Goal: Task Accomplishment & Management: Complete application form

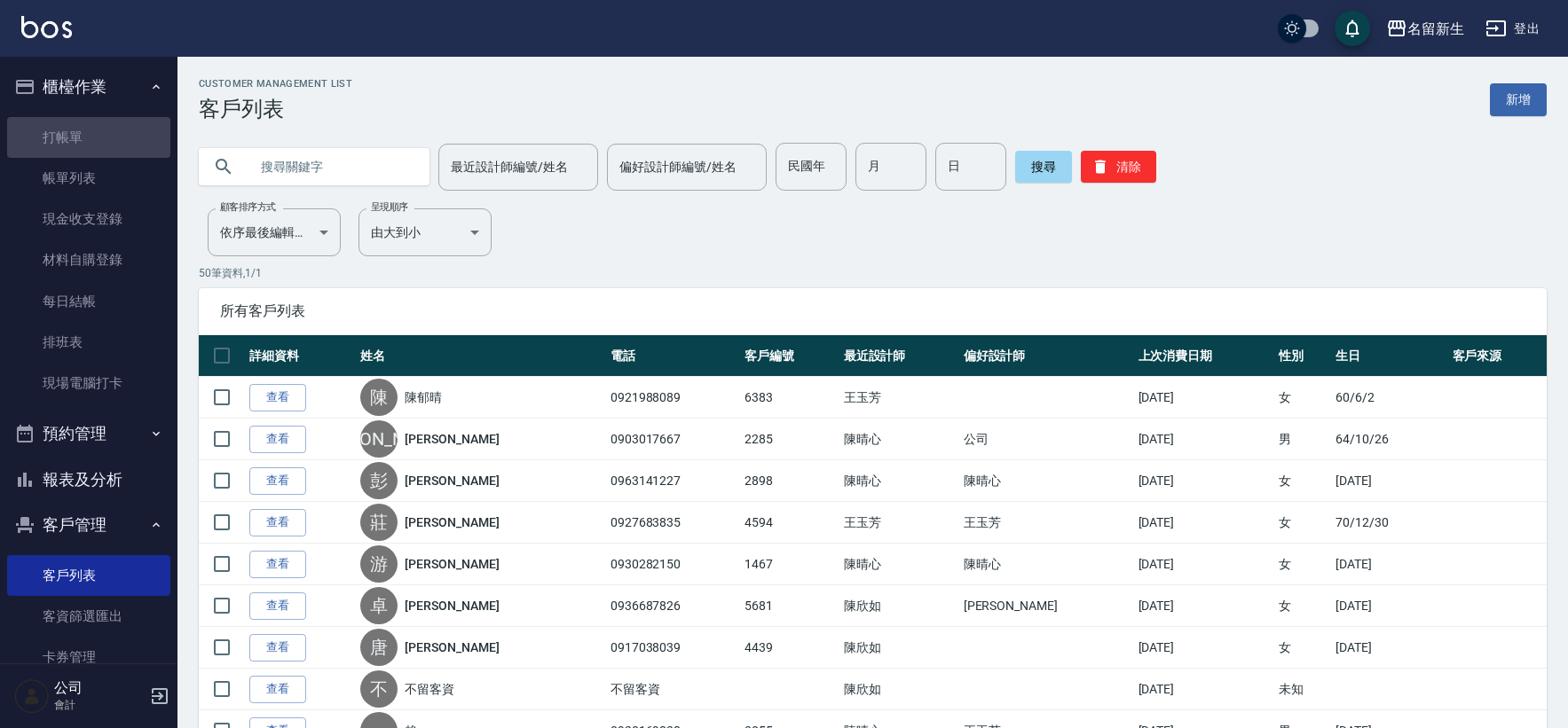
click at [93, 142] on link "打帳單" at bounding box center [88, 137] width 163 height 41
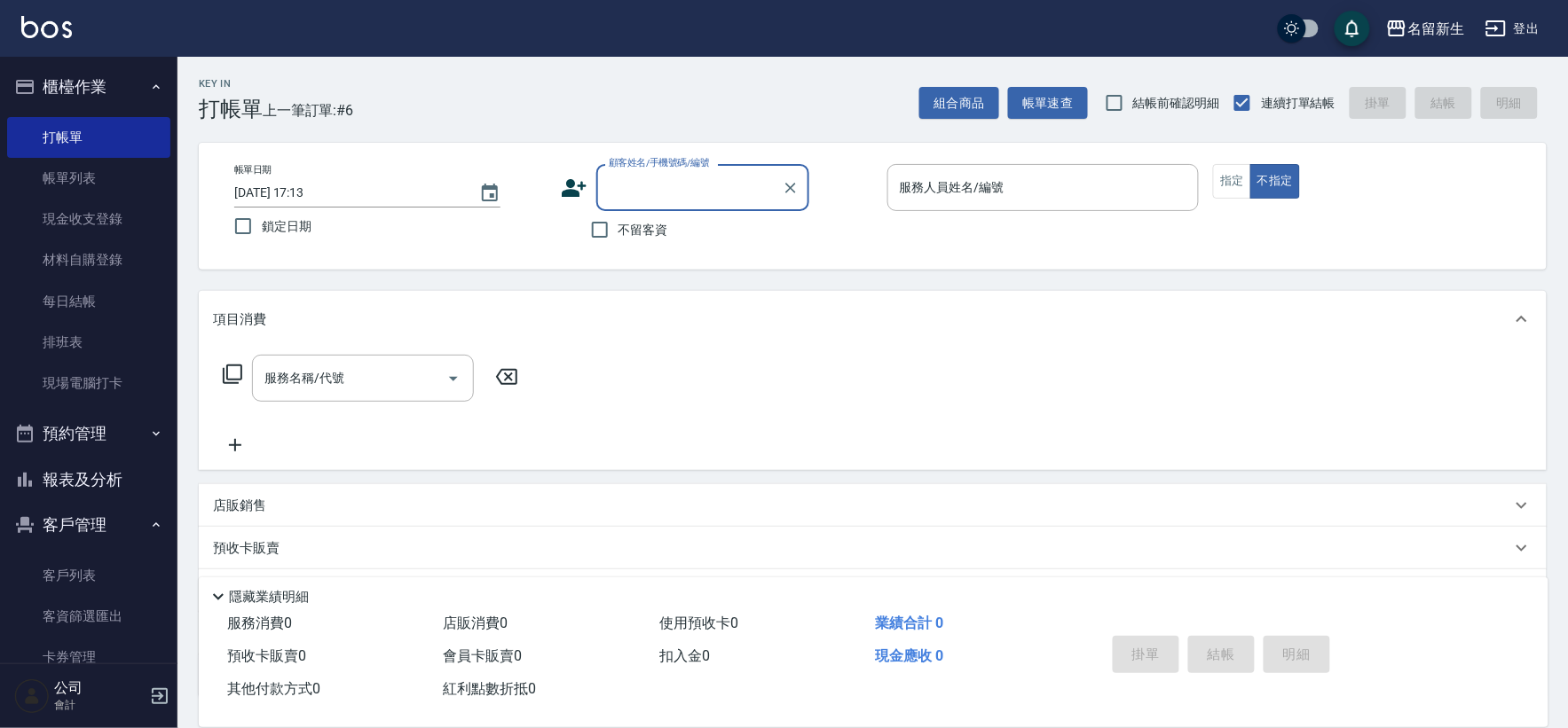
click at [580, 191] on icon at bounding box center [574, 188] width 27 height 27
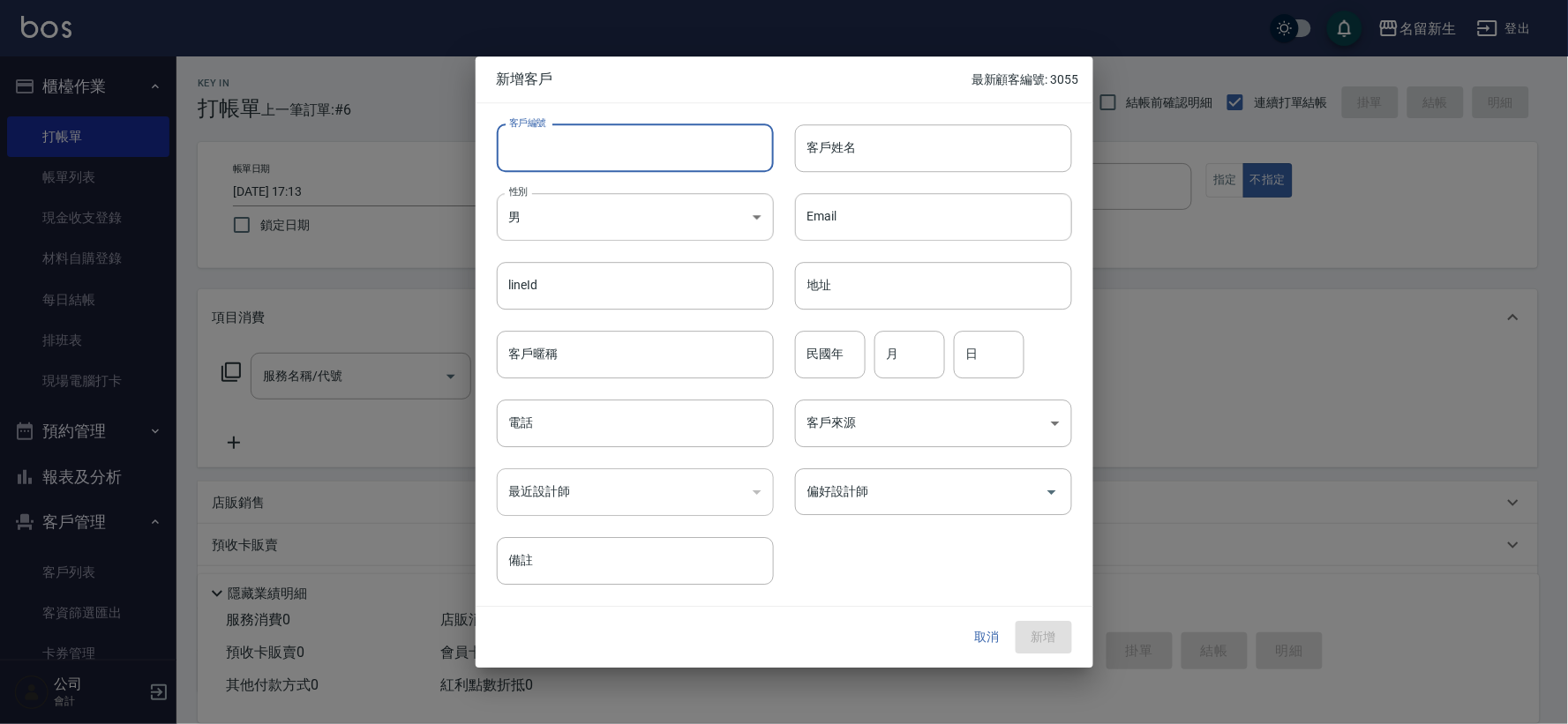
click at [592, 156] on input "客戶編號" at bounding box center [634, 148] width 277 height 47
type input "3056"
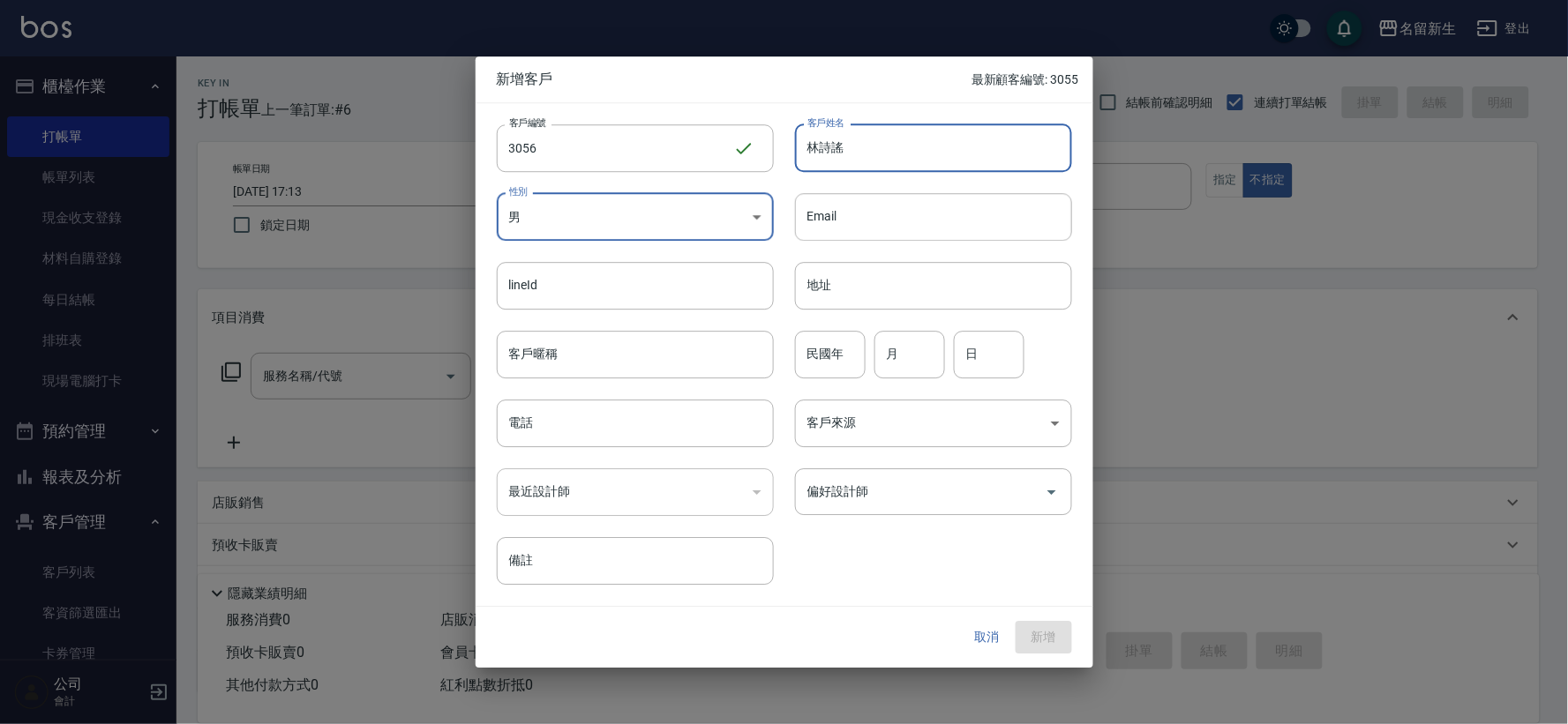
click at [918, 148] on input "林詩謠" at bounding box center [933, 148] width 277 height 47
type input "[PERSON_NAME]"
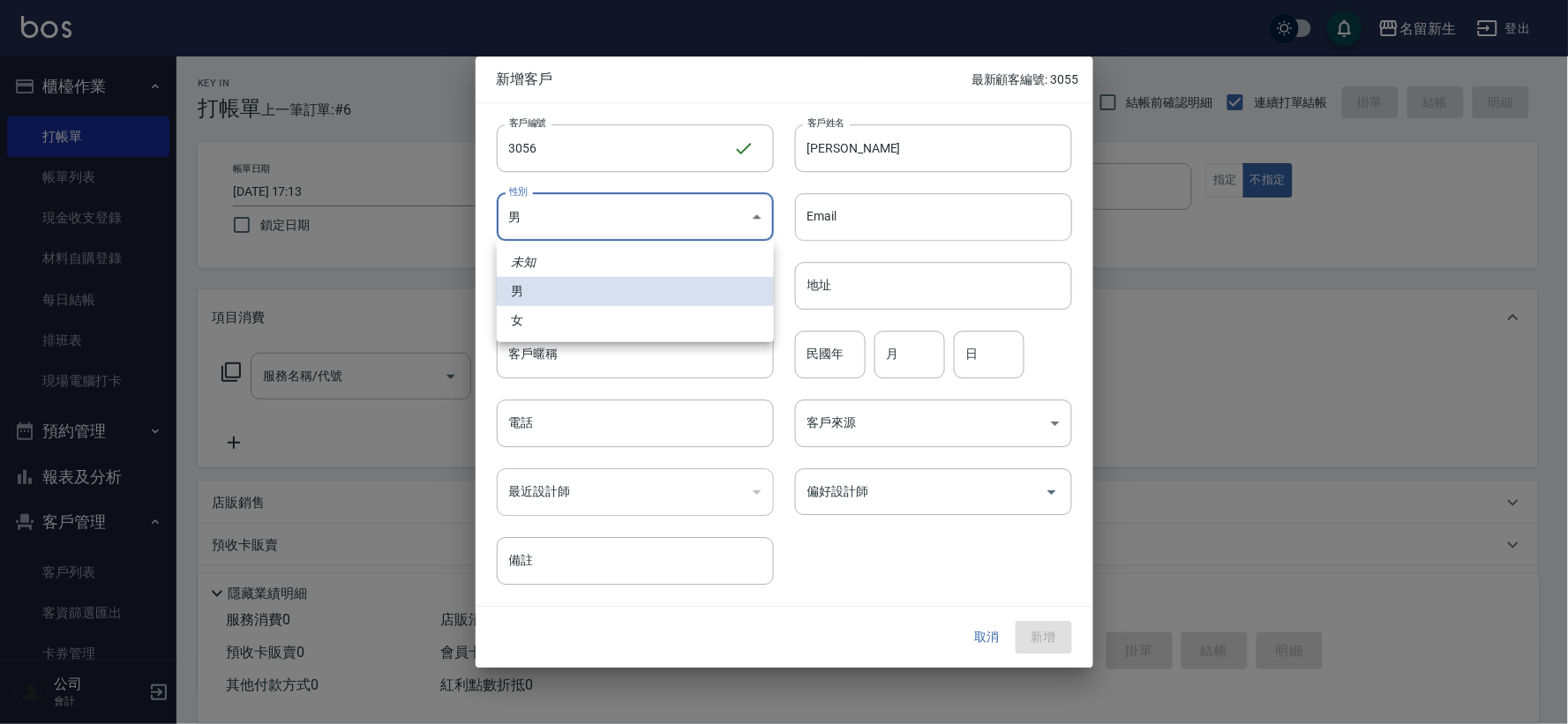
click at [673, 224] on body "名留新生 登出 櫃檯作業 打帳單 帳單列表 現金收支登錄 材料自購登錄 每日結帳 排班表 現場電腦打卡 預約管理 預約管理 單日預約紀錄 單週預約紀錄 報表及…" at bounding box center [784, 430] width 1568 height 861
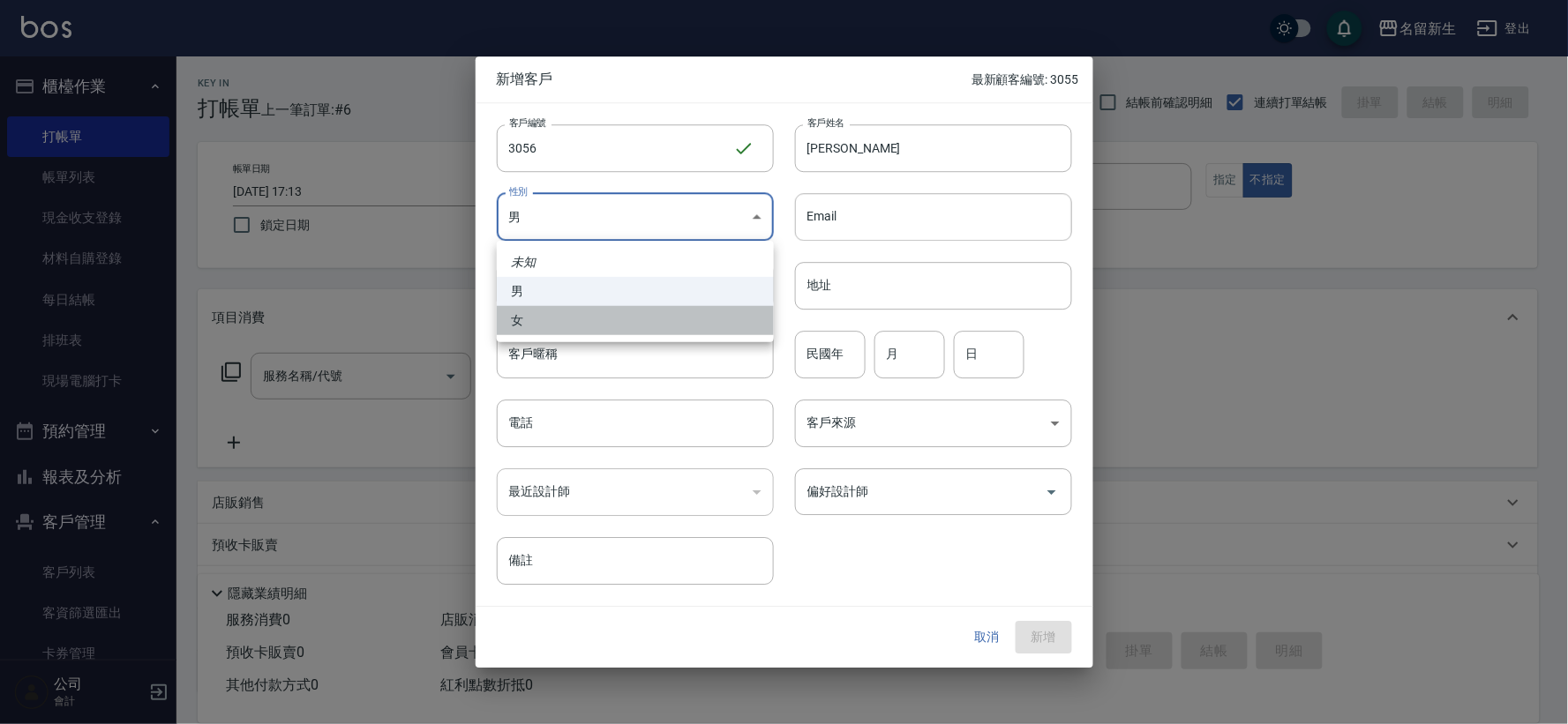
click at [659, 306] on li "女" at bounding box center [634, 321] width 277 height 29
type input "[DEMOGRAPHIC_DATA]"
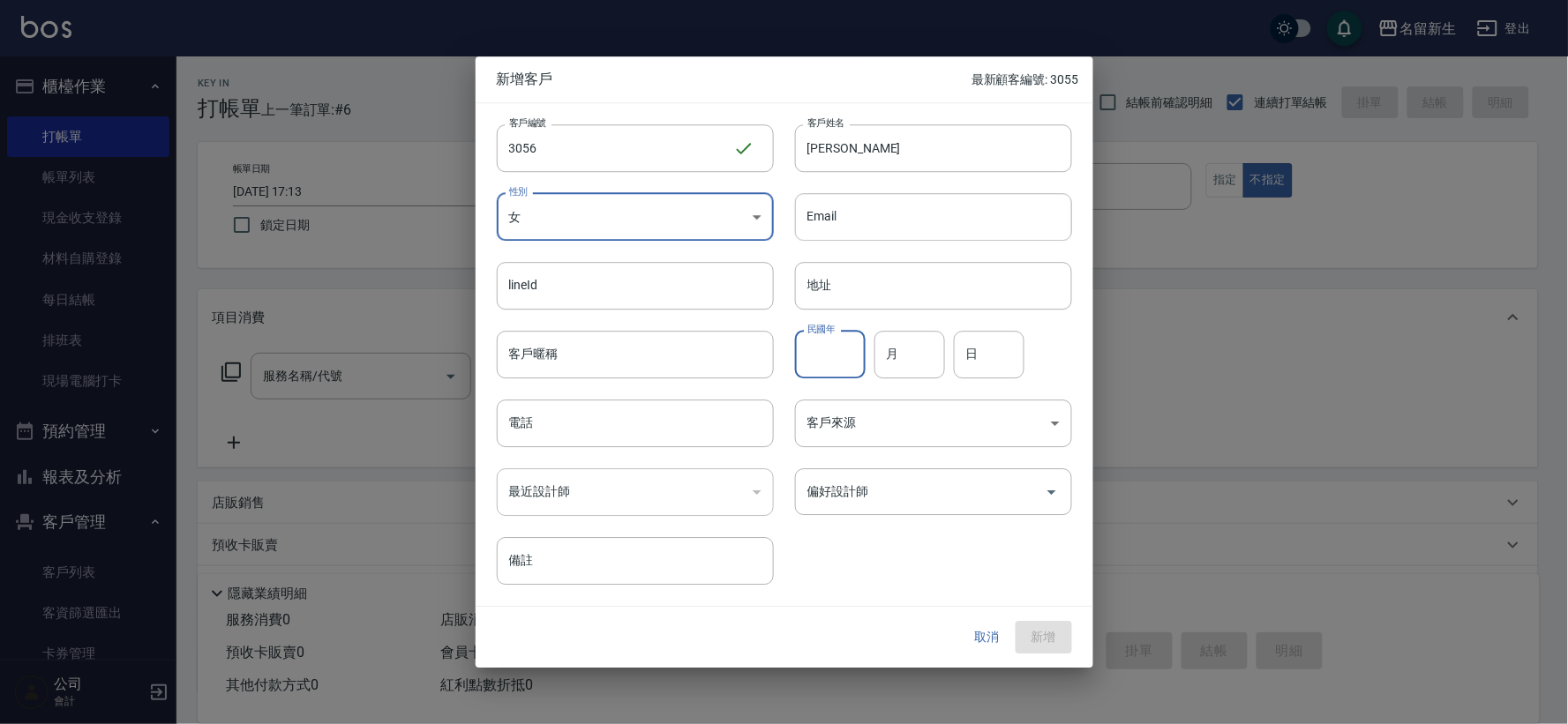
click at [843, 357] on input "民國年" at bounding box center [830, 354] width 71 height 47
type input "72"
type input "03"
type input "19"
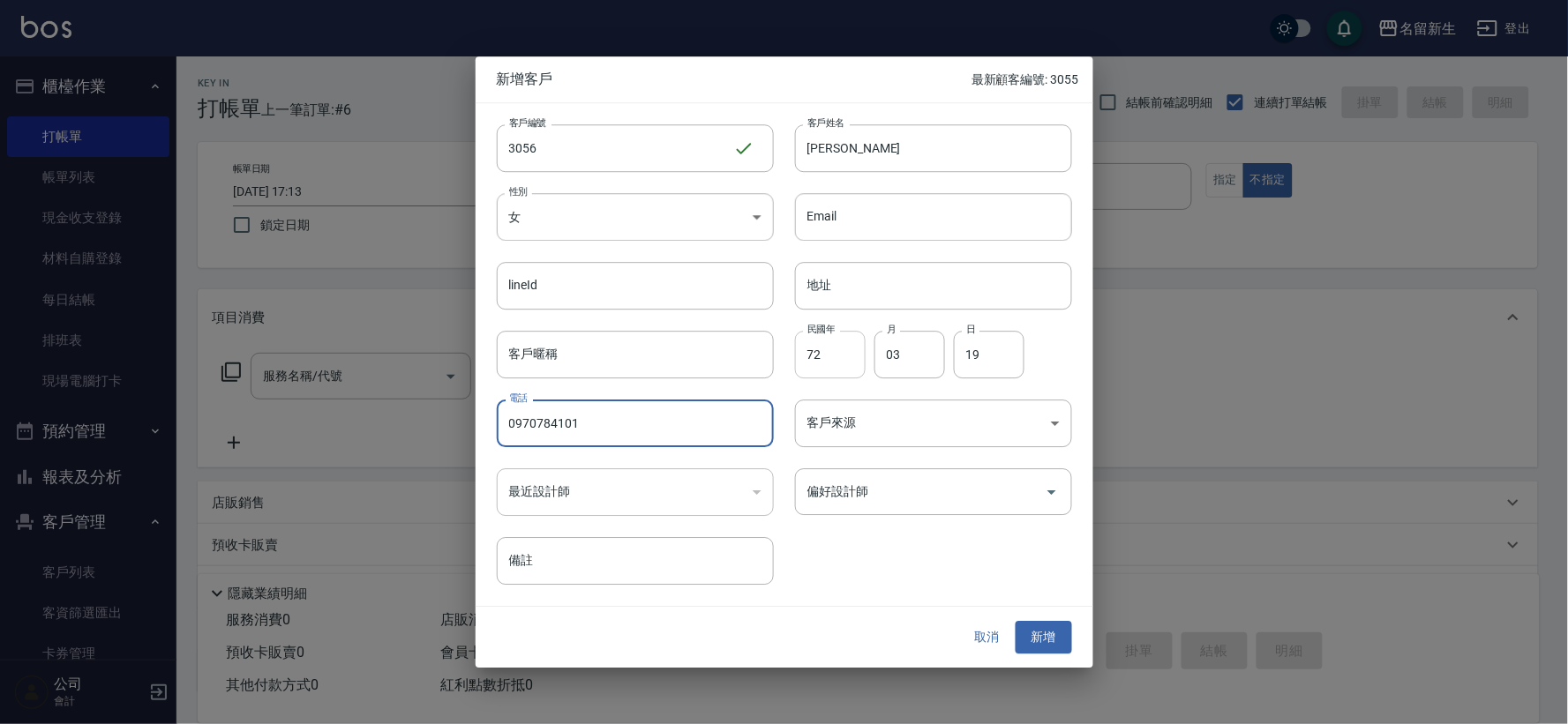
type input "0970784101"
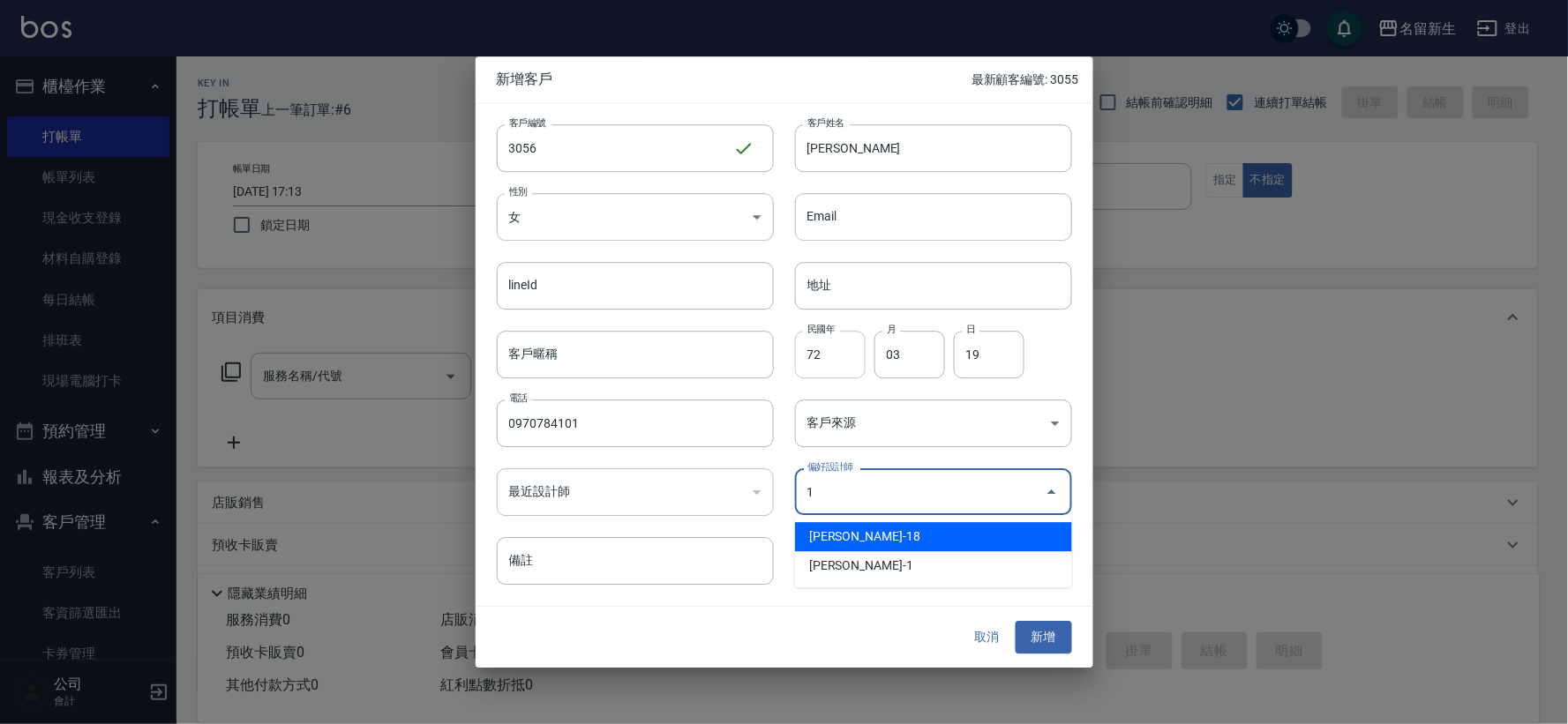
type input "[PERSON_NAME]"
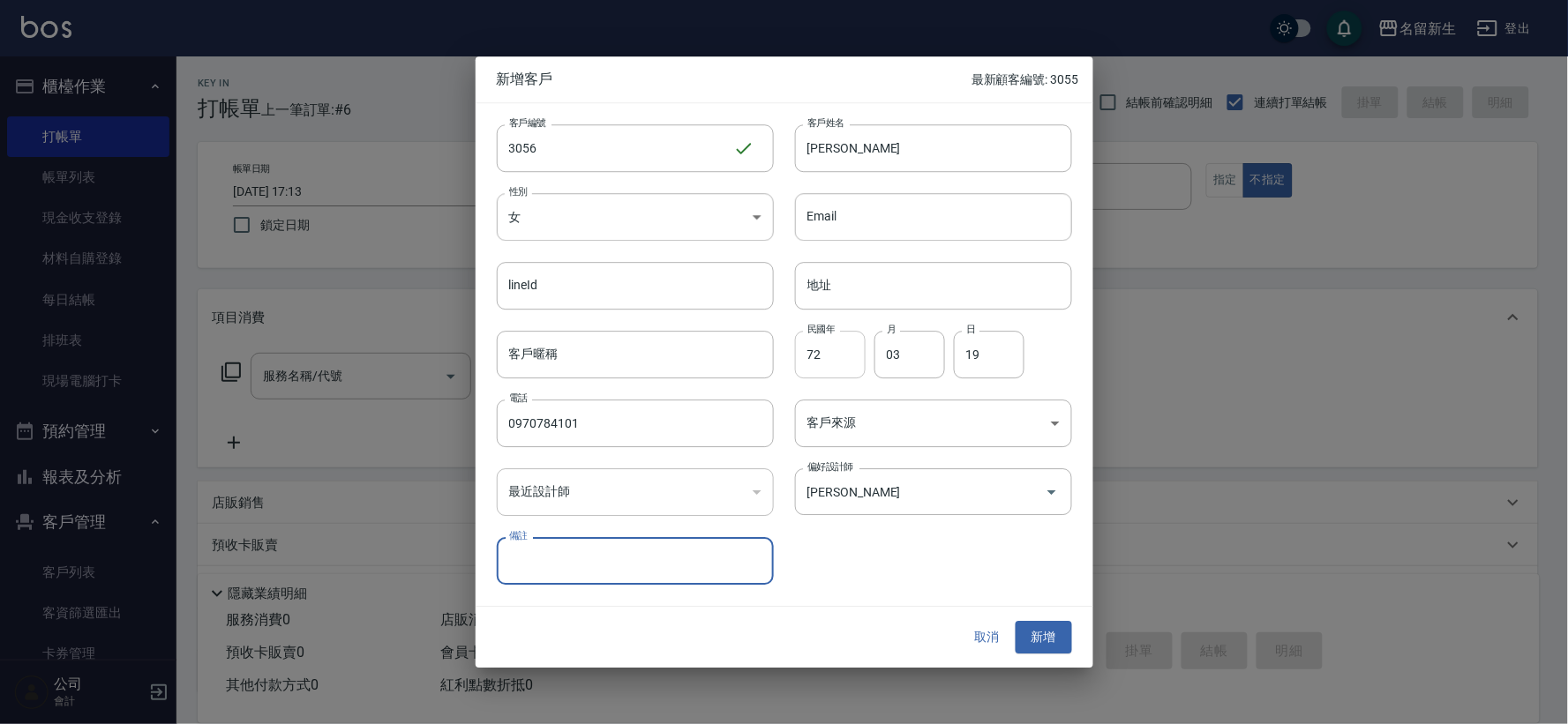
click at [1015, 622] on button "新增" at bounding box center [1043, 638] width 56 height 32
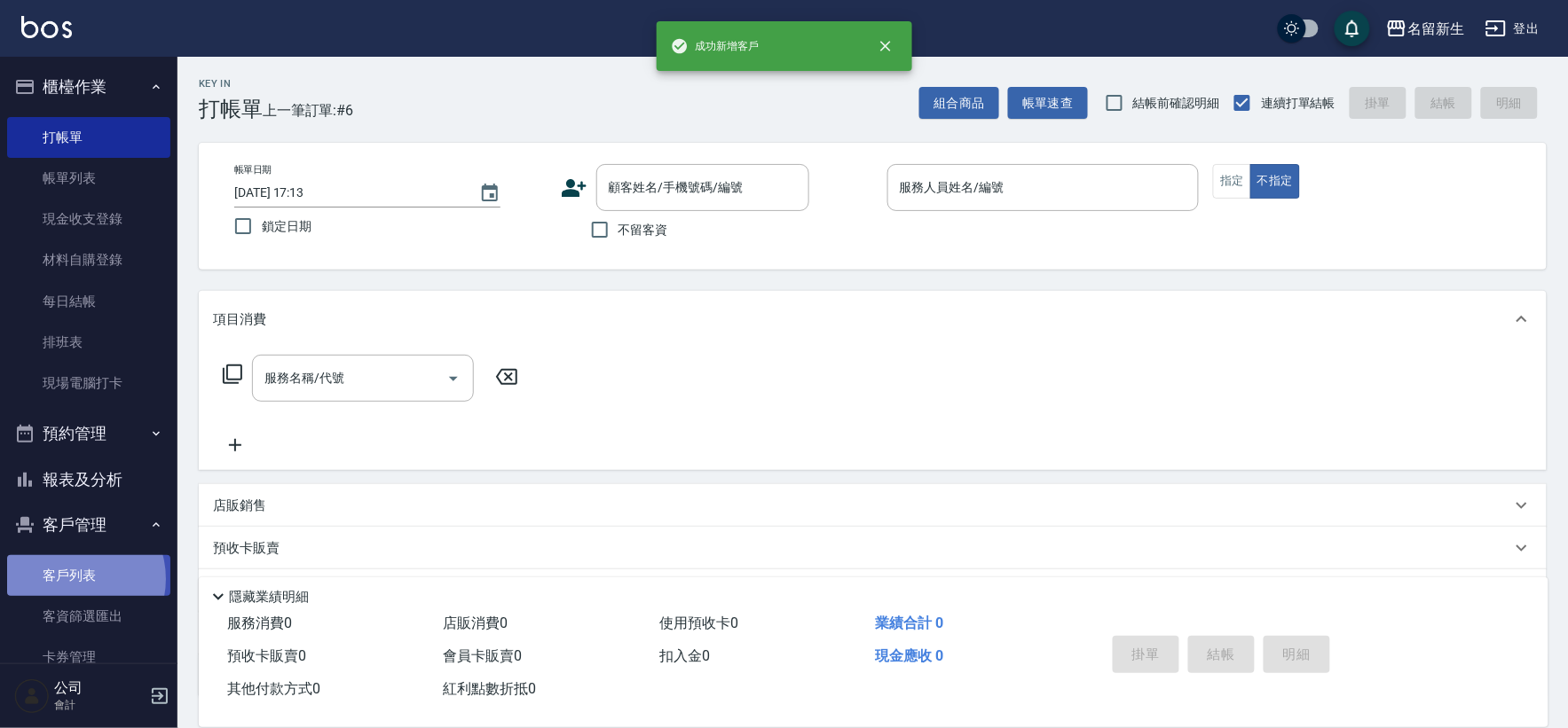
click at [74, 579] on link "客戶列表" at bounding box center [88, 575] width 163 height 41
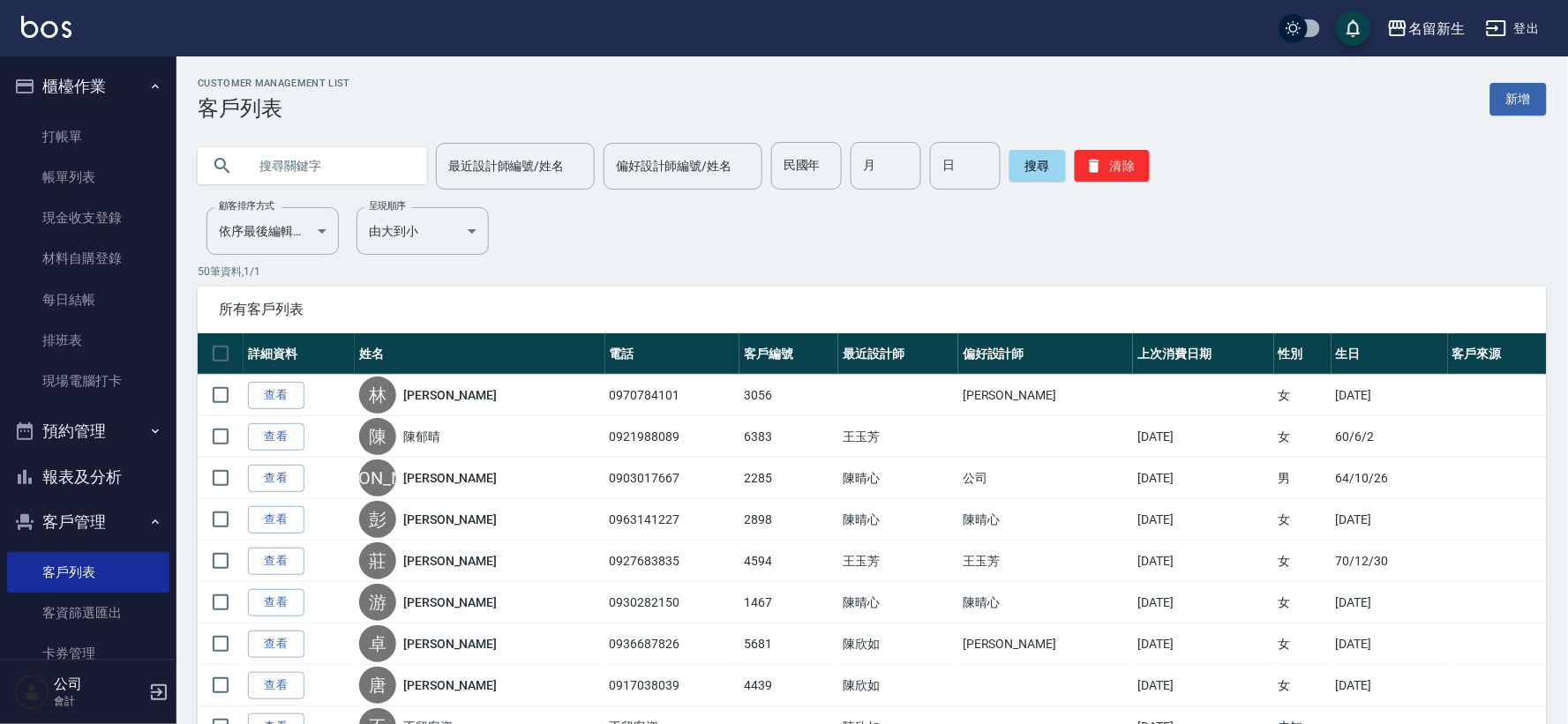
click at [356, 168] on input "text" at bounding box center [330, 166] width 166 height 47
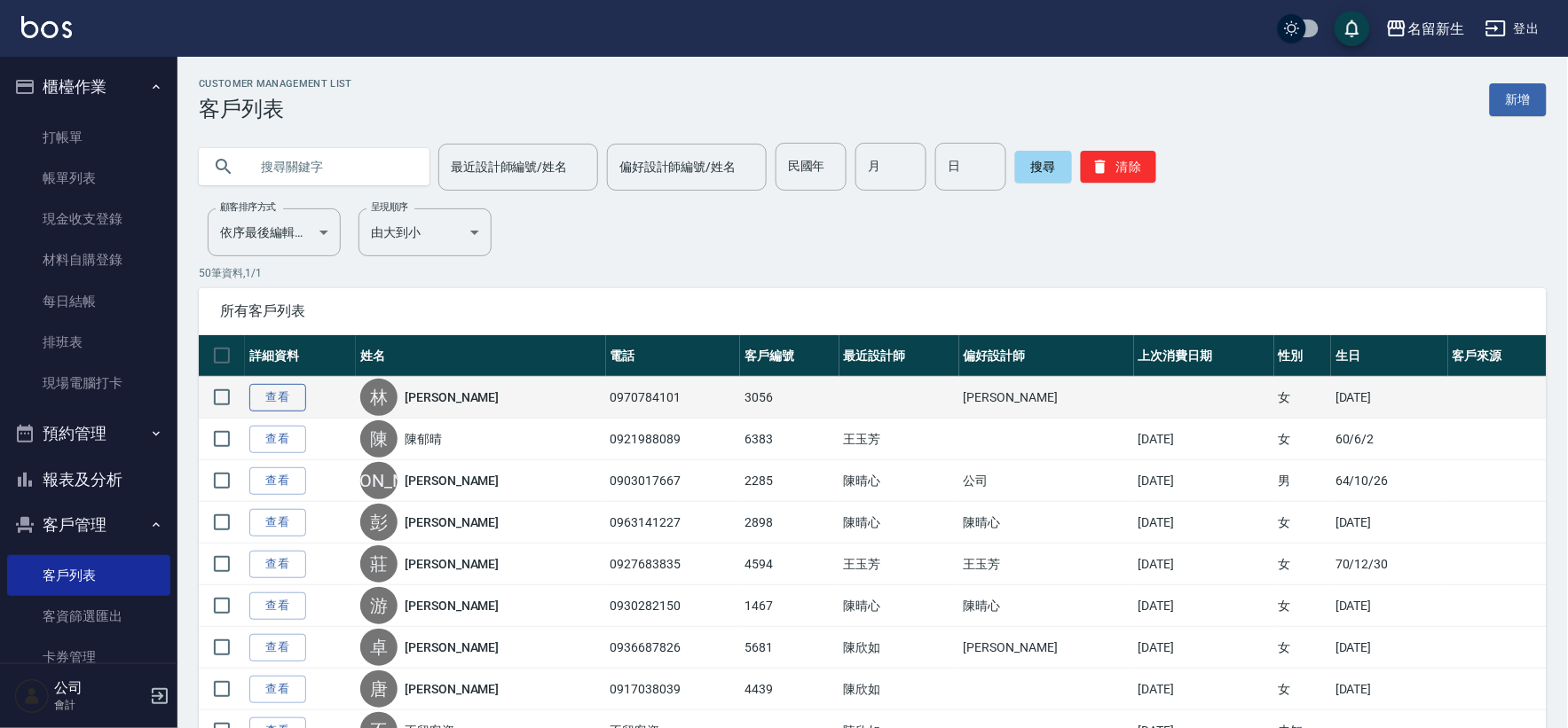
click at [277, 393] on link "查看" at bounding box center [278, 397] width 57 height 28
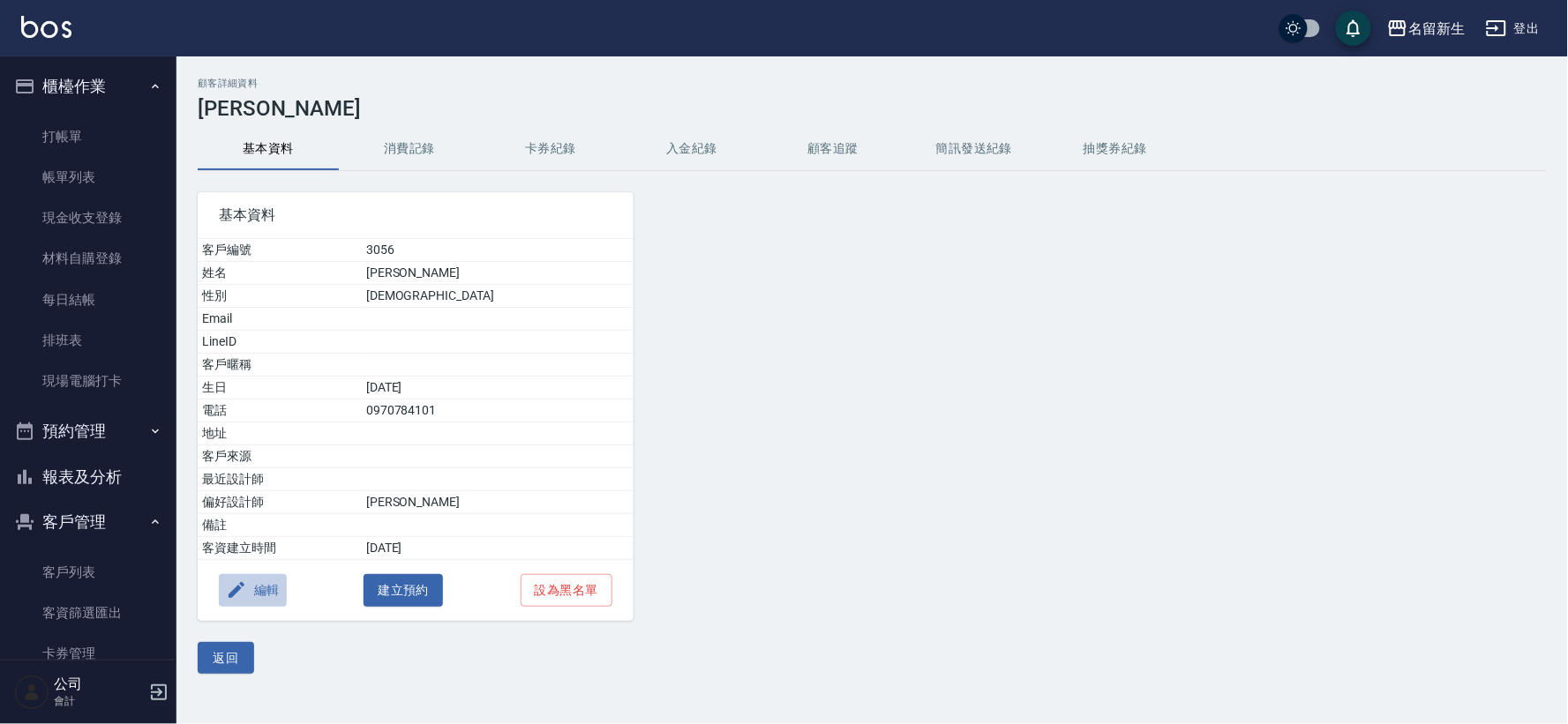
click at [261, 603] on button "編輯" at bounding box center [253, 590] width 68 height 32
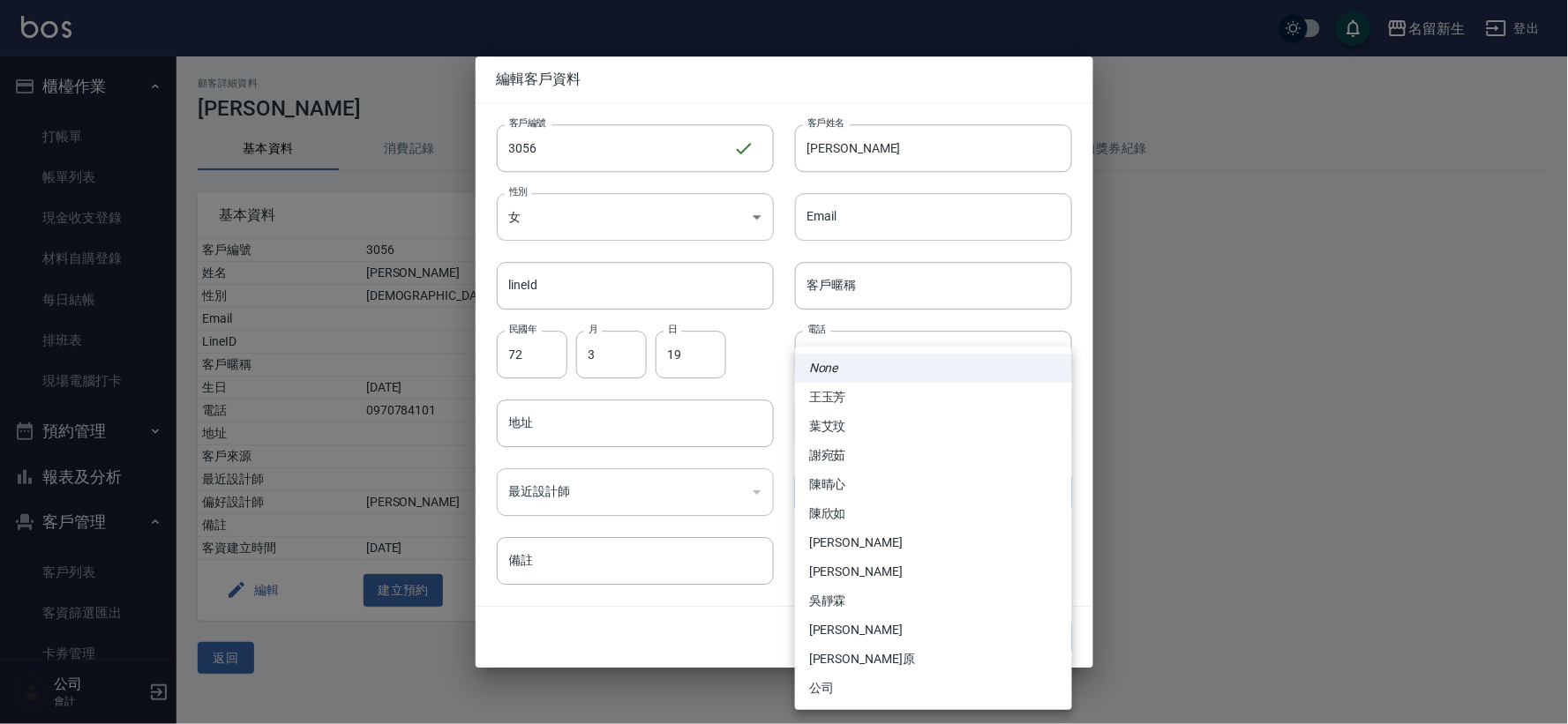
click at [849, 503] on body "名留新生 登出 櫃檯作業 打帳單 帳單列表 現金收支登錄 材料自購登錄 每日結帳 排班表 現場電腦打卡 預約管理 預約管理 單日預約紀錄 單週預約紀錄 報表及…" at bounding box center [784, 362] width 1568 height 724
click at [833, 398] on li "王玉芳" at bounding box center [933, 397] width 277 height 29
type input "04c53e64-c2c8-4634-847d-397933029f6e"
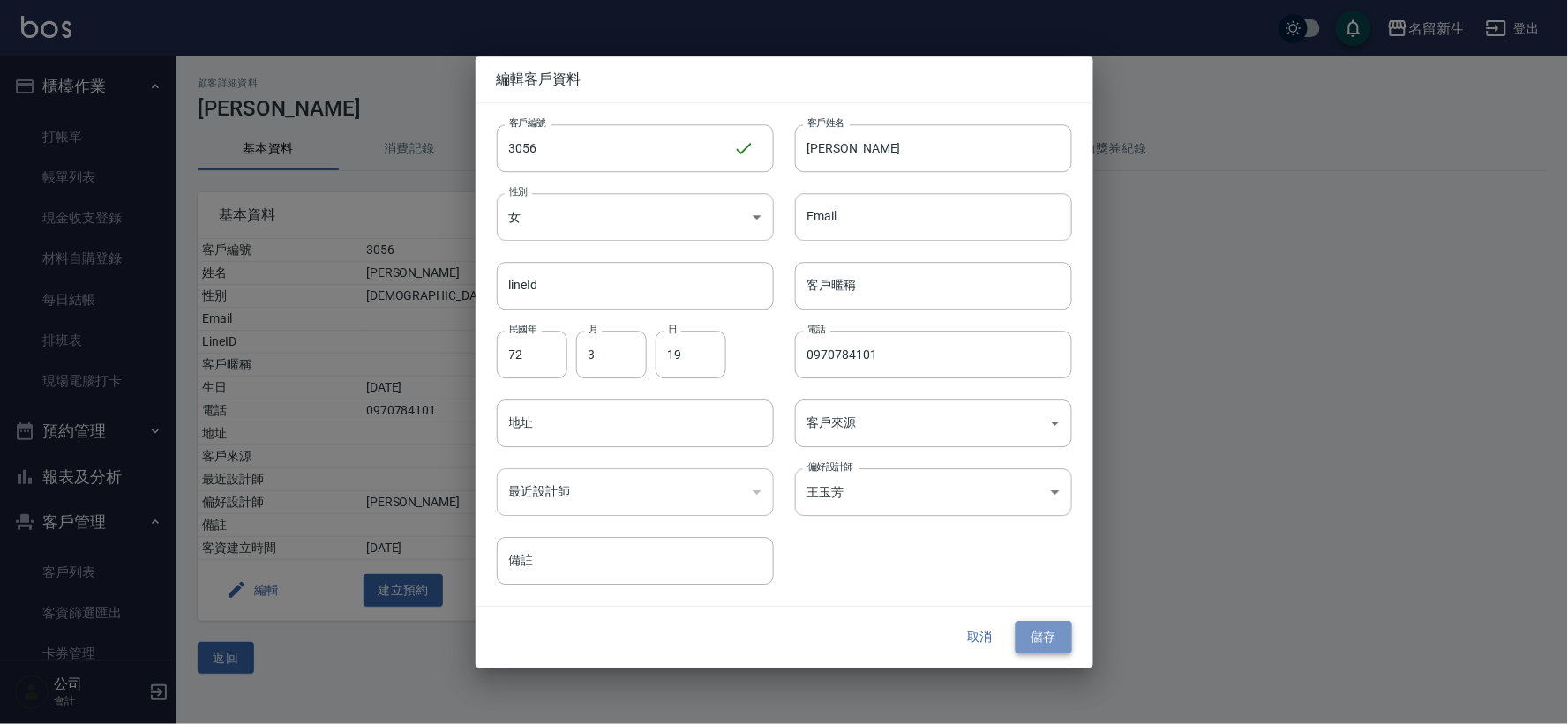
click at [1046, 622] on button "儲存" at bounding box center [1043, 638] width 56 height 32
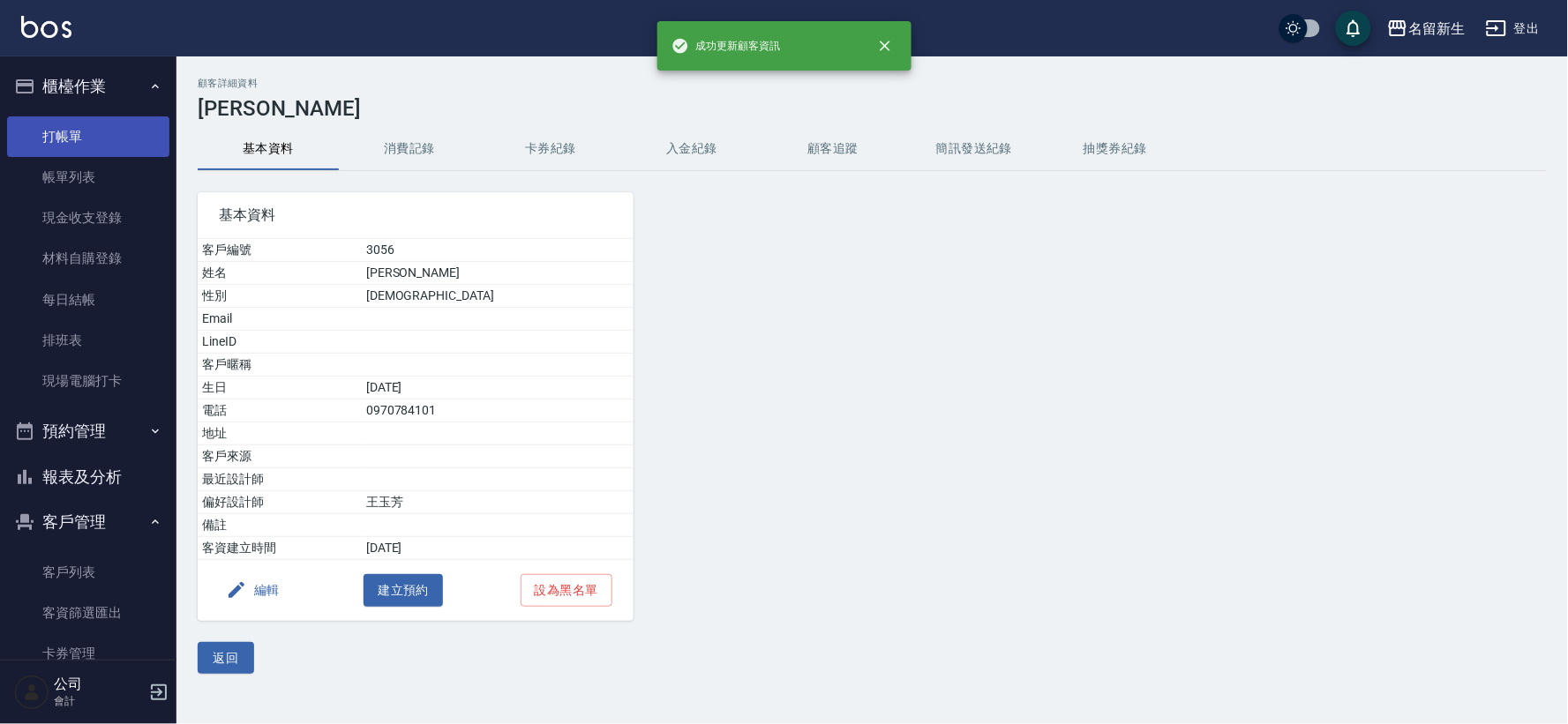
click at [76, 134] on link "打帳單" at bounding box center [88, 136] width 162 height 40
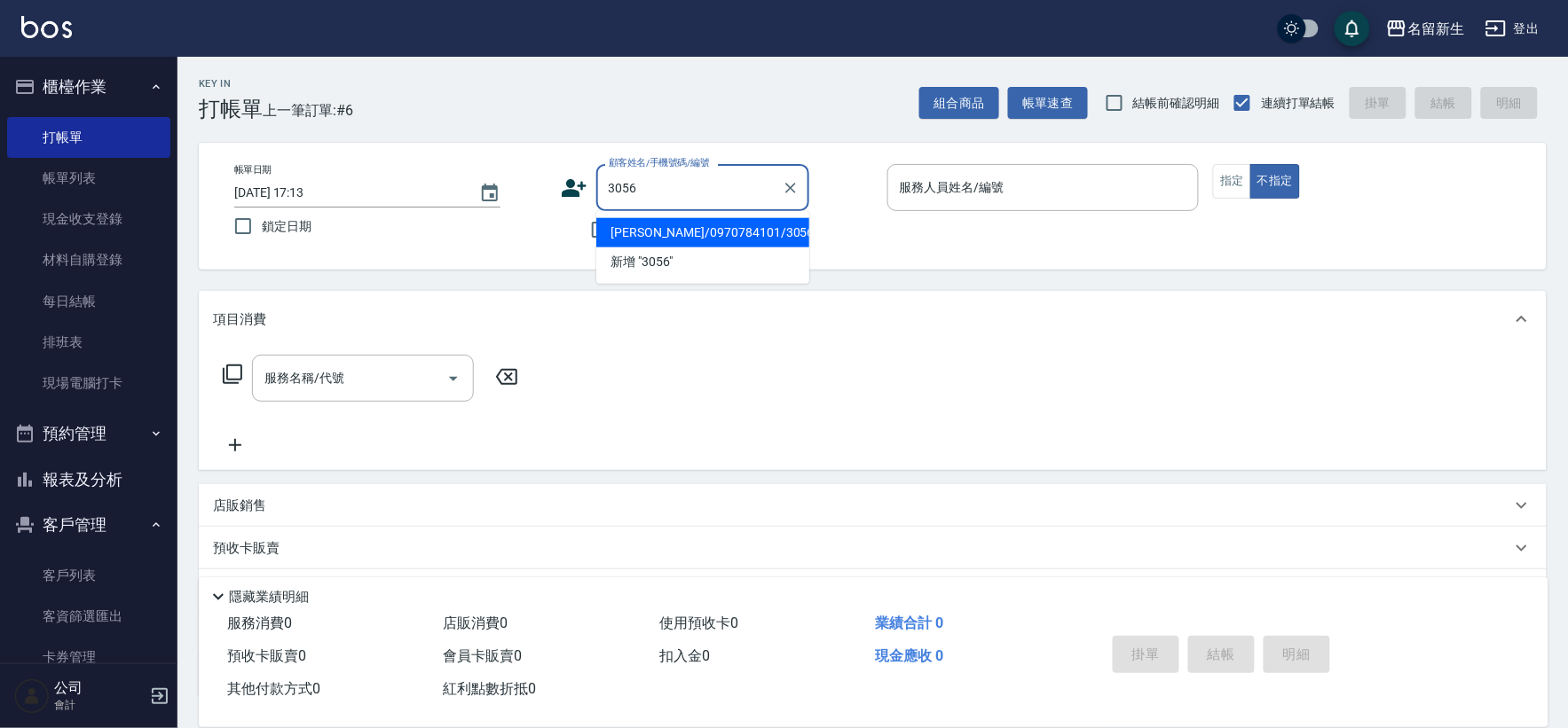
type input "[PERSON_NAME]/0970784101/3056"
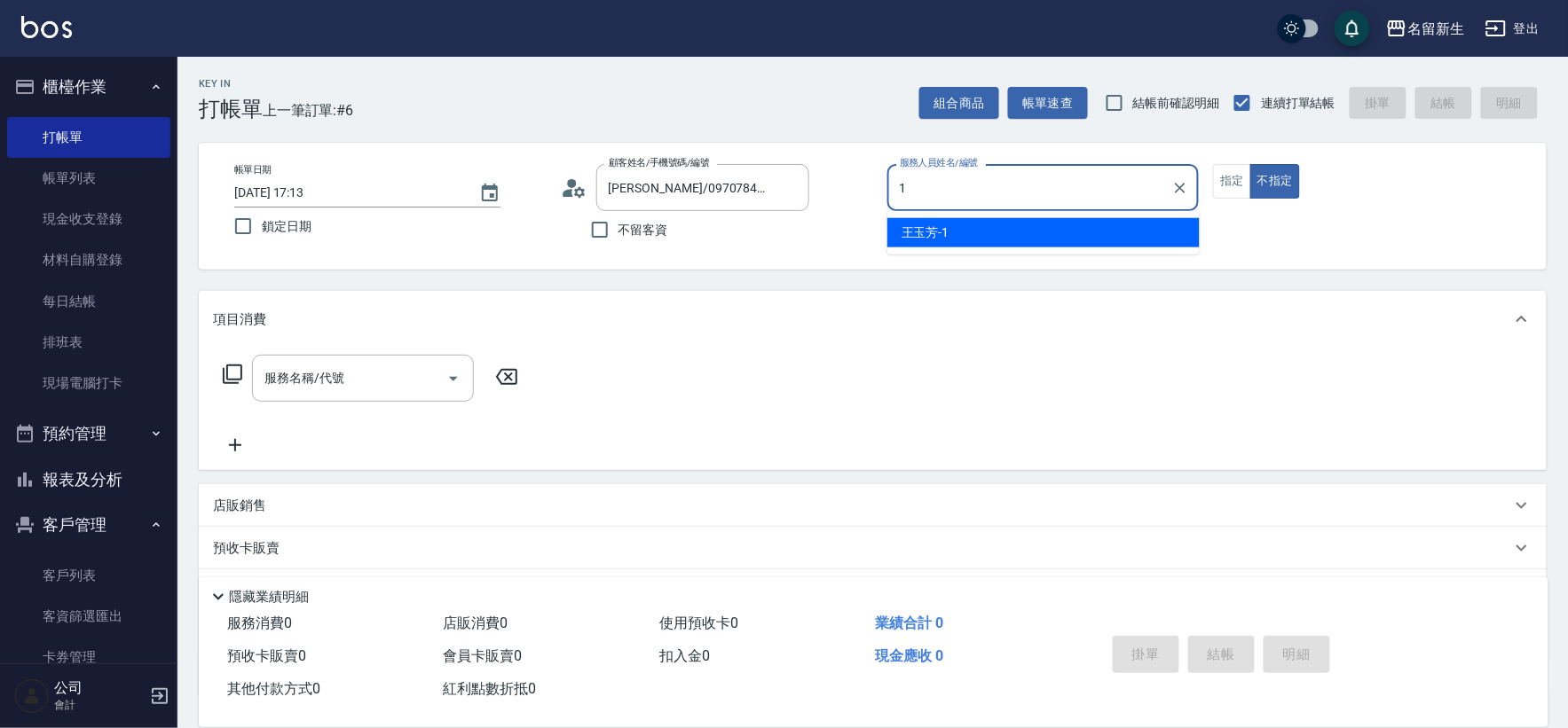
type input "[PERSON_NAME]-1"
type button "false"
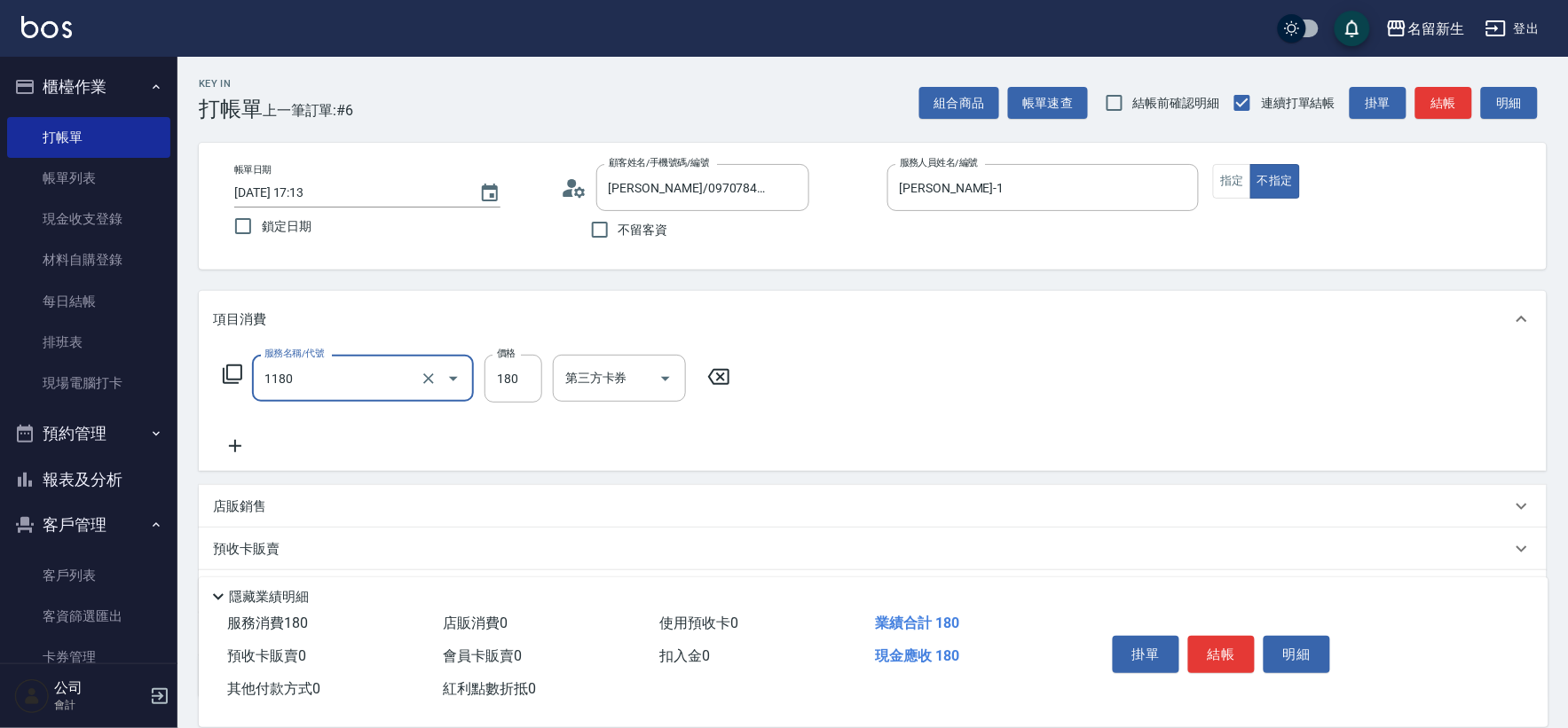
type input "洗髮(不指定活動)(1180)"
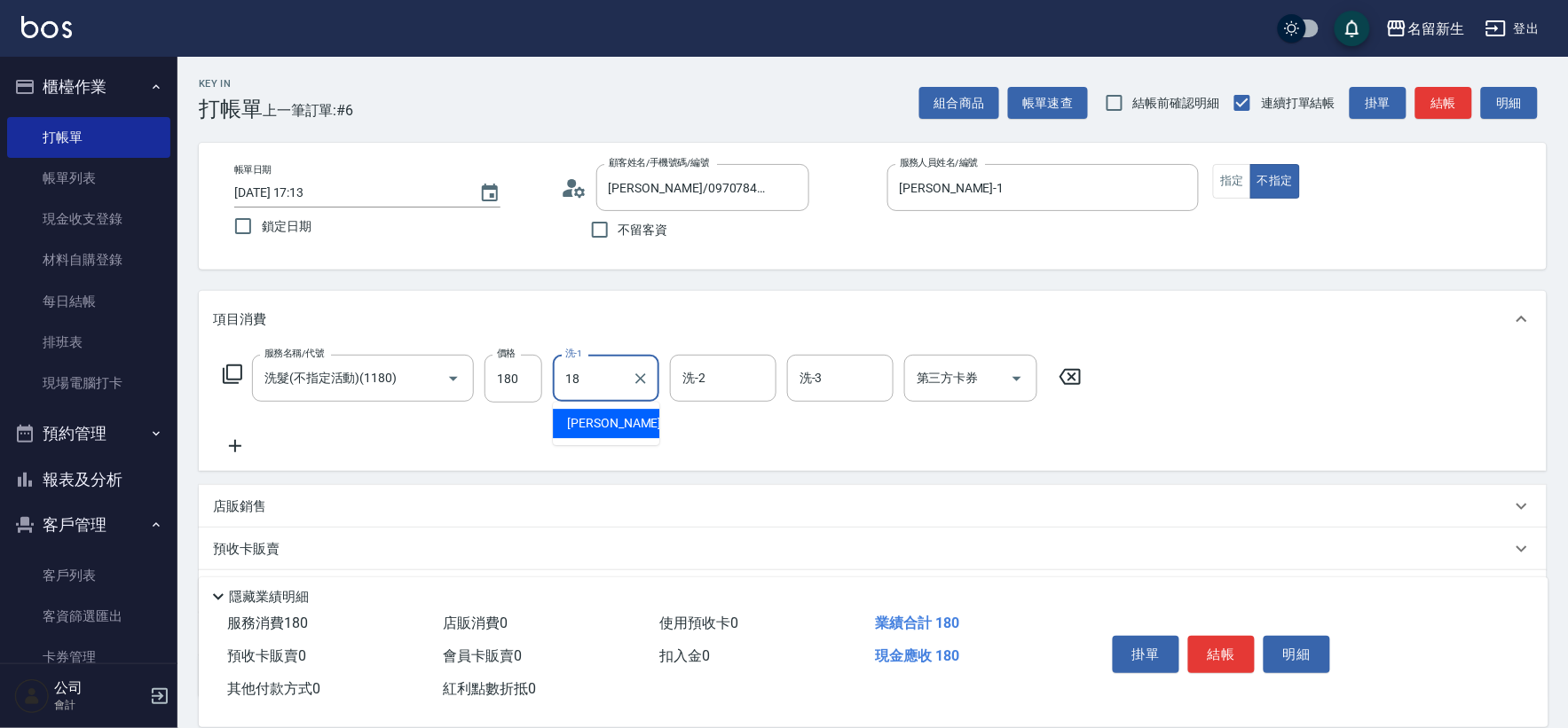
type input "[PERSON_NAME]-18"
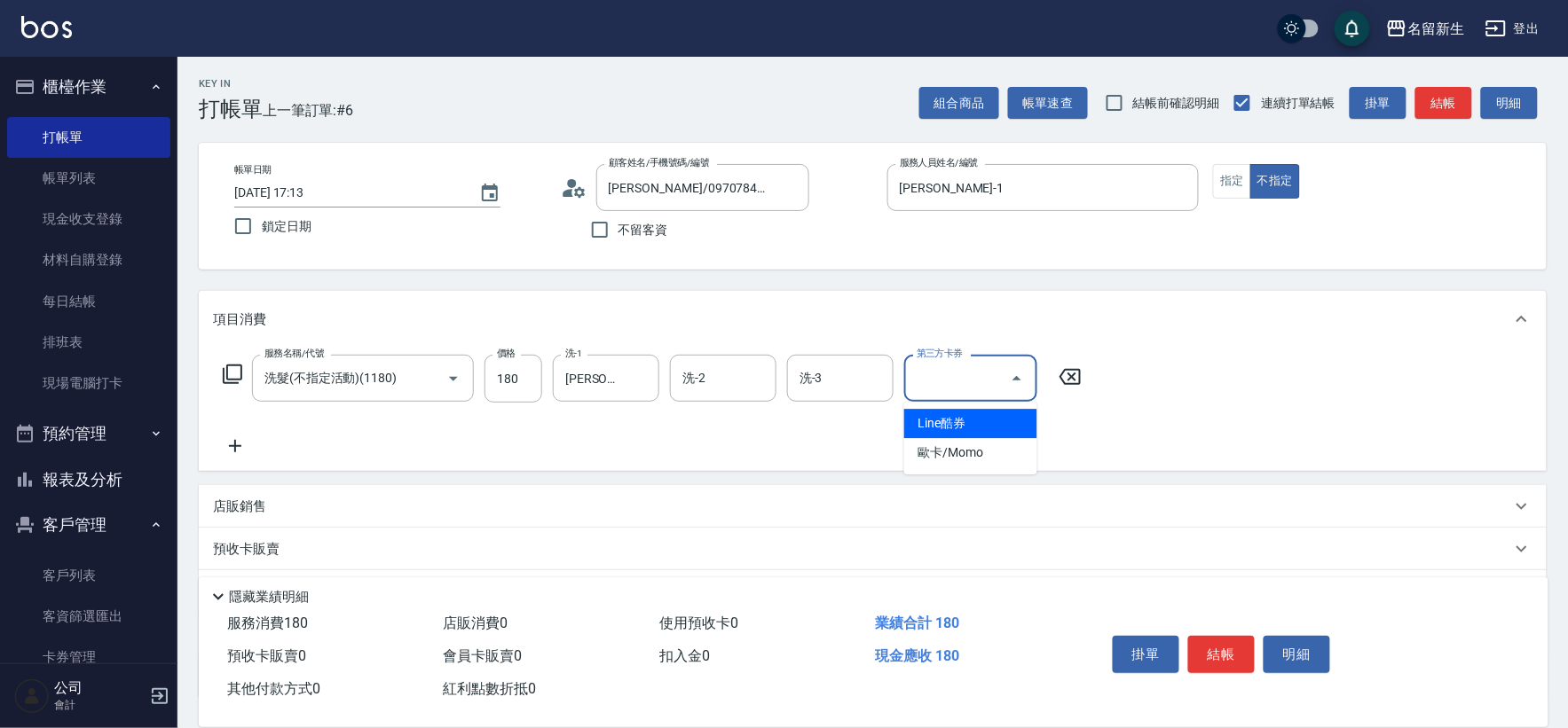
click at [233, 448] on icon at bounding box center [234, 447] width 44 height 22
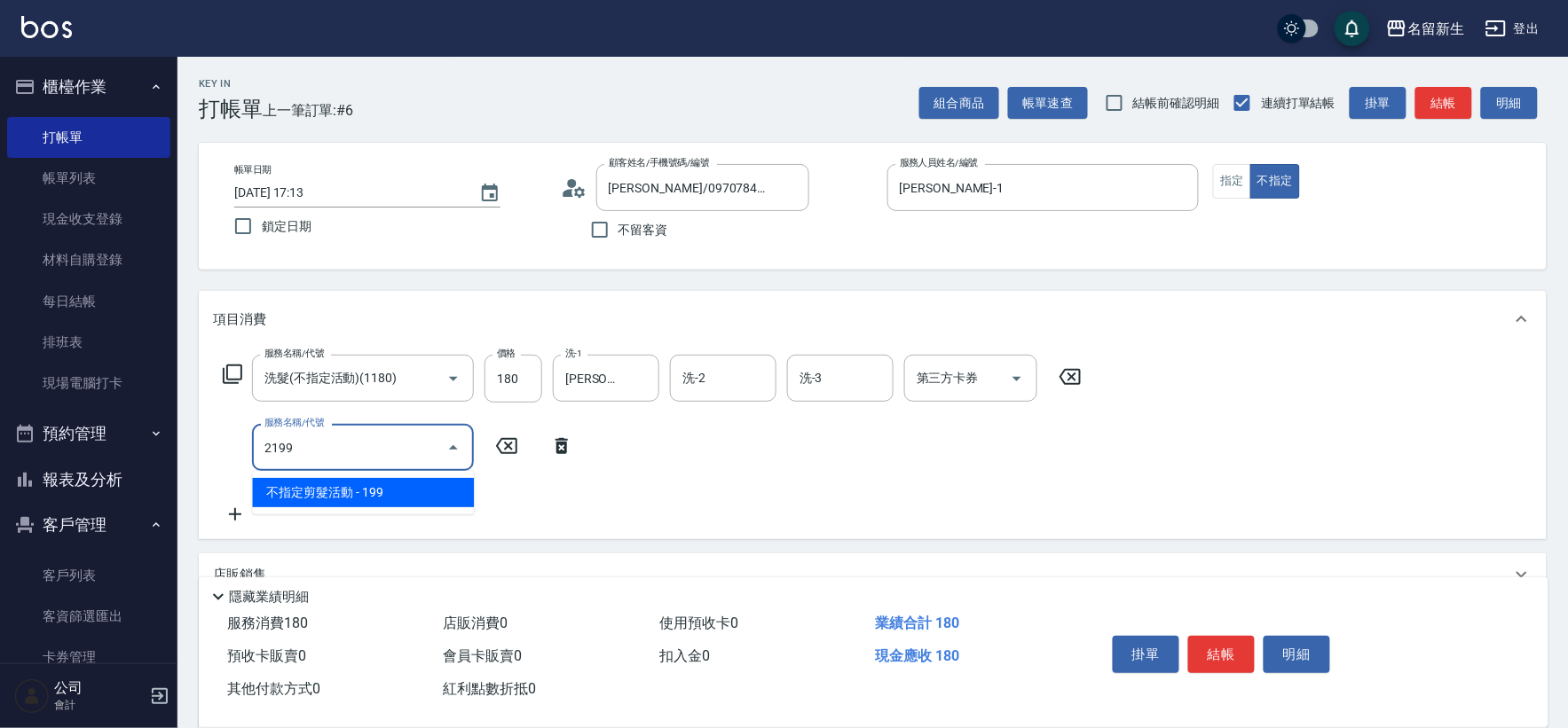
type input "不指定剪髮活動(2199)"
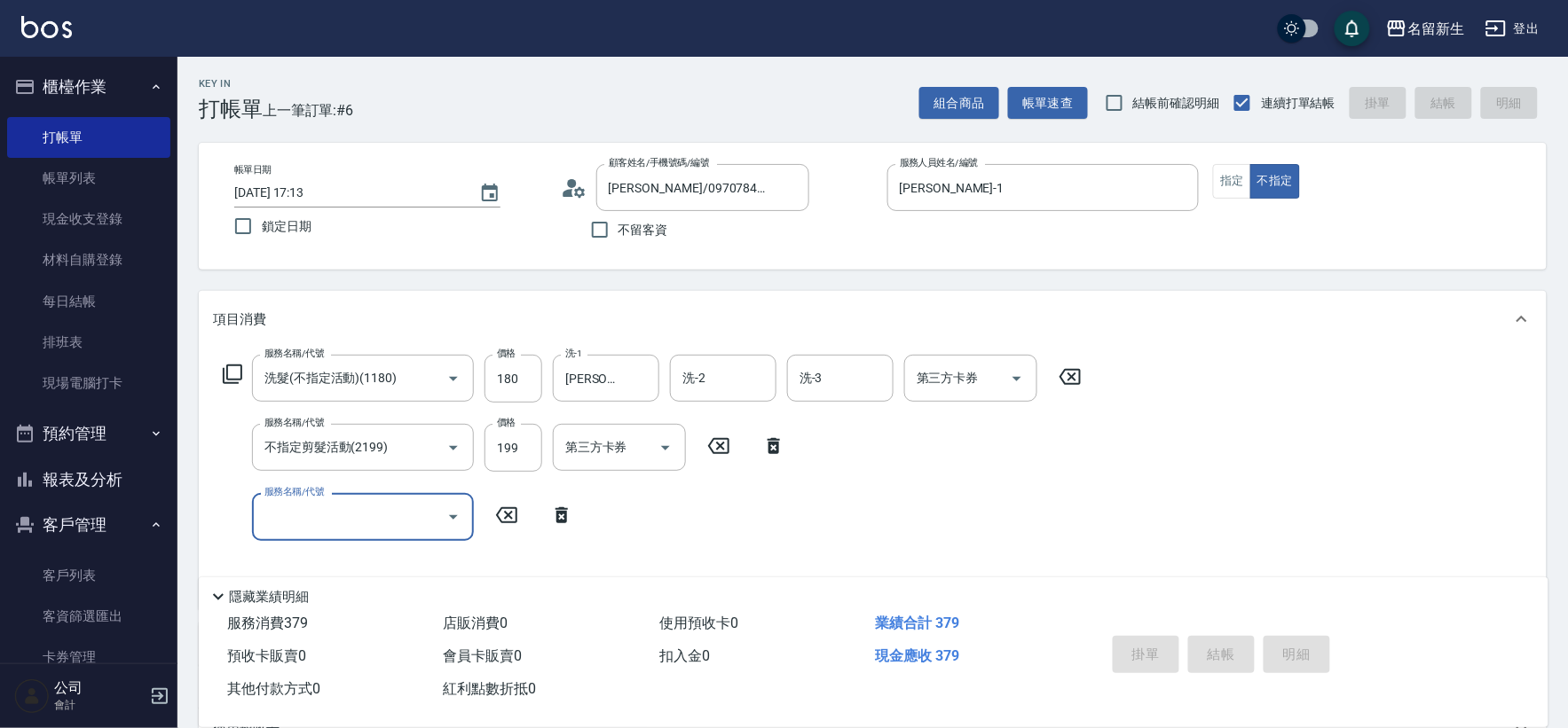
type input "[DATE] 17:14"
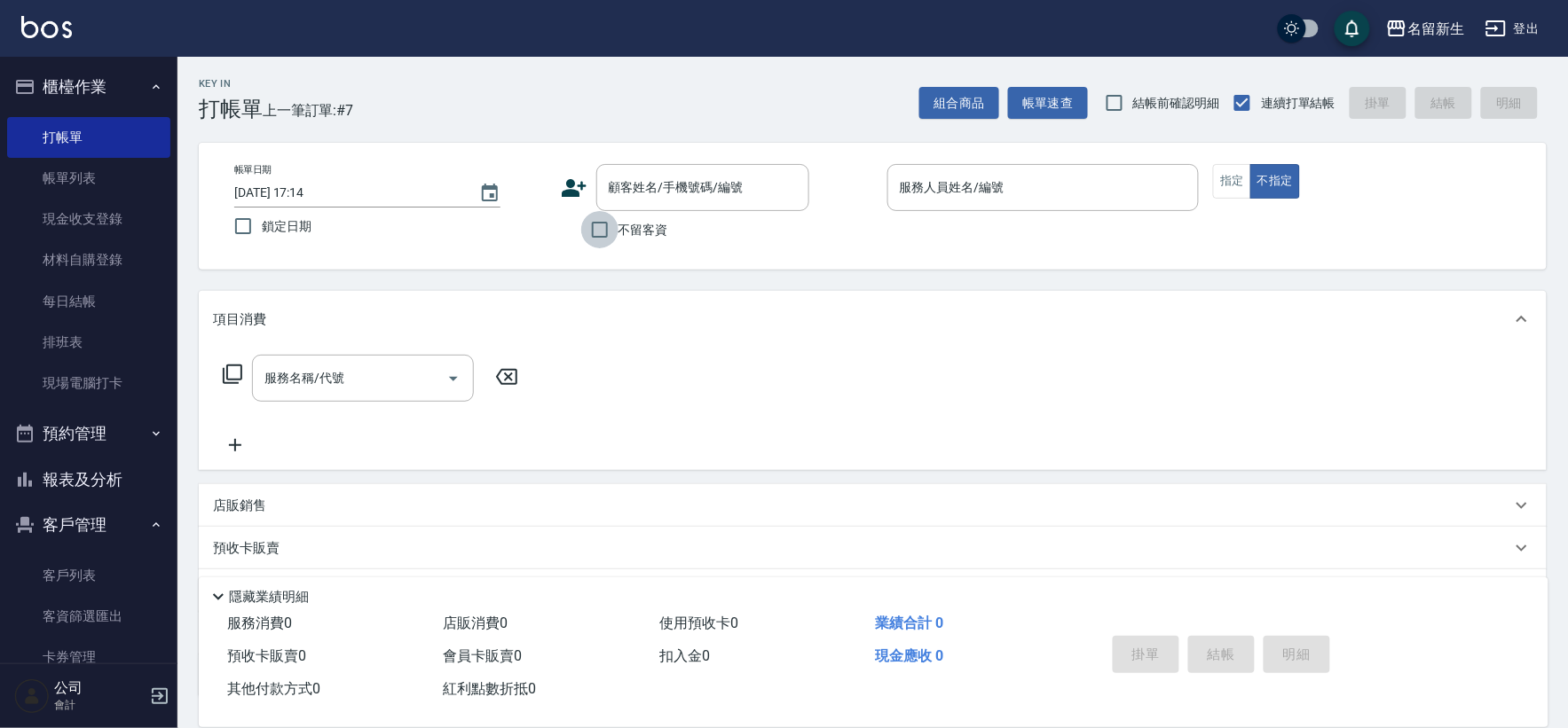
click at [615, 243] on input "不留客資" at bounding box center [599, 229] width 37 height 37
checkbox input "true"
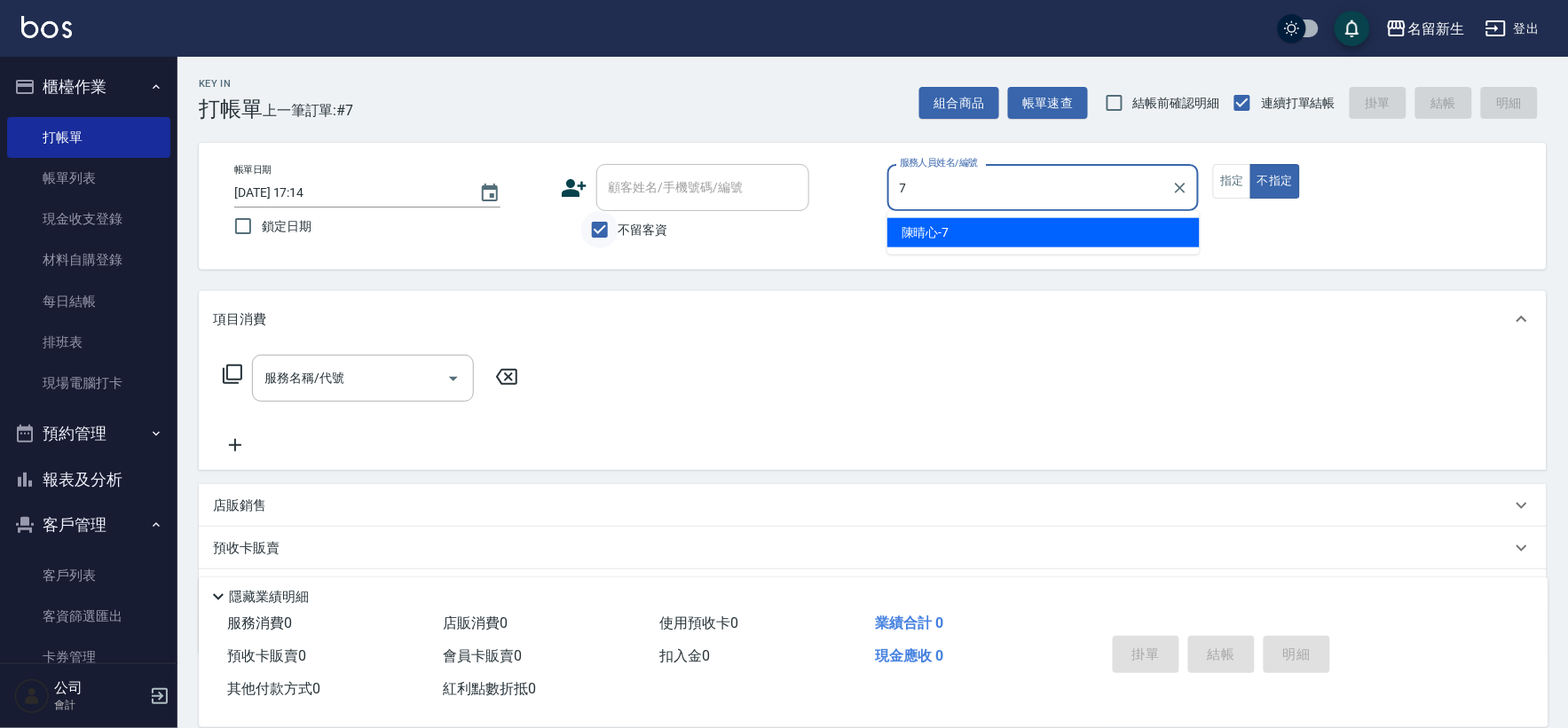
type input "[PERSON_NAME]-7"
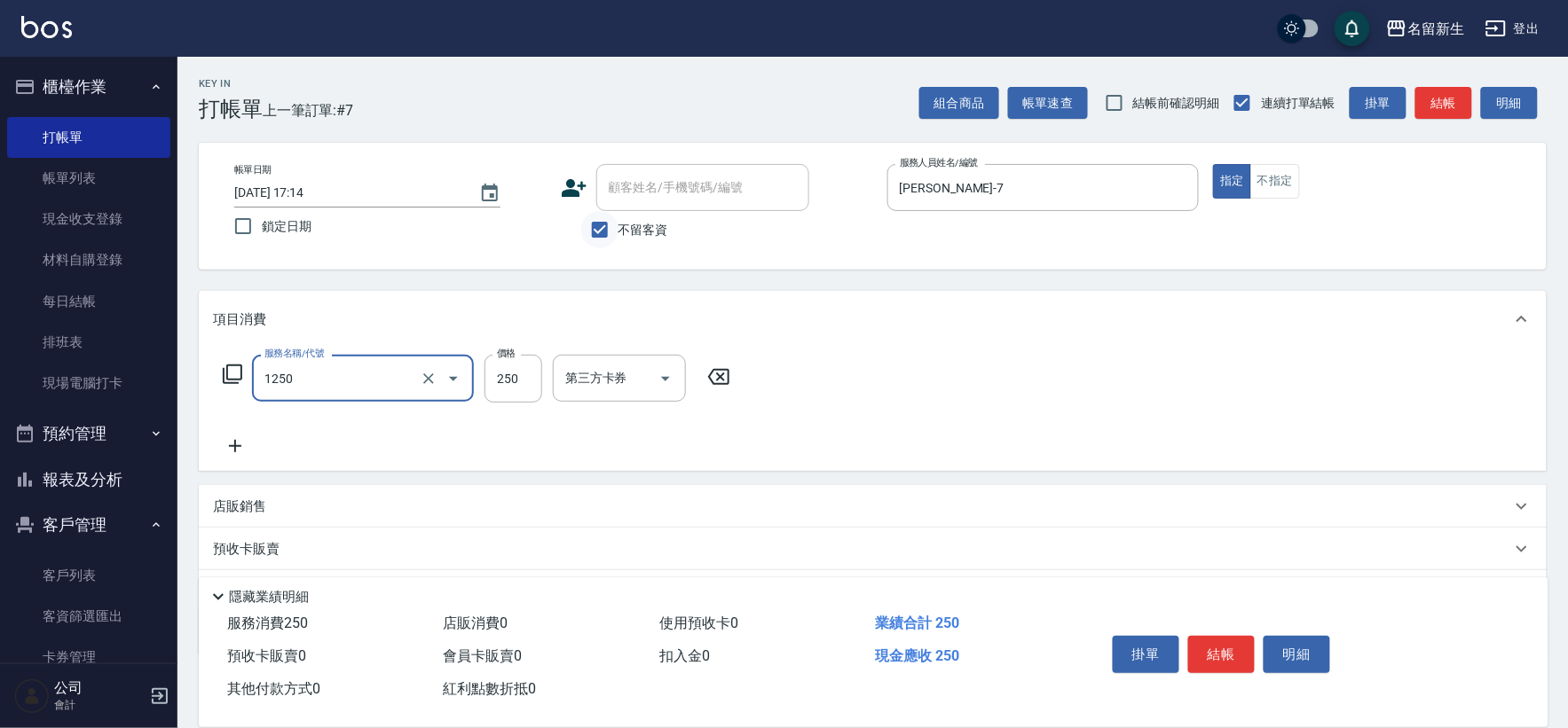
type input "洗髮250(1250)"
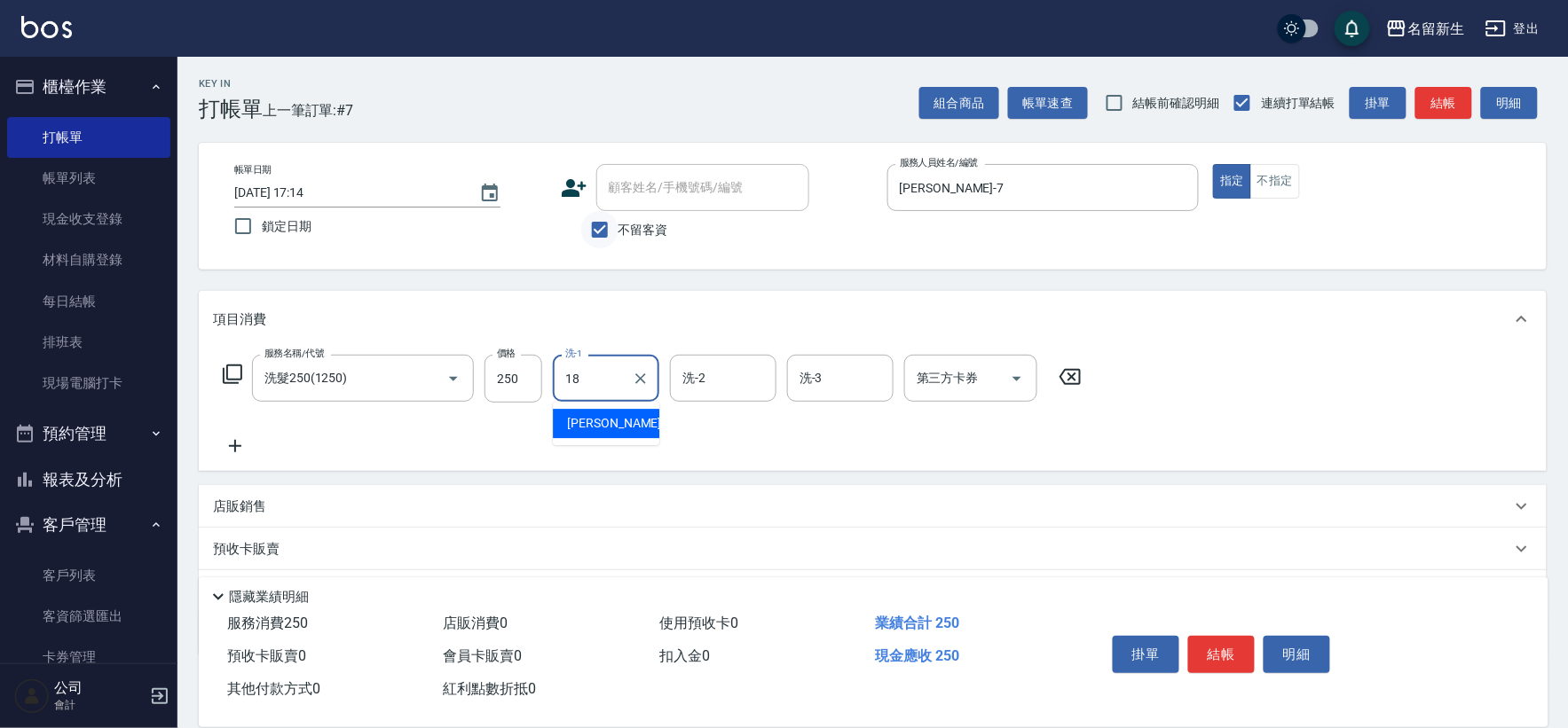
type input "[PERSON_NAME]-18"
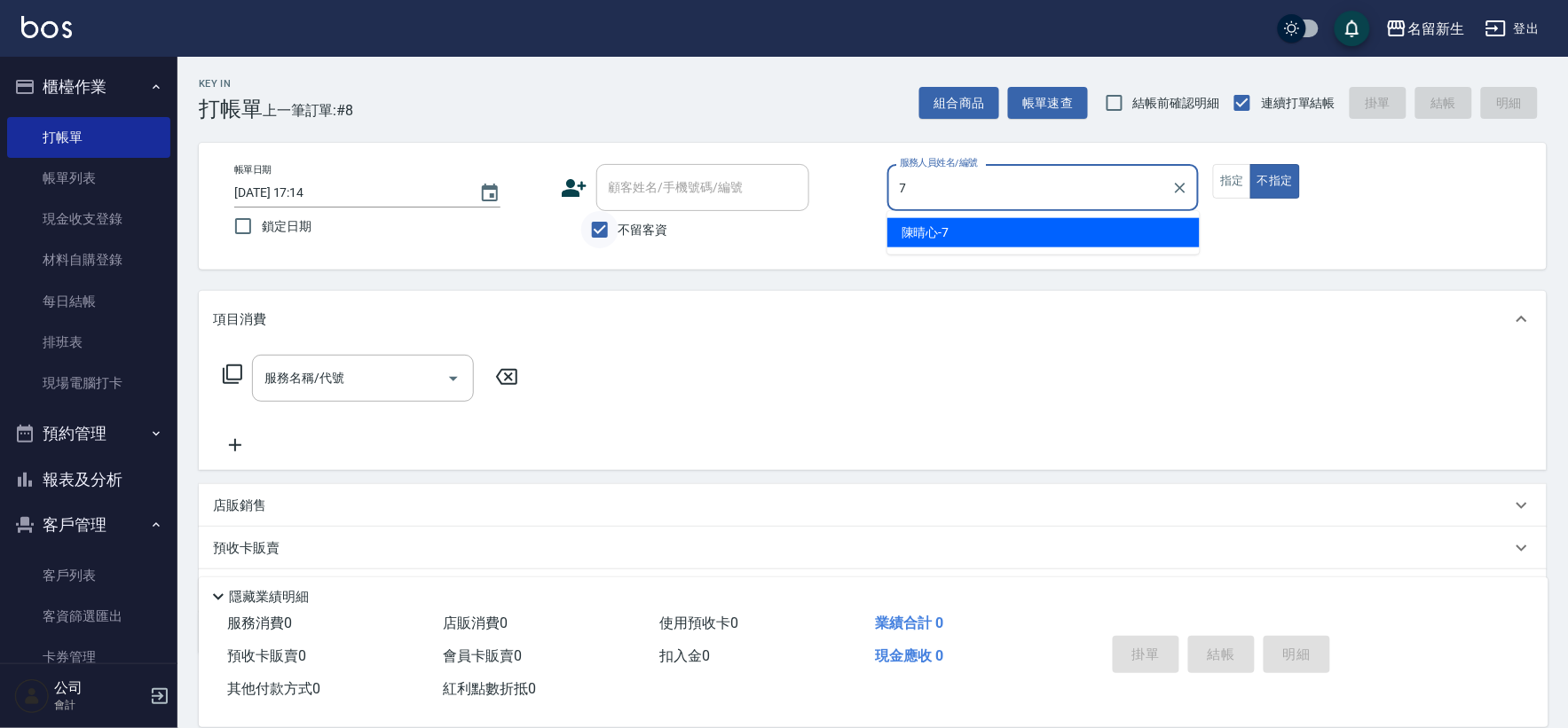
type input "[PERSON_NAME]-7"
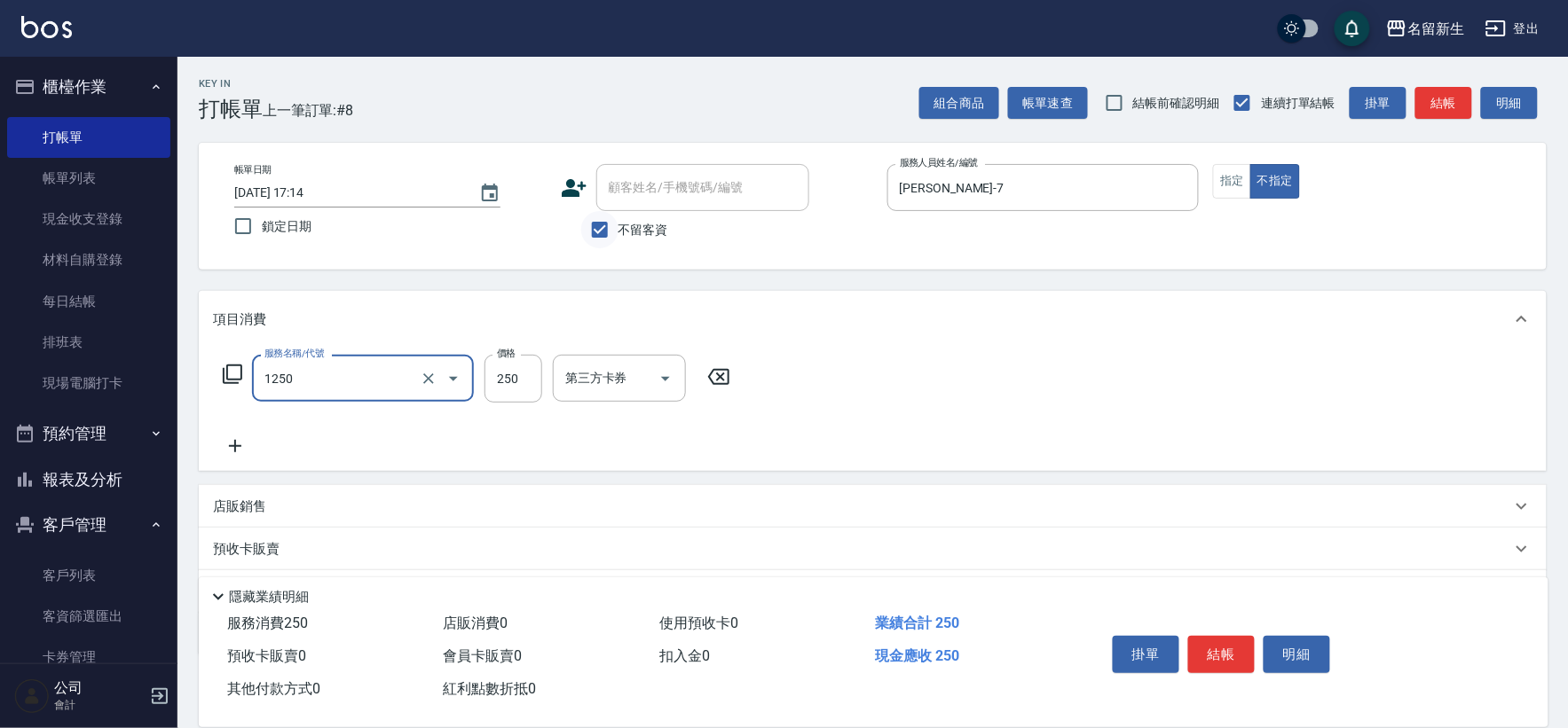
type input "洗髮250(1250)"
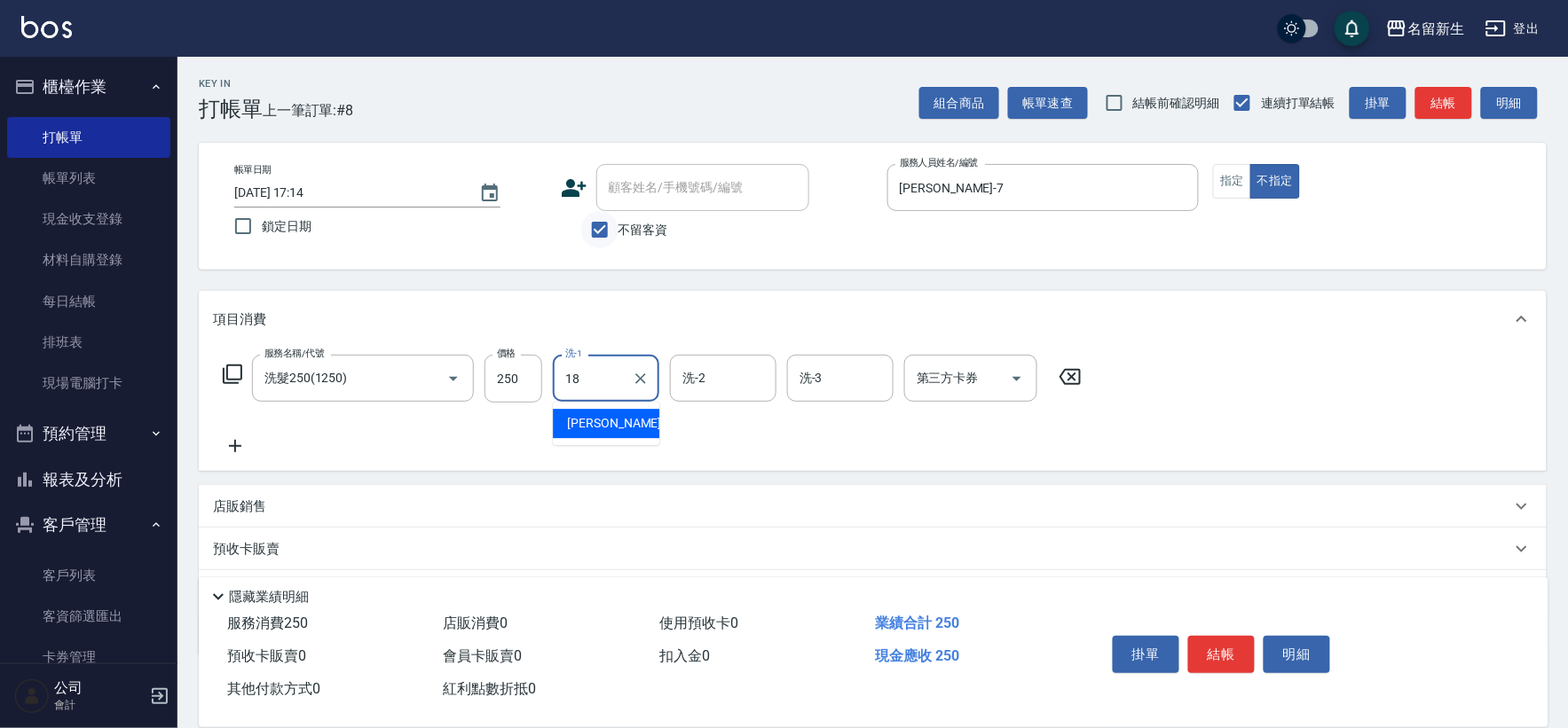
type input "[PERSON_NAME]-18"
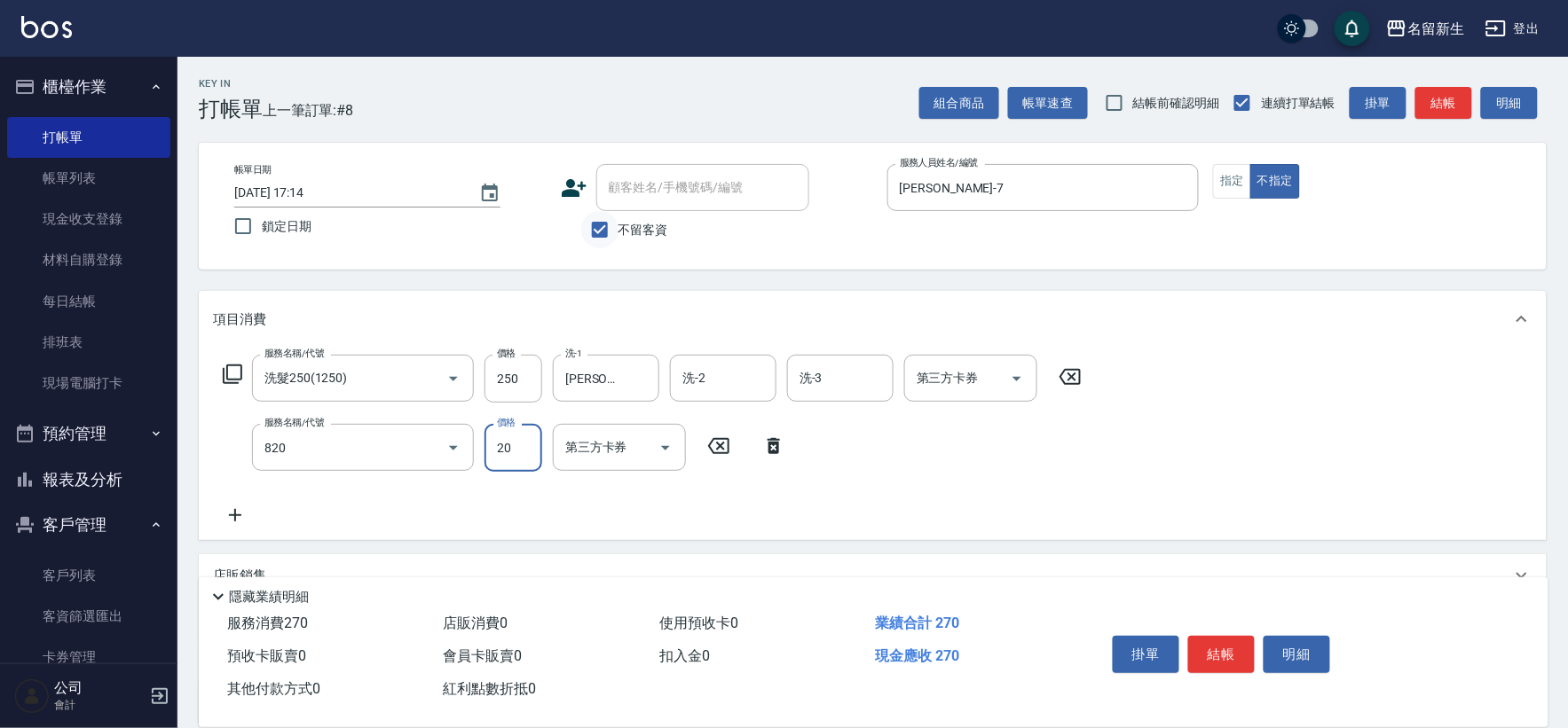
type input "潤絲(820)"
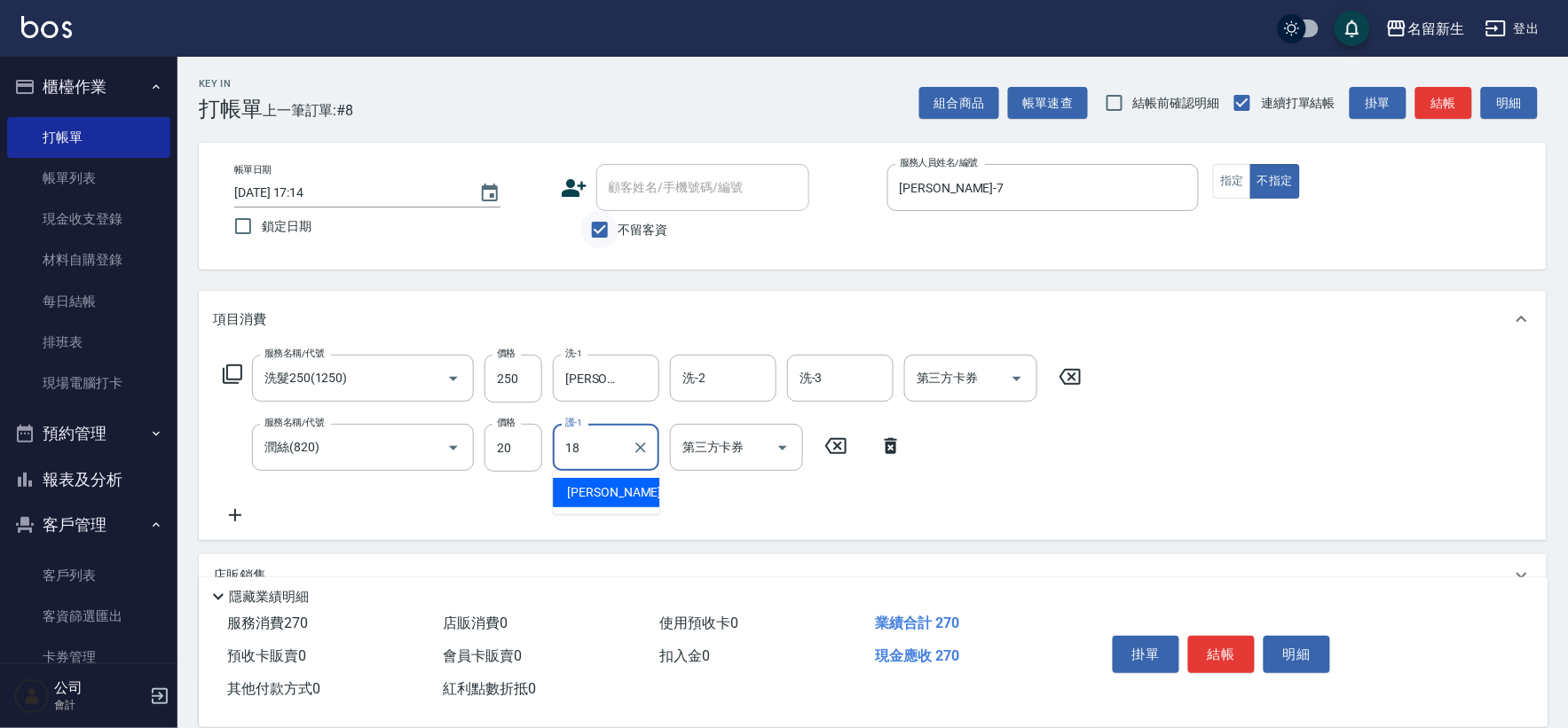
type input "[PERSON_NAME]-18"
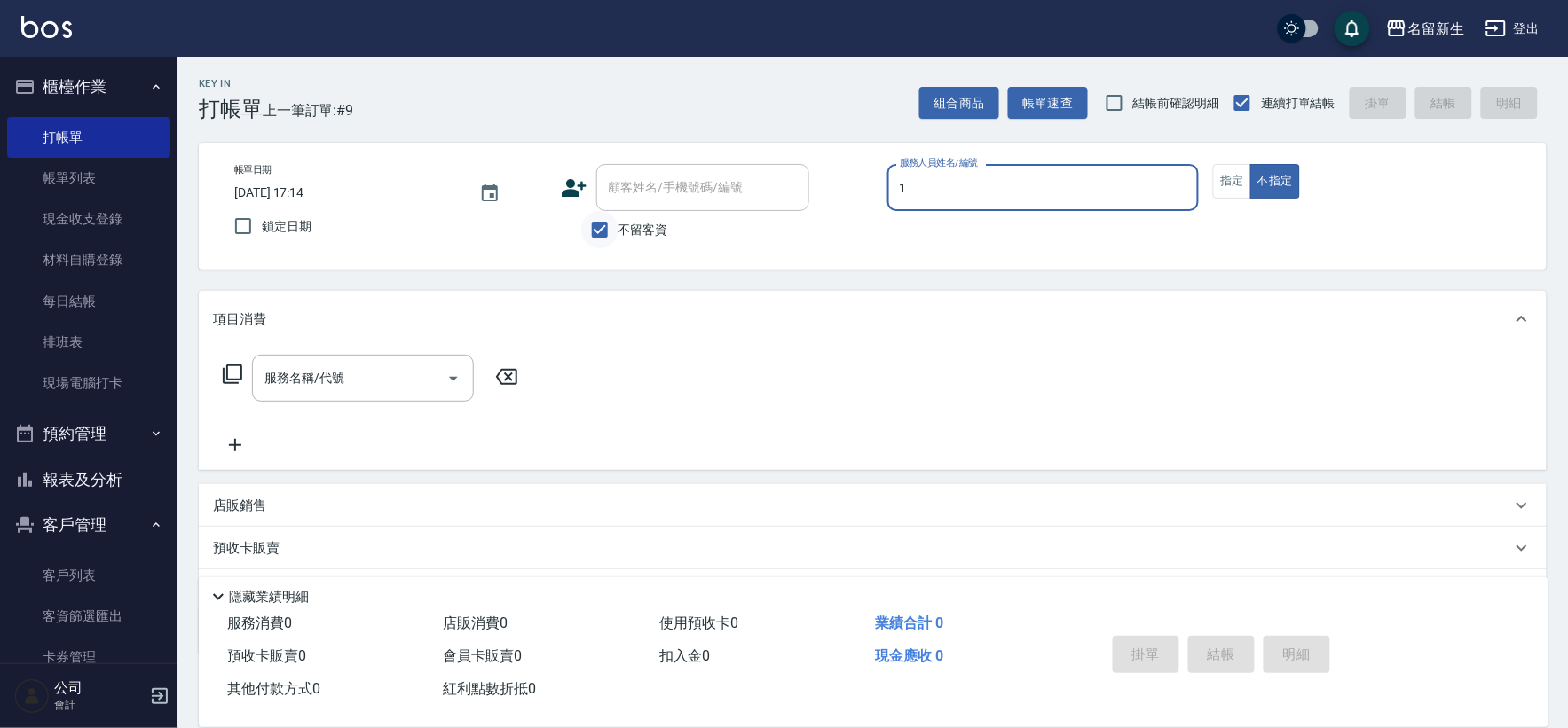
type input "[PERSON_NAME]-1"
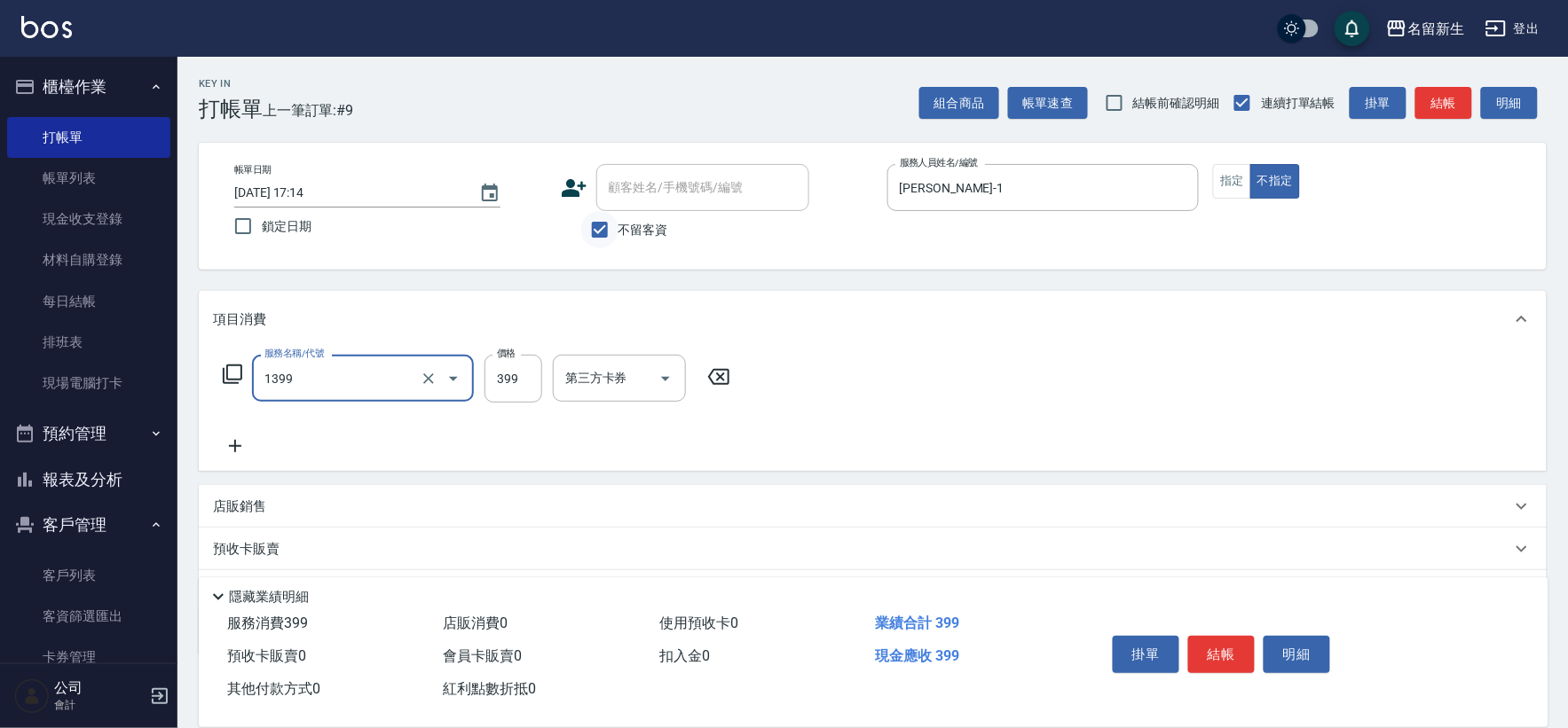
type input "健康洗髮(1399)"
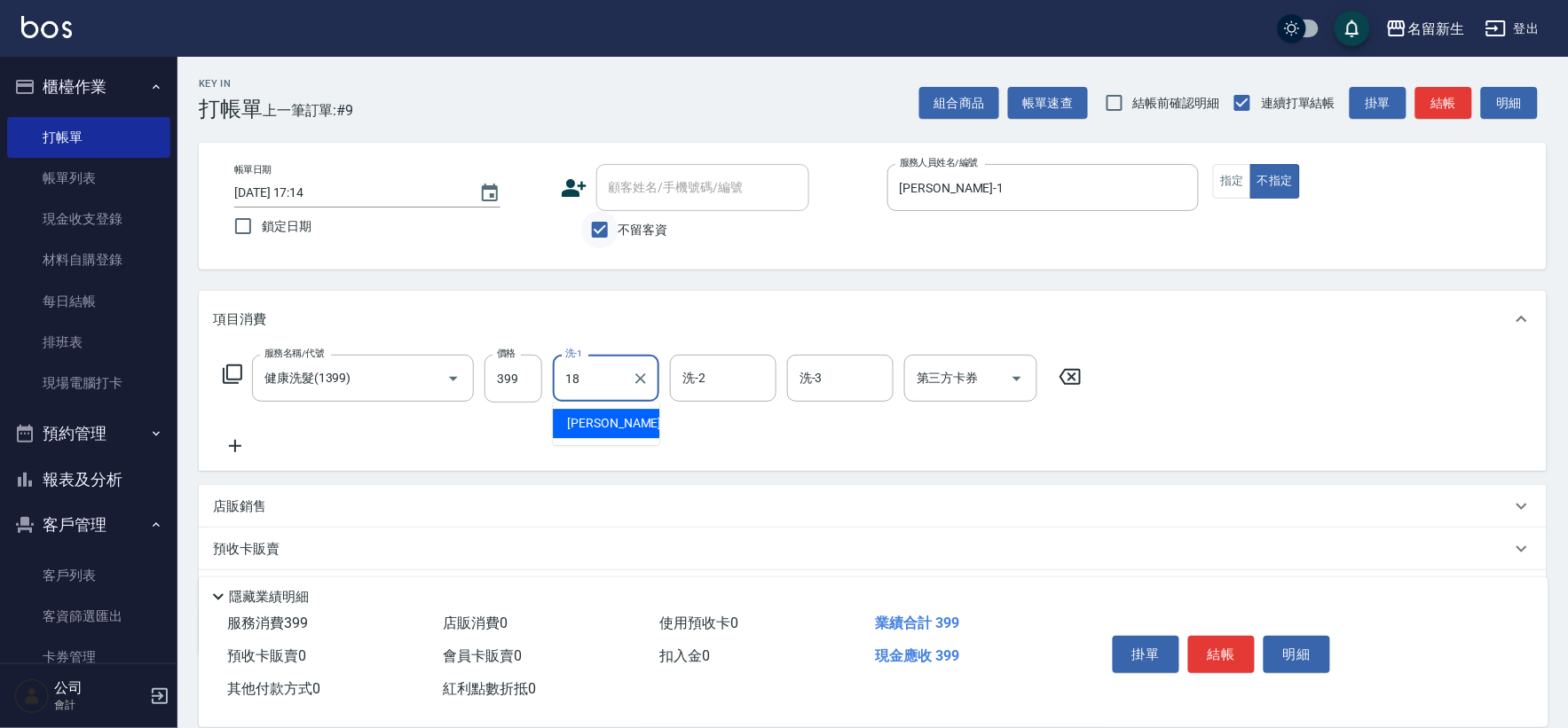
type input "[PERSON_NAME]-18"
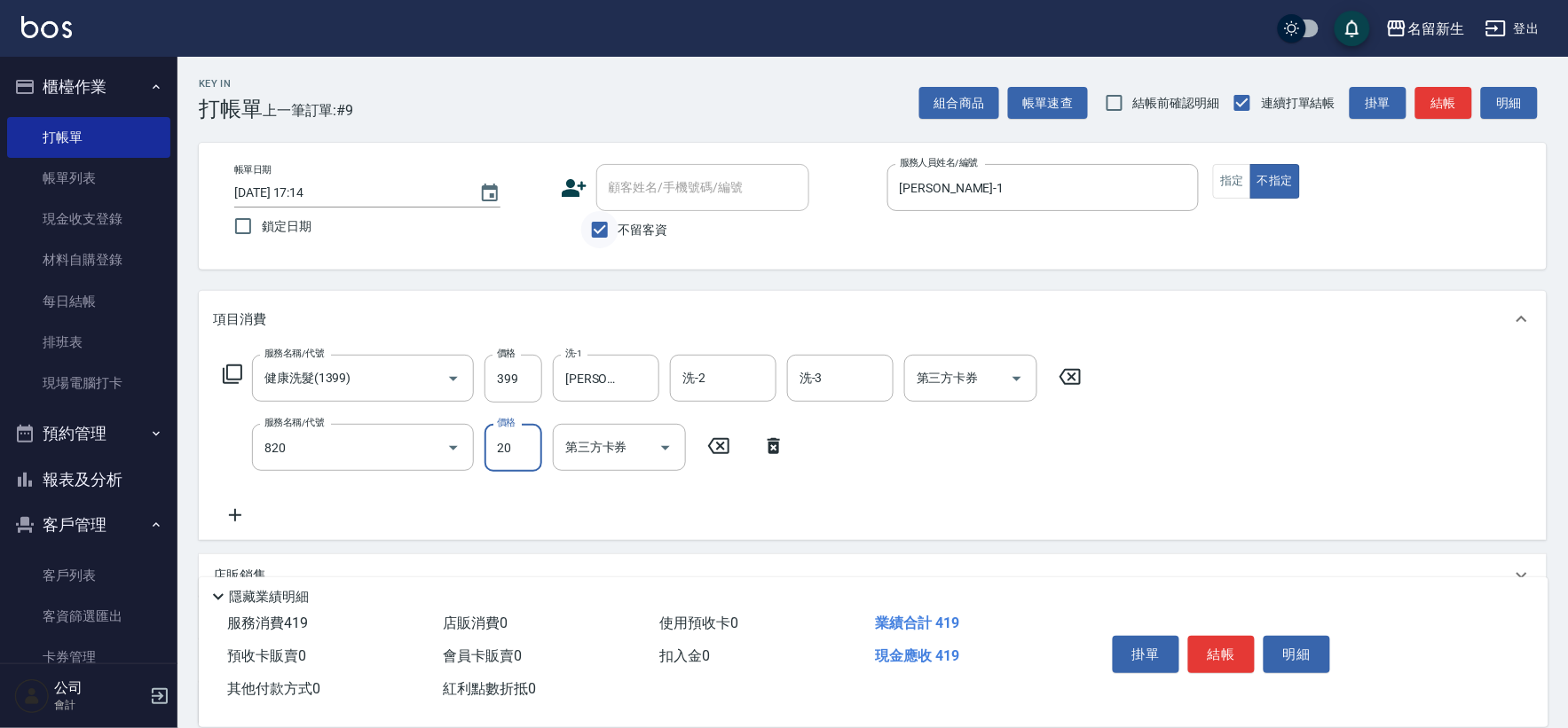
type input "潤絲(820)"
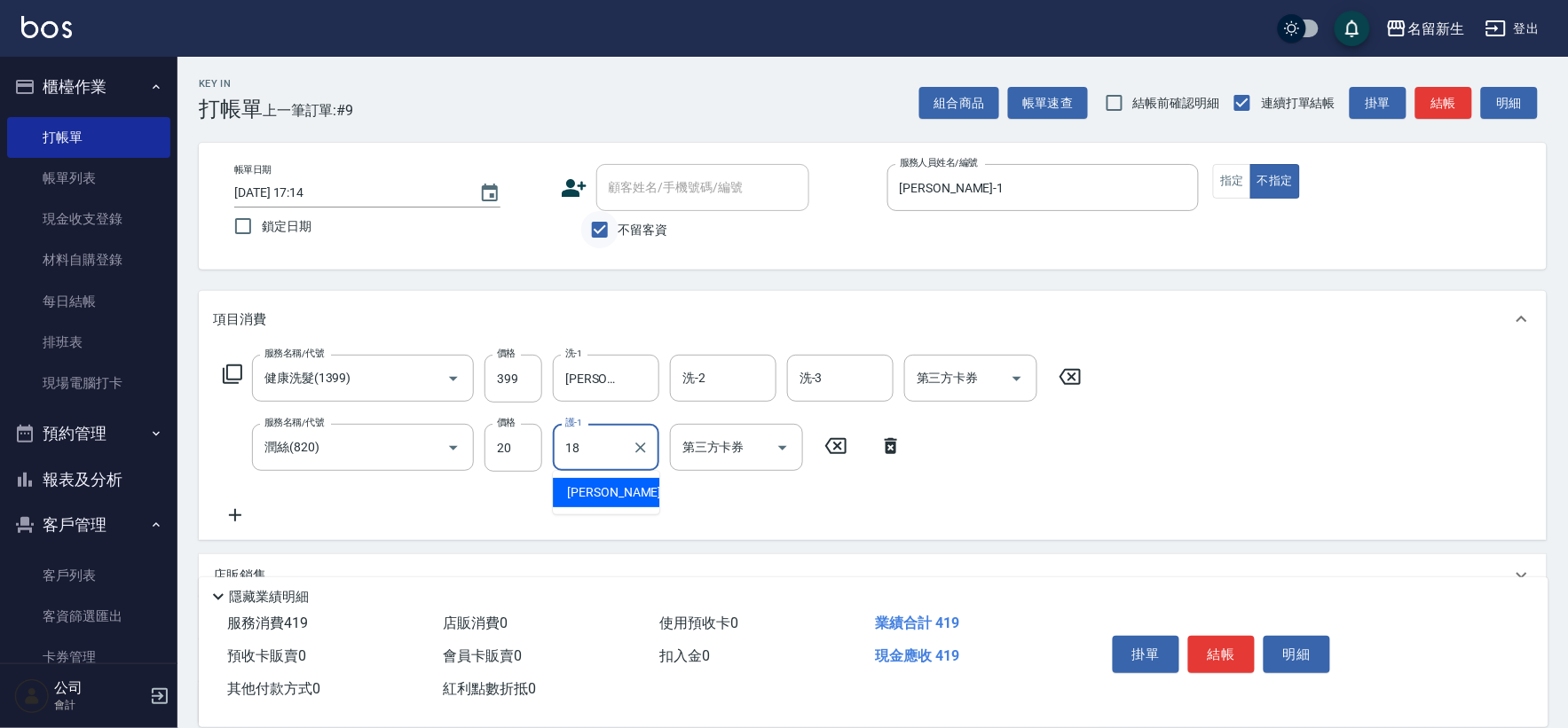
type input "[PERSON_NAME]-18"
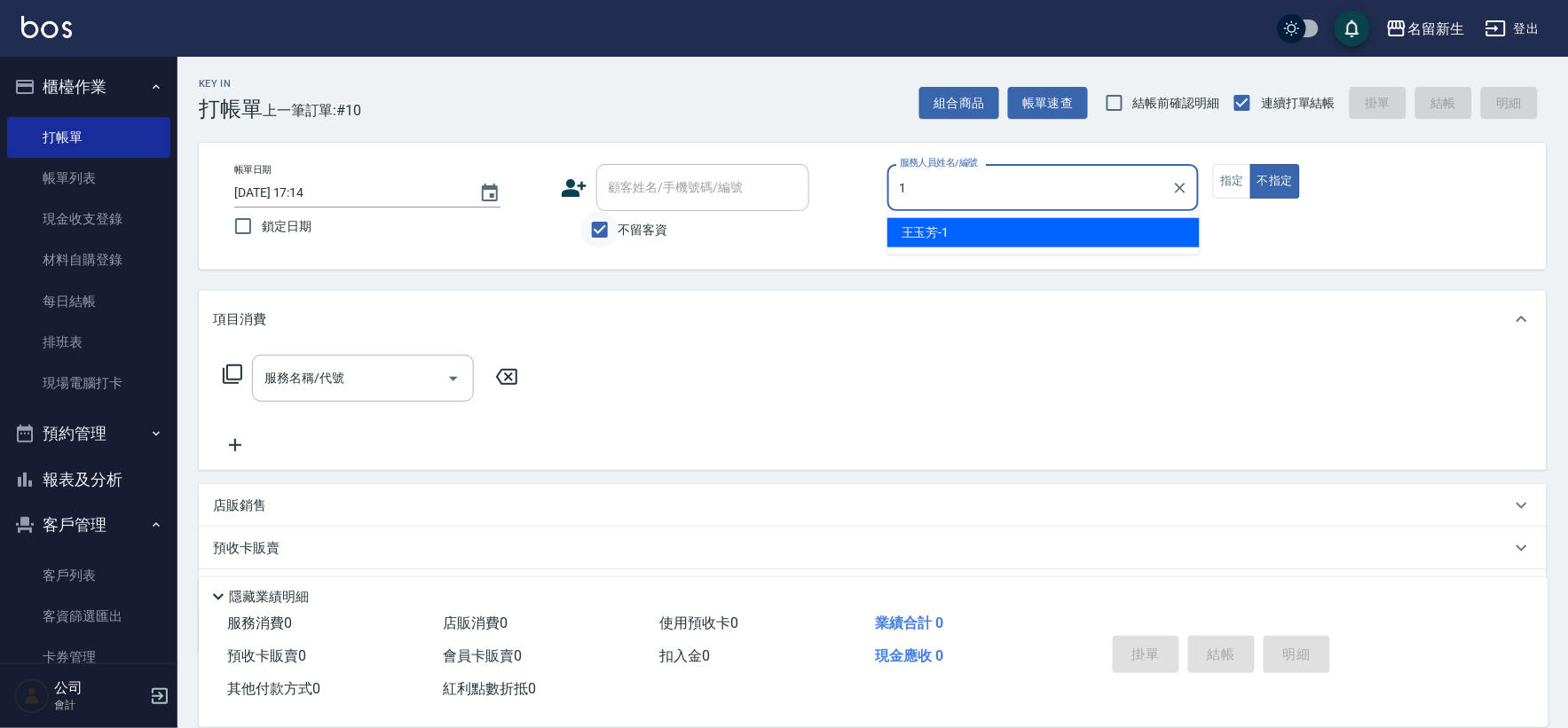
type input "[PERSON_NAME]-1"
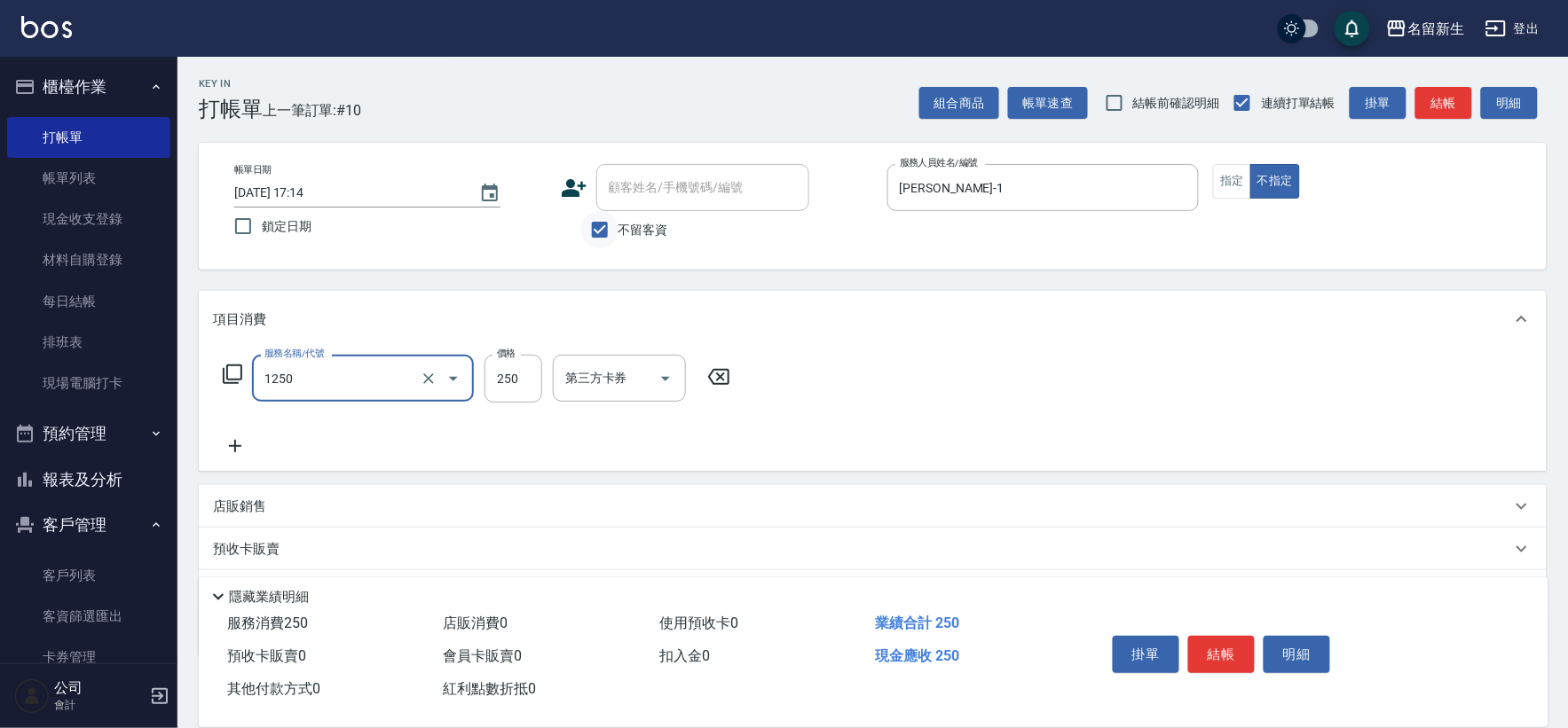
type input "洗髮250(1250)"
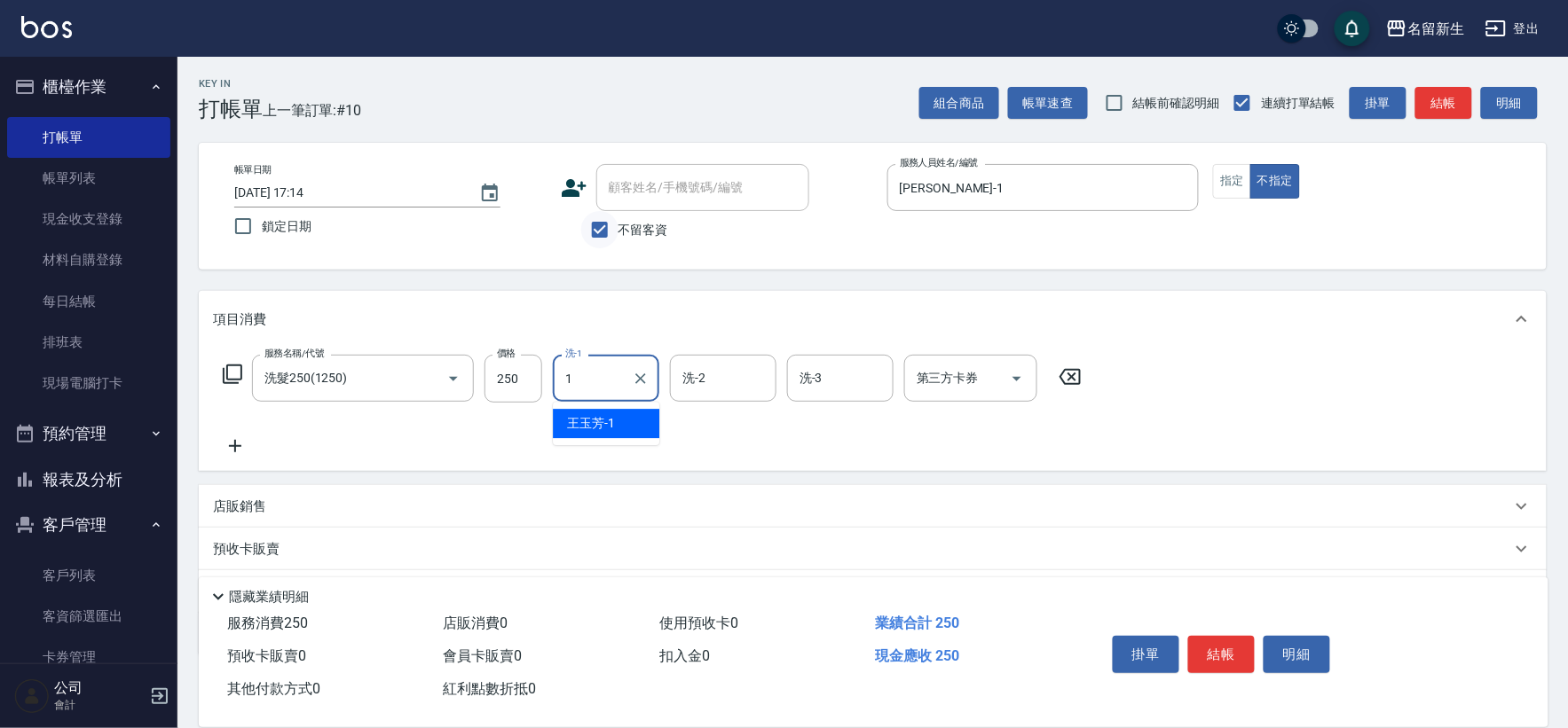
type input "[PERSON_NAME]-1"
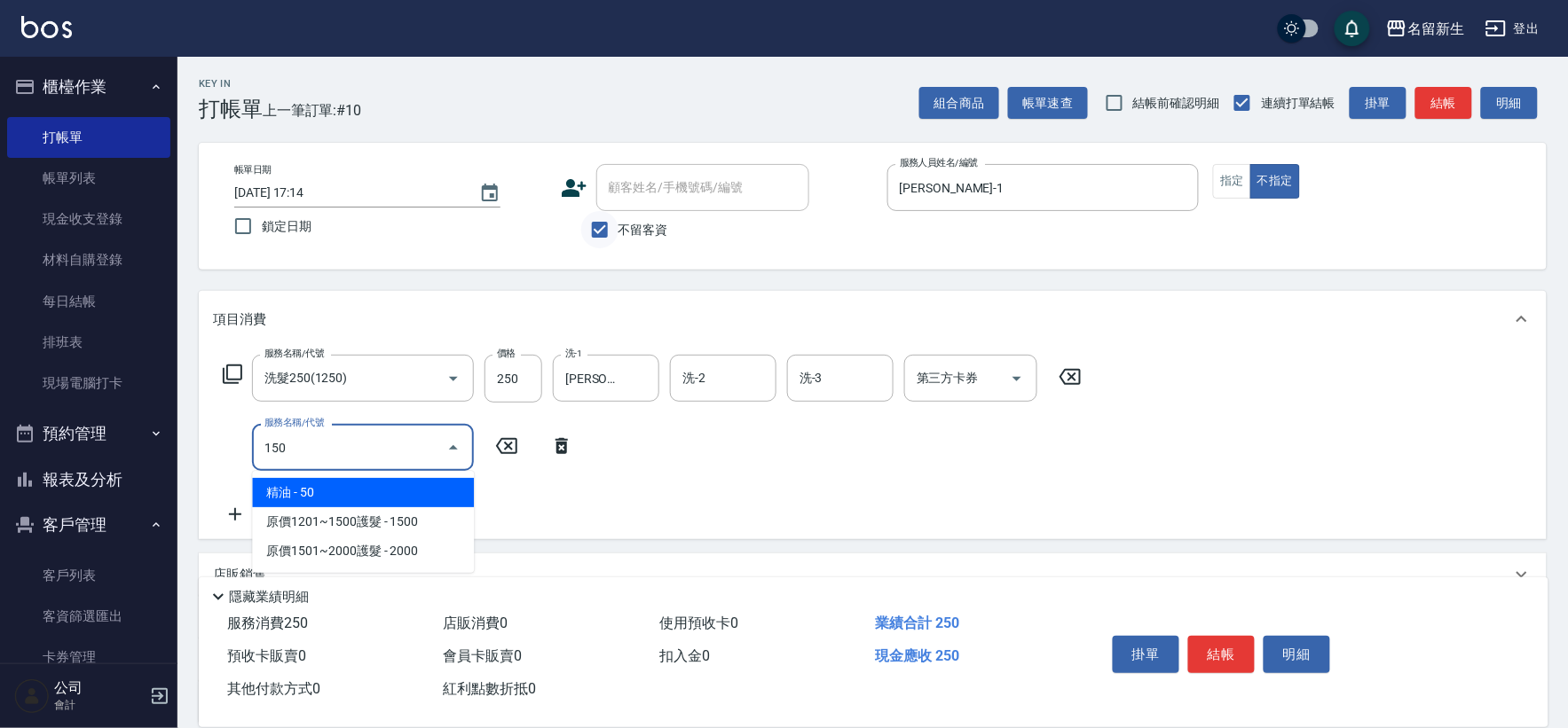
type input "精油(150)"
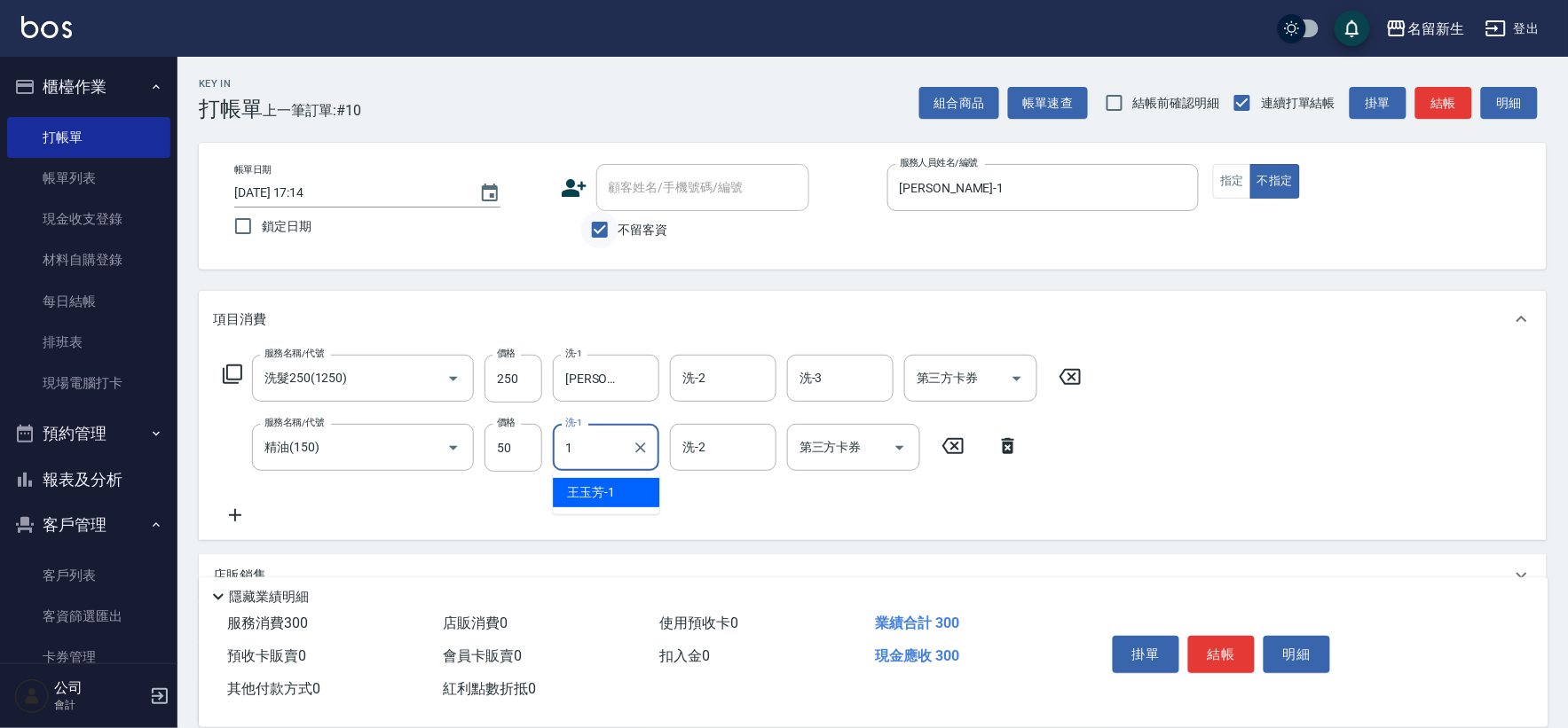
type input "[PERSON_NAME]-1"
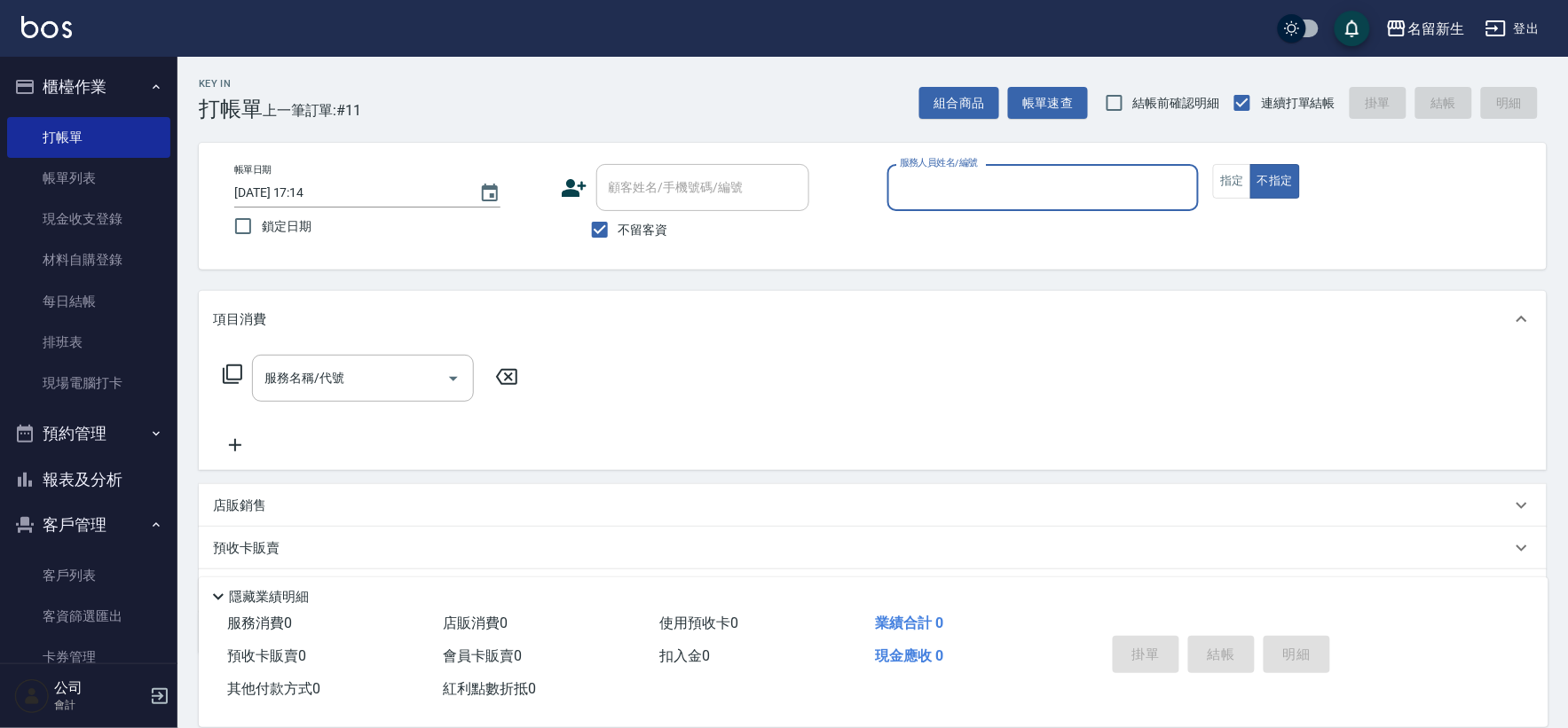
click at [102, 487] on button "報表及分析" at bounding box center [88, 479] width 163 height 46
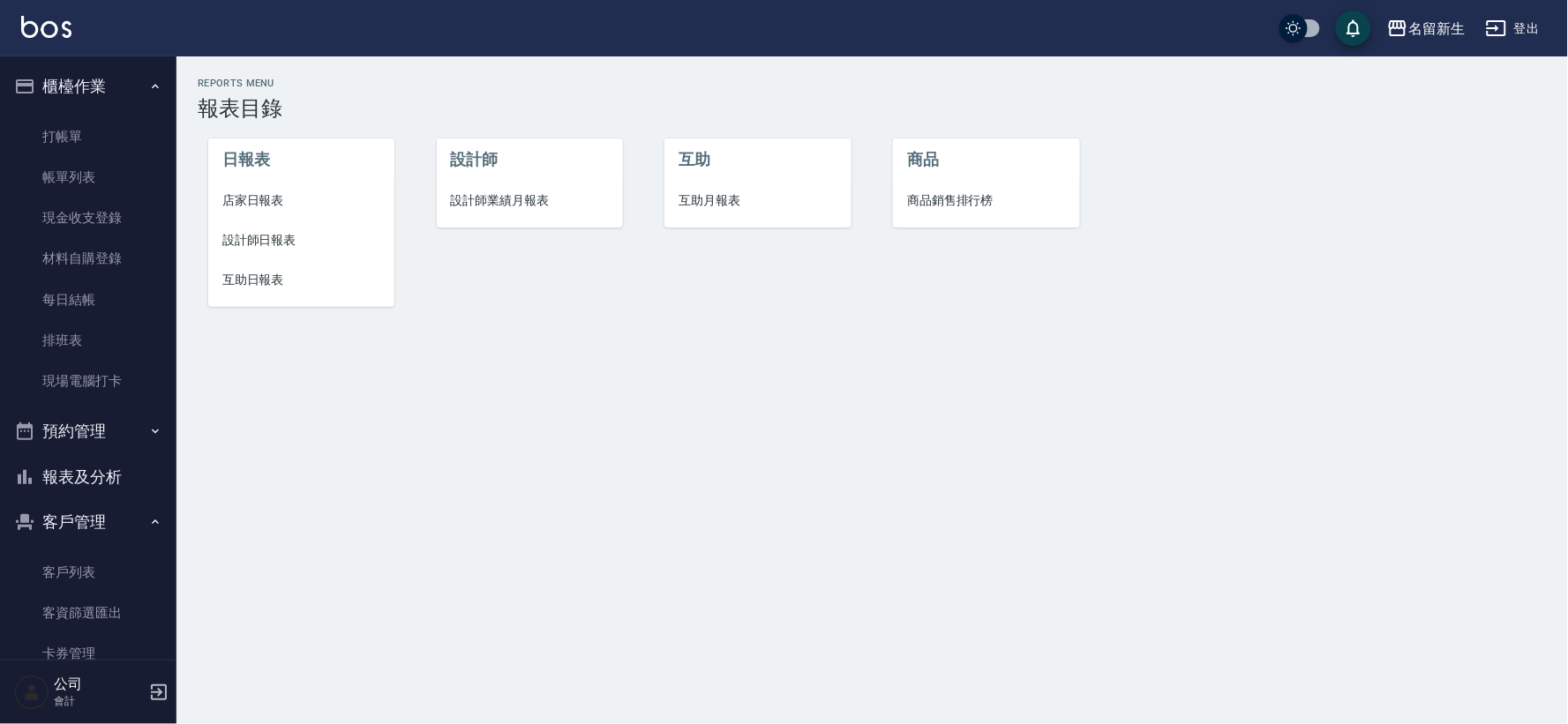
click at [482, 180] on li "設計師" at bounding box center [530, 159] width 186 height 42
click at [478, 201] on span "設計師業績月報表" at bounding box center [530, 201] width 158 height 19
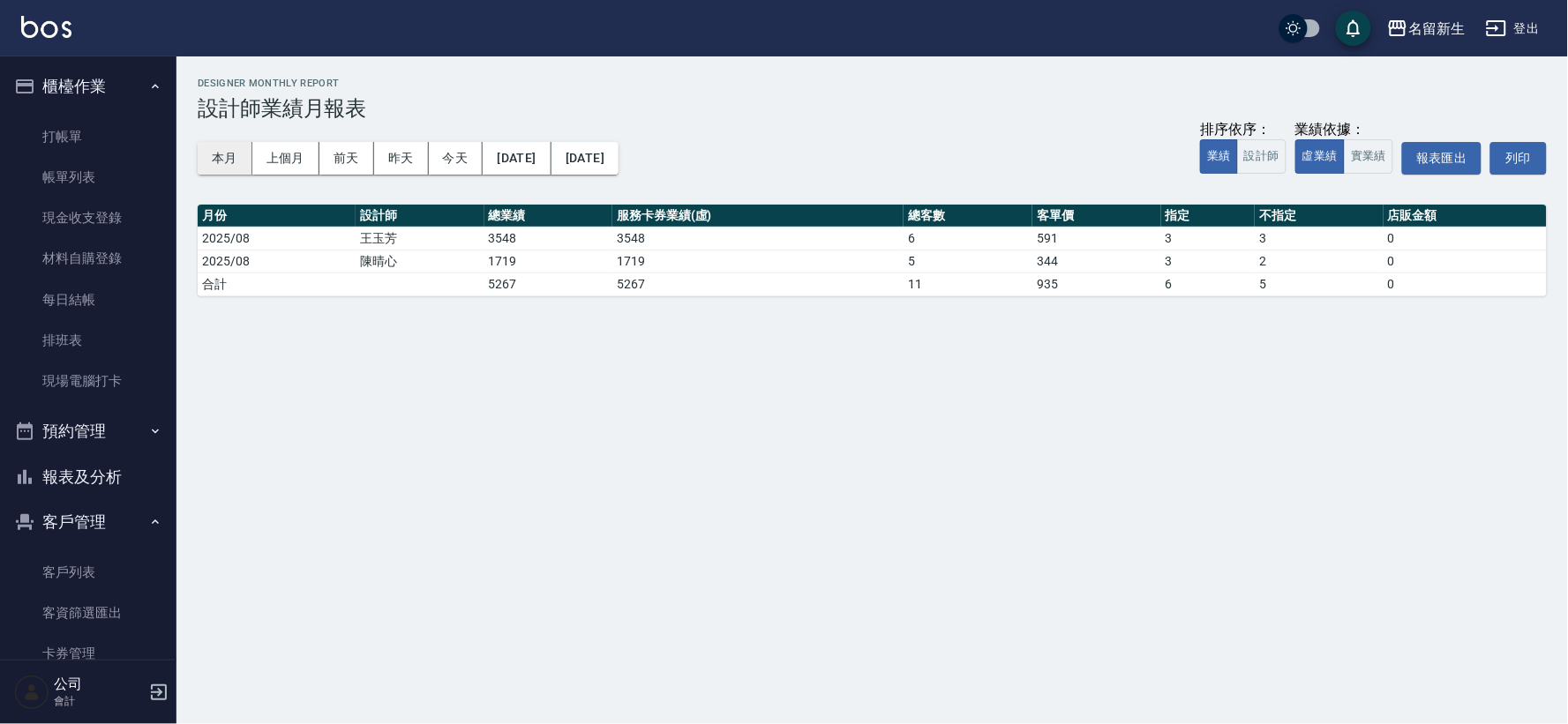
click at [224, 152] on button "本月" at bounding box center [225, 159] width 55 height 32
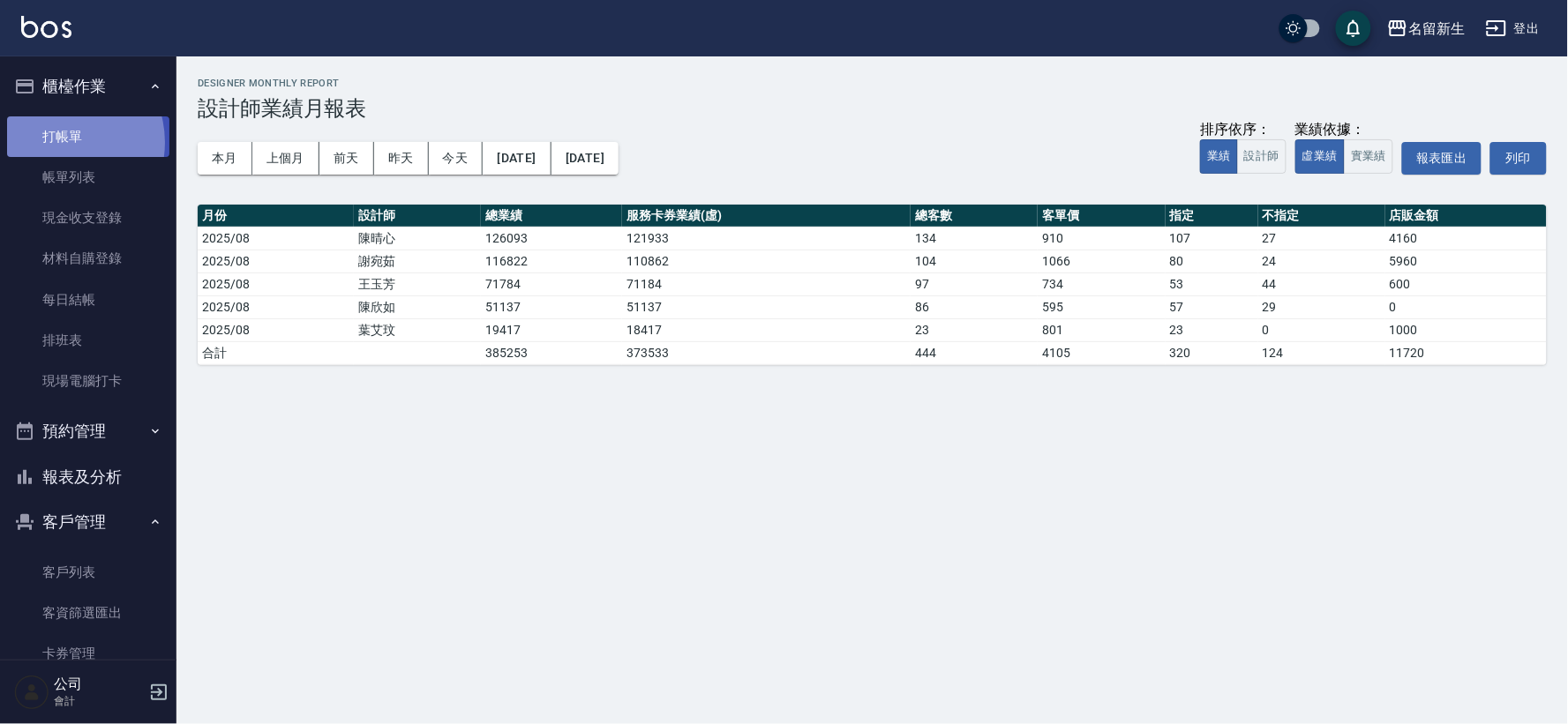
click at [59, 142] on link "打帳單" at bounding box center [88, 136] width 162 height 40
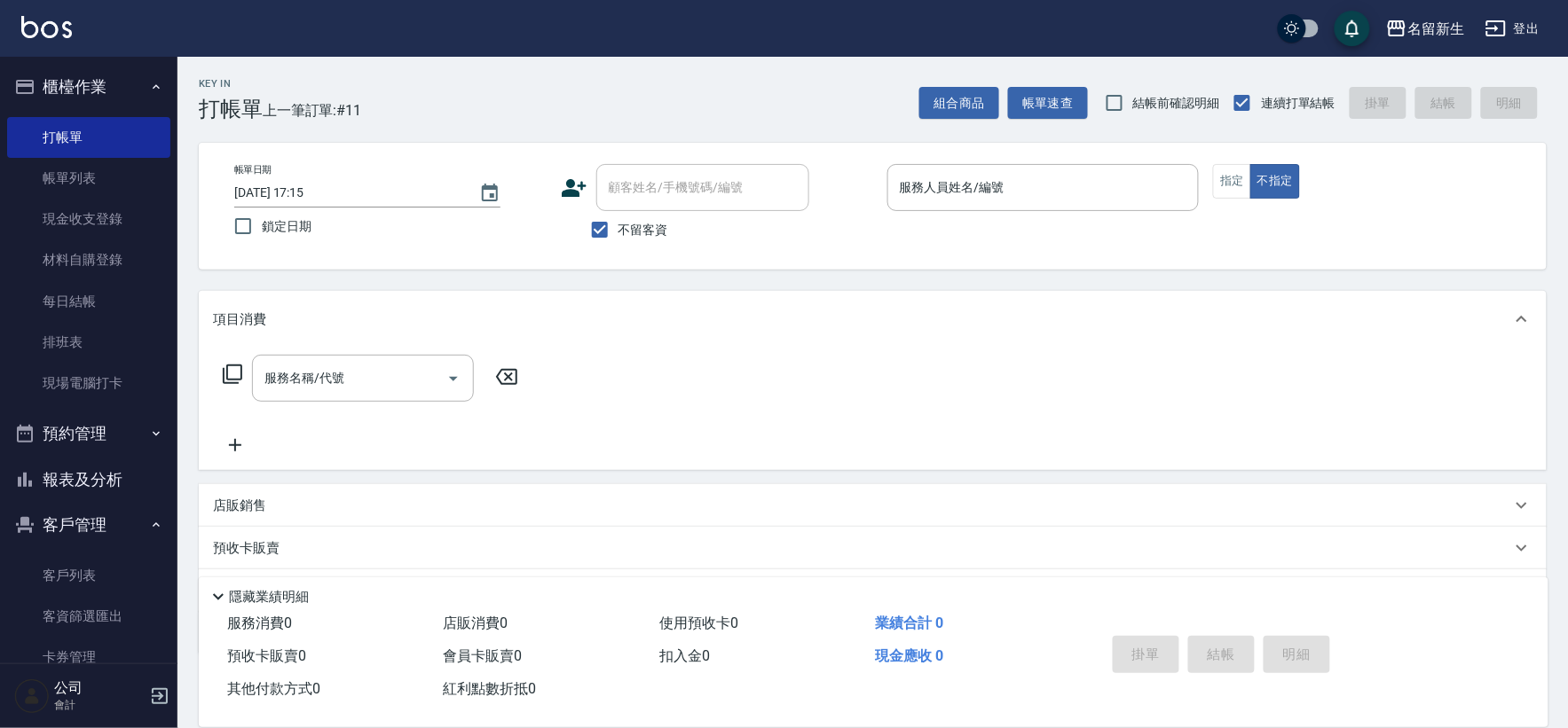
click at [577, 188] on icon at bounding box center [574, 188] width 27 height 27
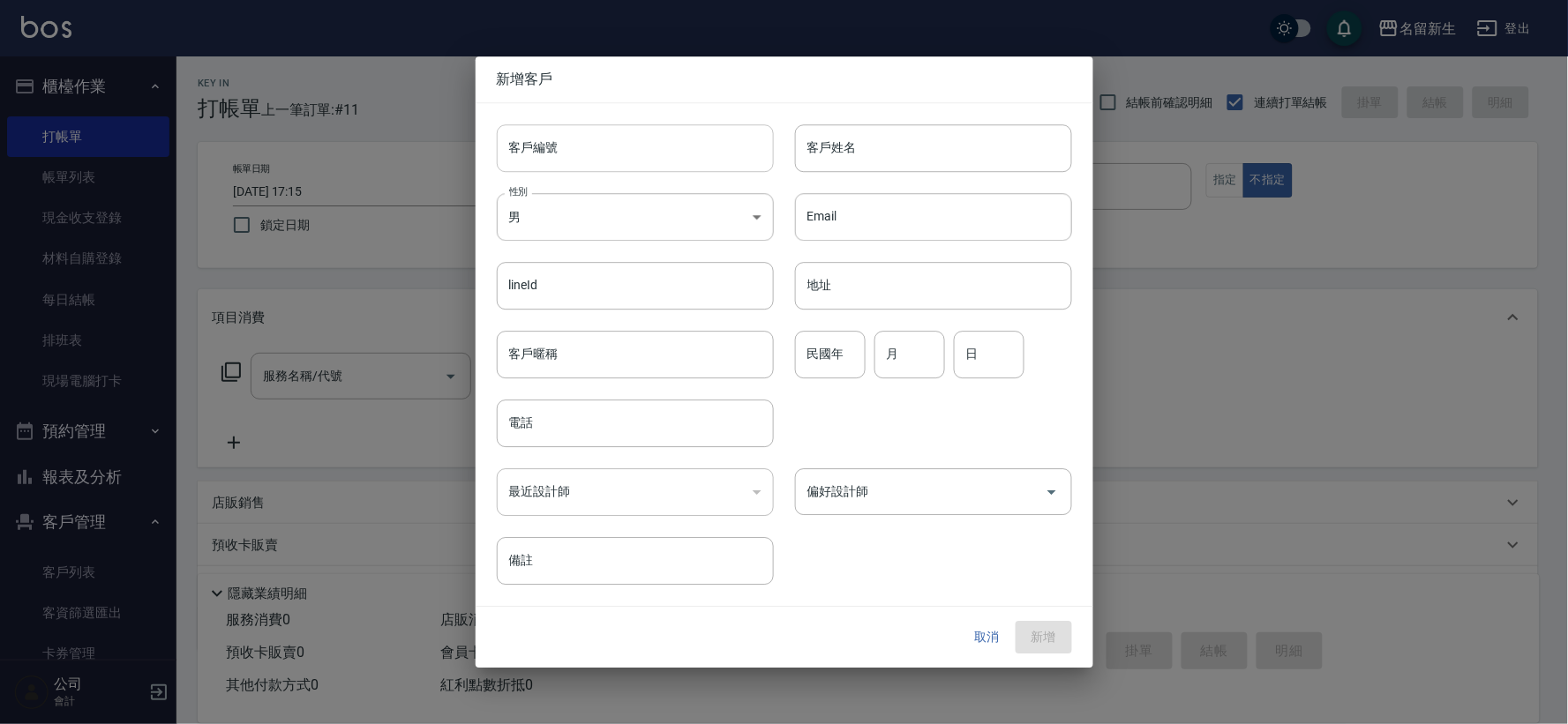
drag, startPoint x: 573, startPoint y: 187, endPoint x: 588, endPoint y: 159, distance: 31.8
click at [588, 159] on input "客戶編號" at bounding box center [634, 148] width 277 height 47
type input "3057"
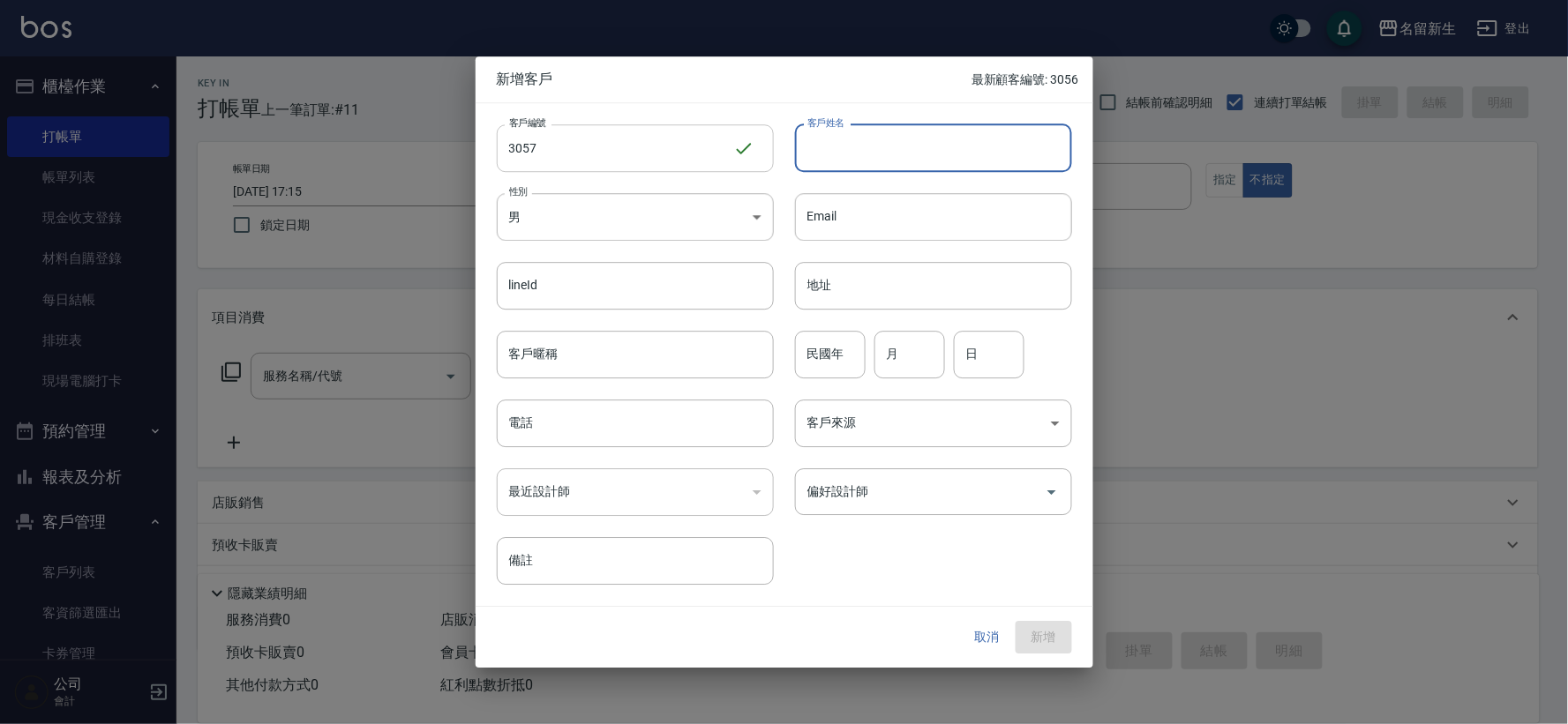
type input "ㄌ"
type input "[PERSON_NAME]"
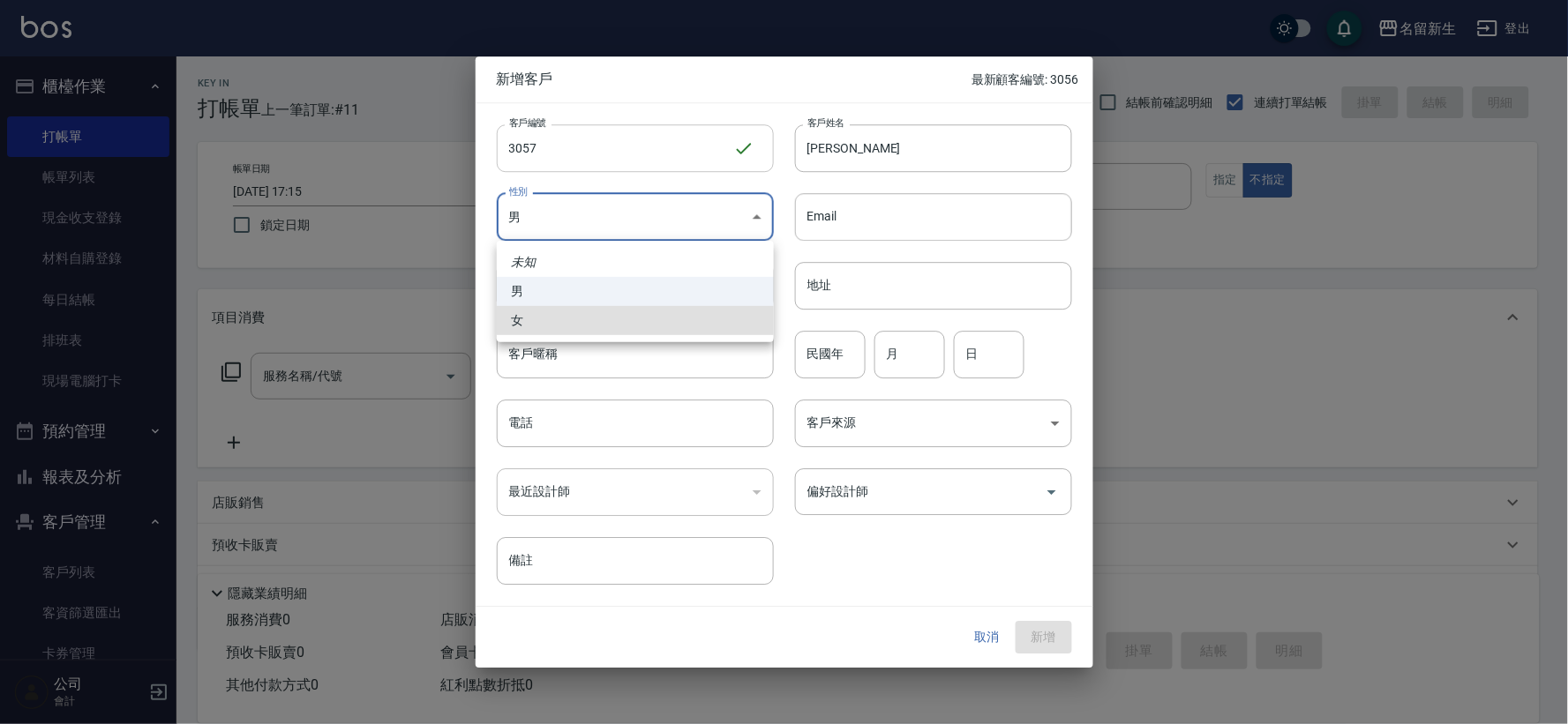
type input "[DEMOGRAPHIC_DATA]"
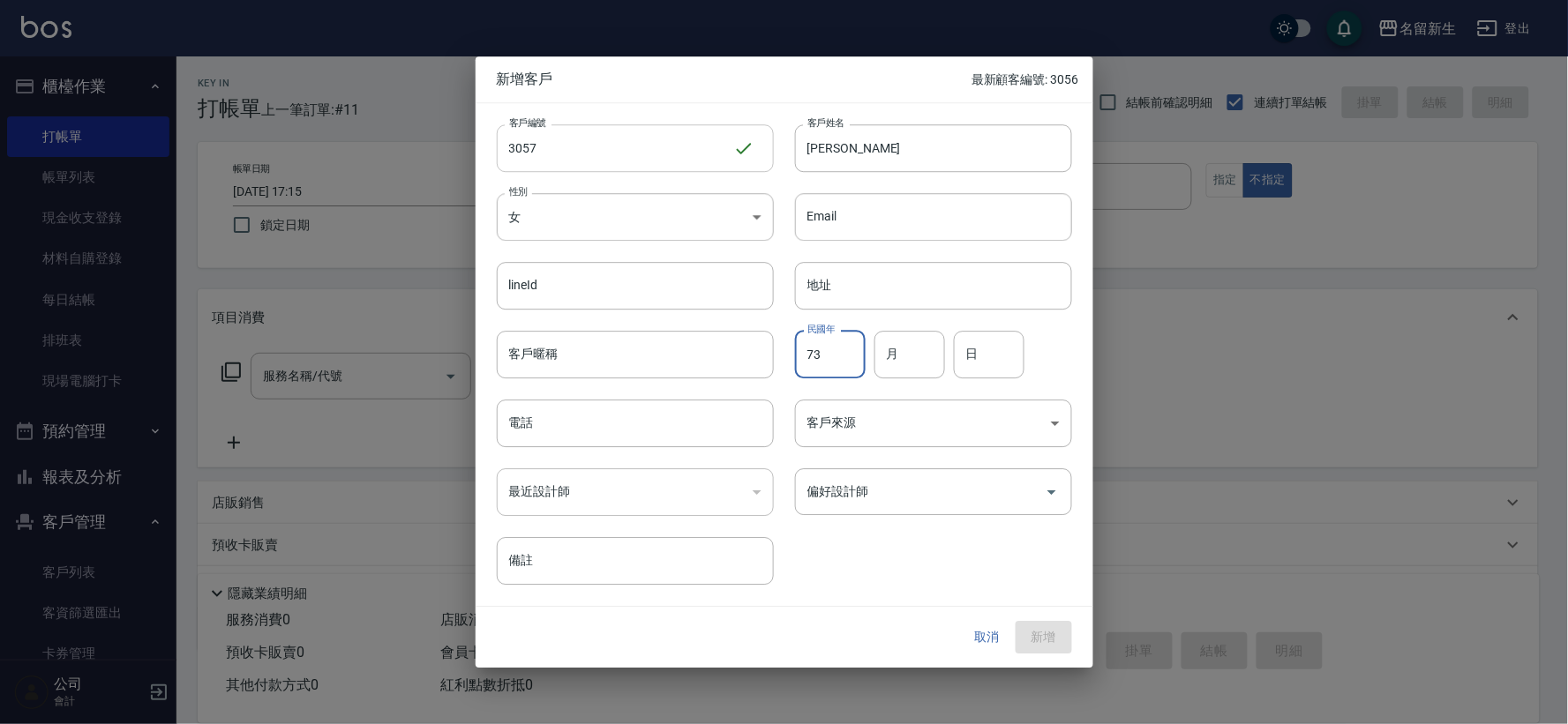
type input "73"
type input "0"
type input "11"
type input "29"
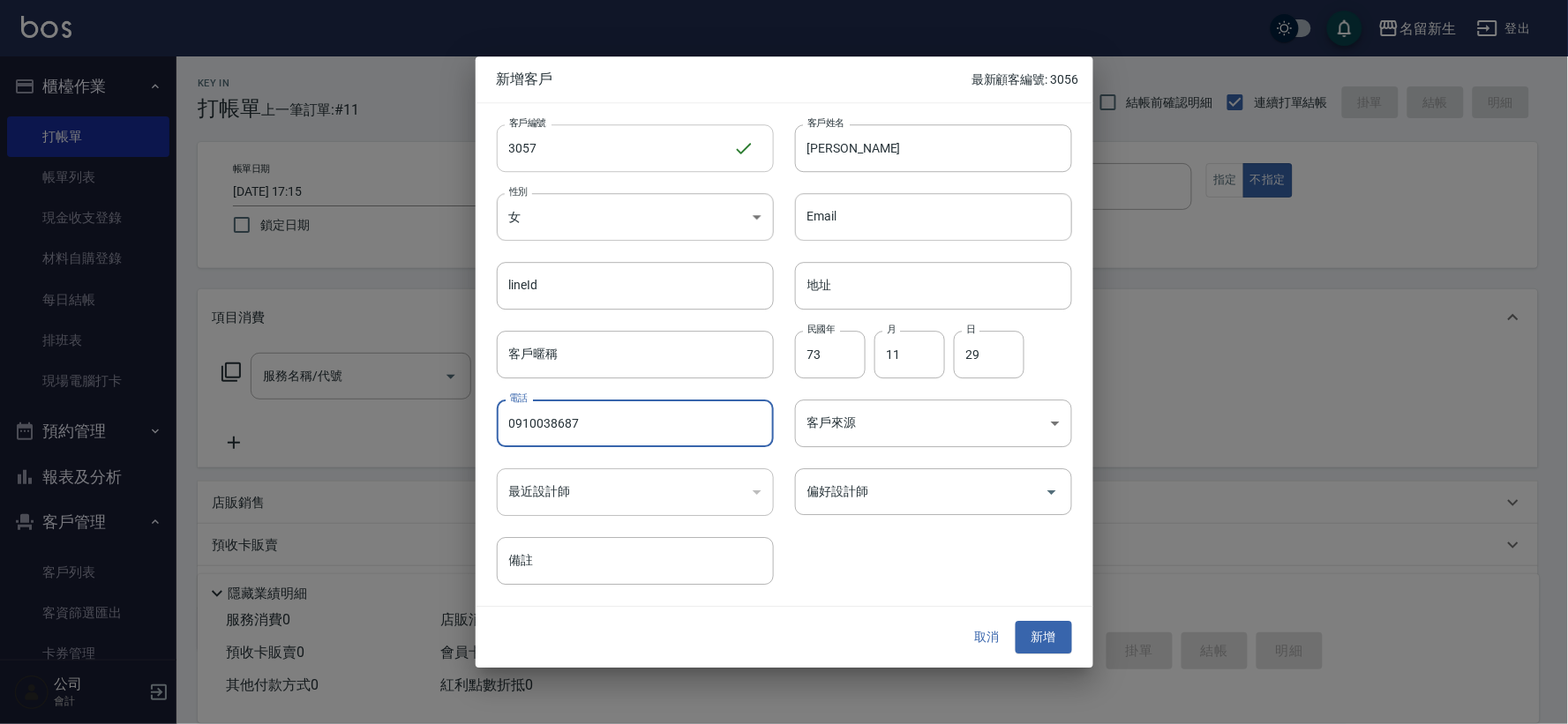
type input "0910038687"
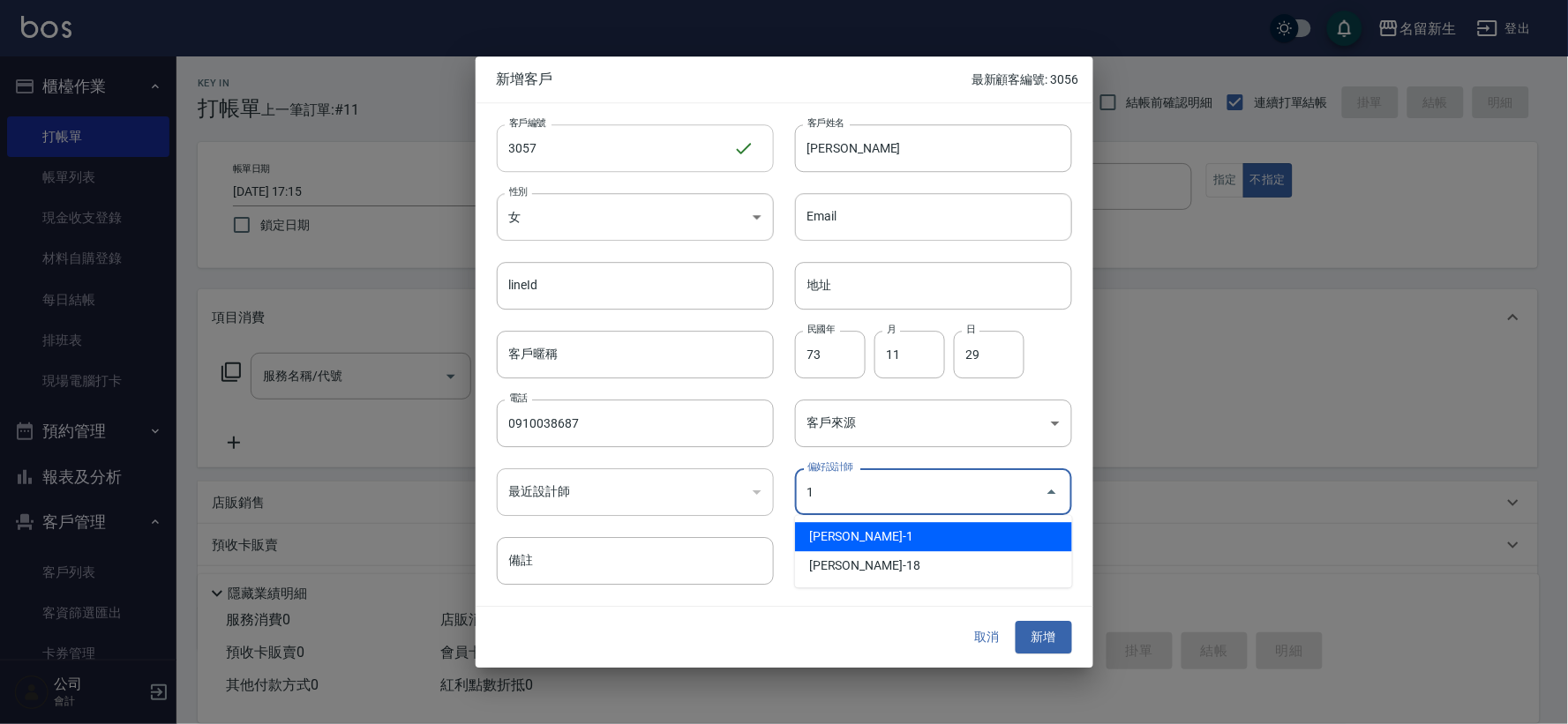
type input "王玉芳"
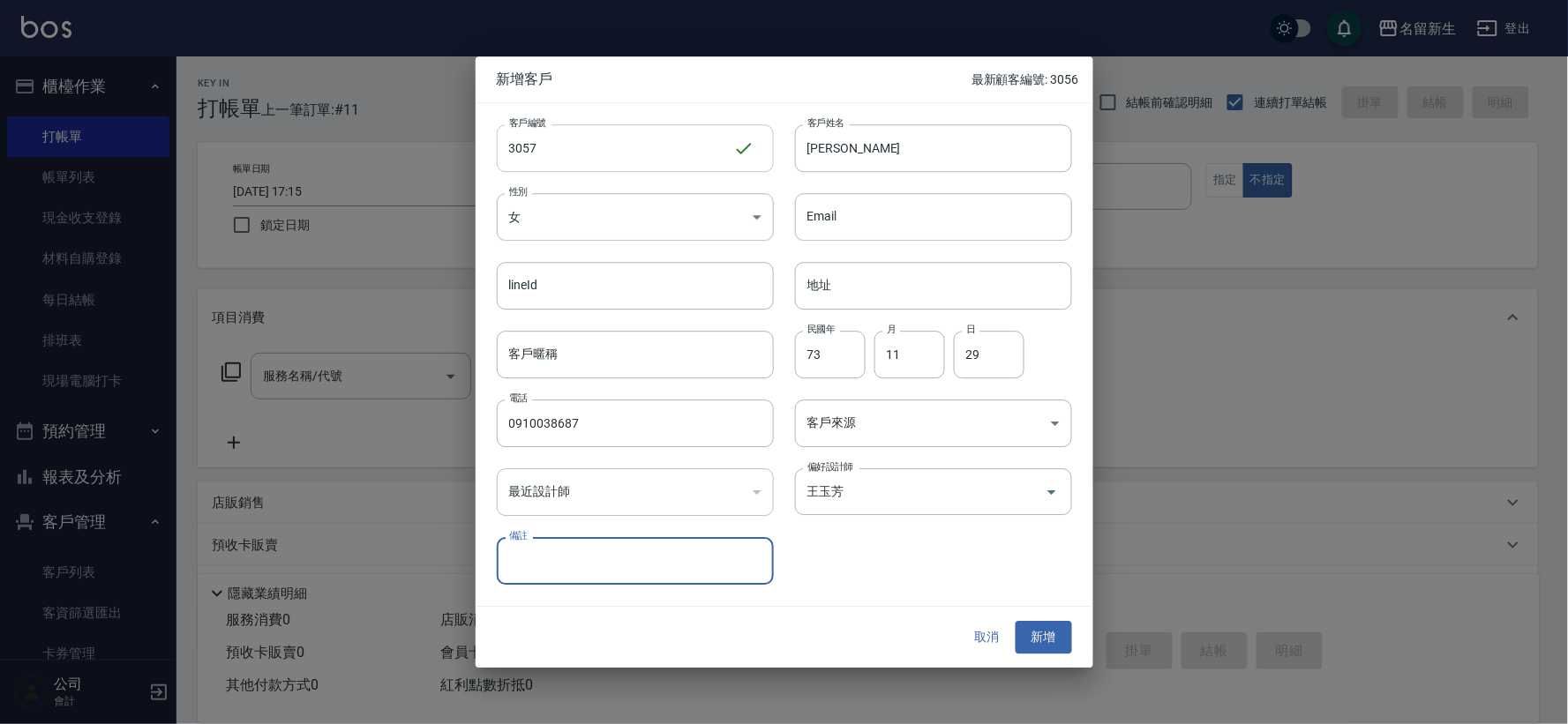
click at [1015, 622] on button "新增" at bounding box center [1043, 638] width 56 height 32
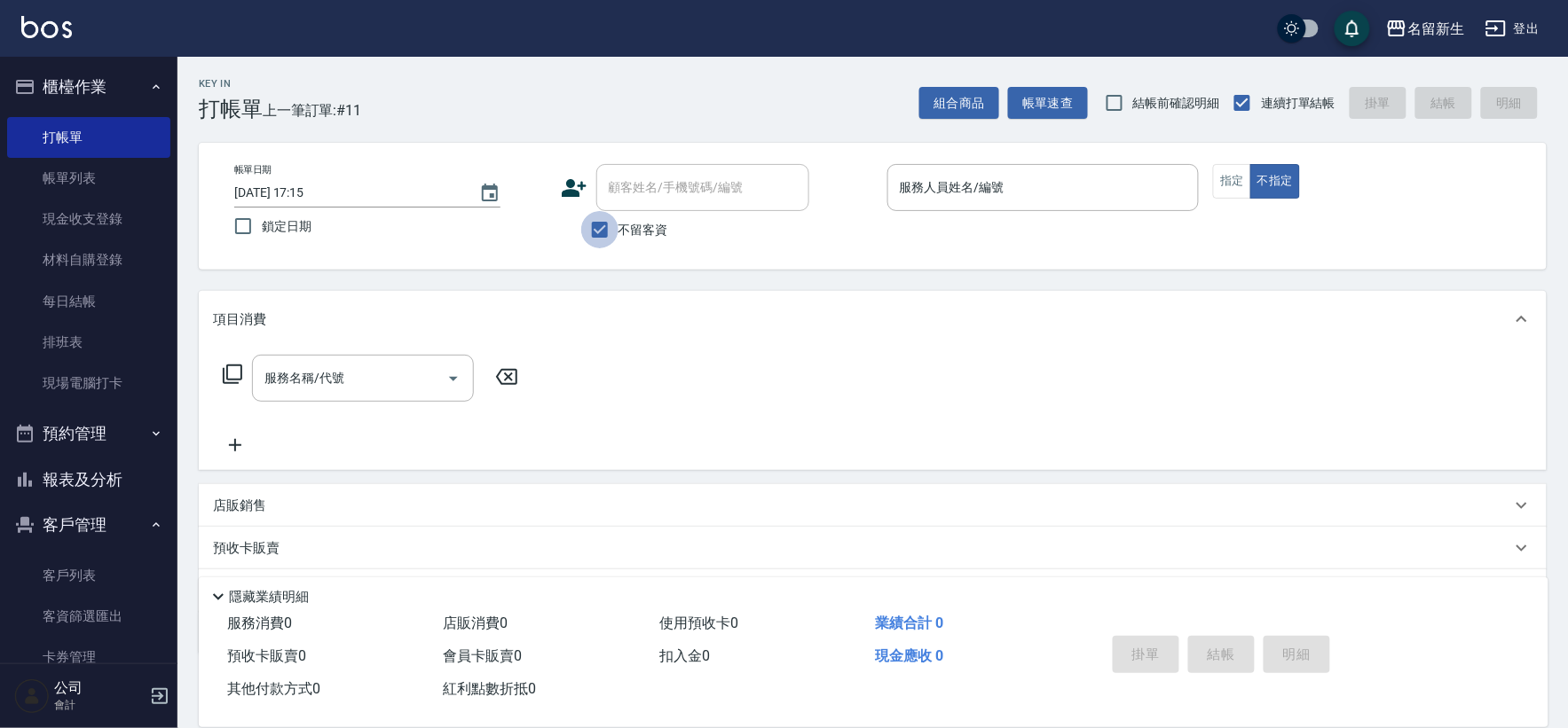
click at [586, 233] on input "不留客資" at bounding box center [599, 229] width 37 height 37
checkbox input "false"
click at [630, 188] on div "顧客姓名/手機號碼/編號 顧客姓名/手機號碼/編號" at bounding box center [703, 187] width 213 height 47
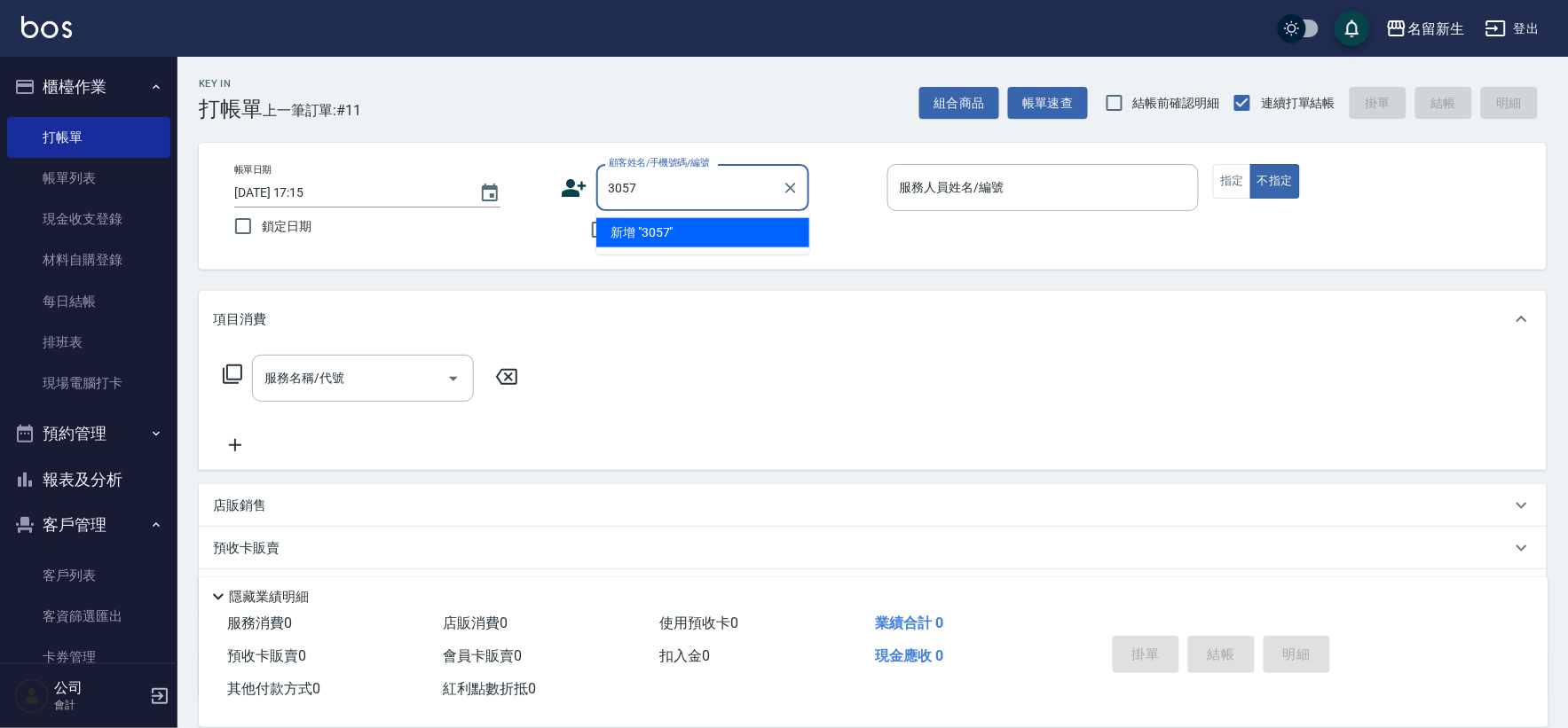
type input "3057"
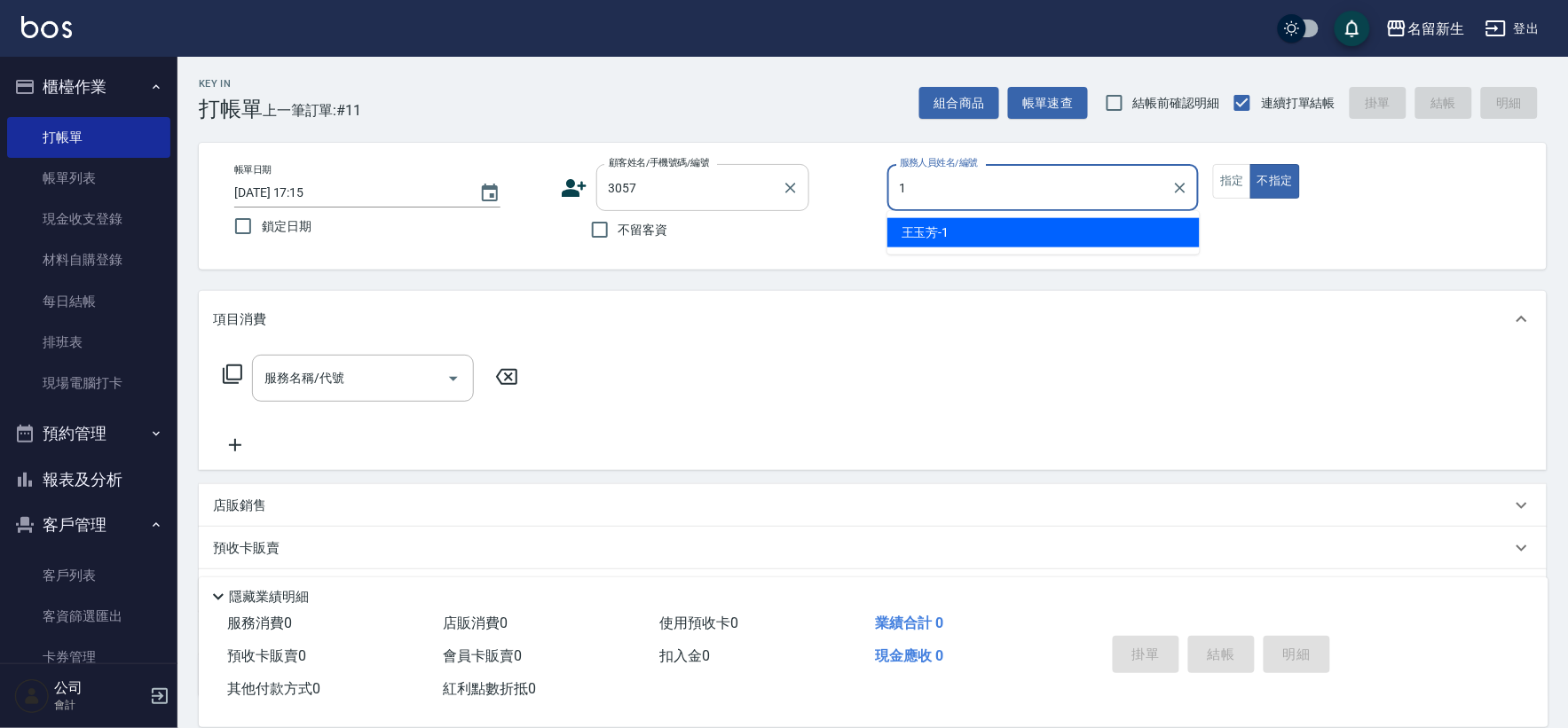
type input "[PERSON_NAME]-1"
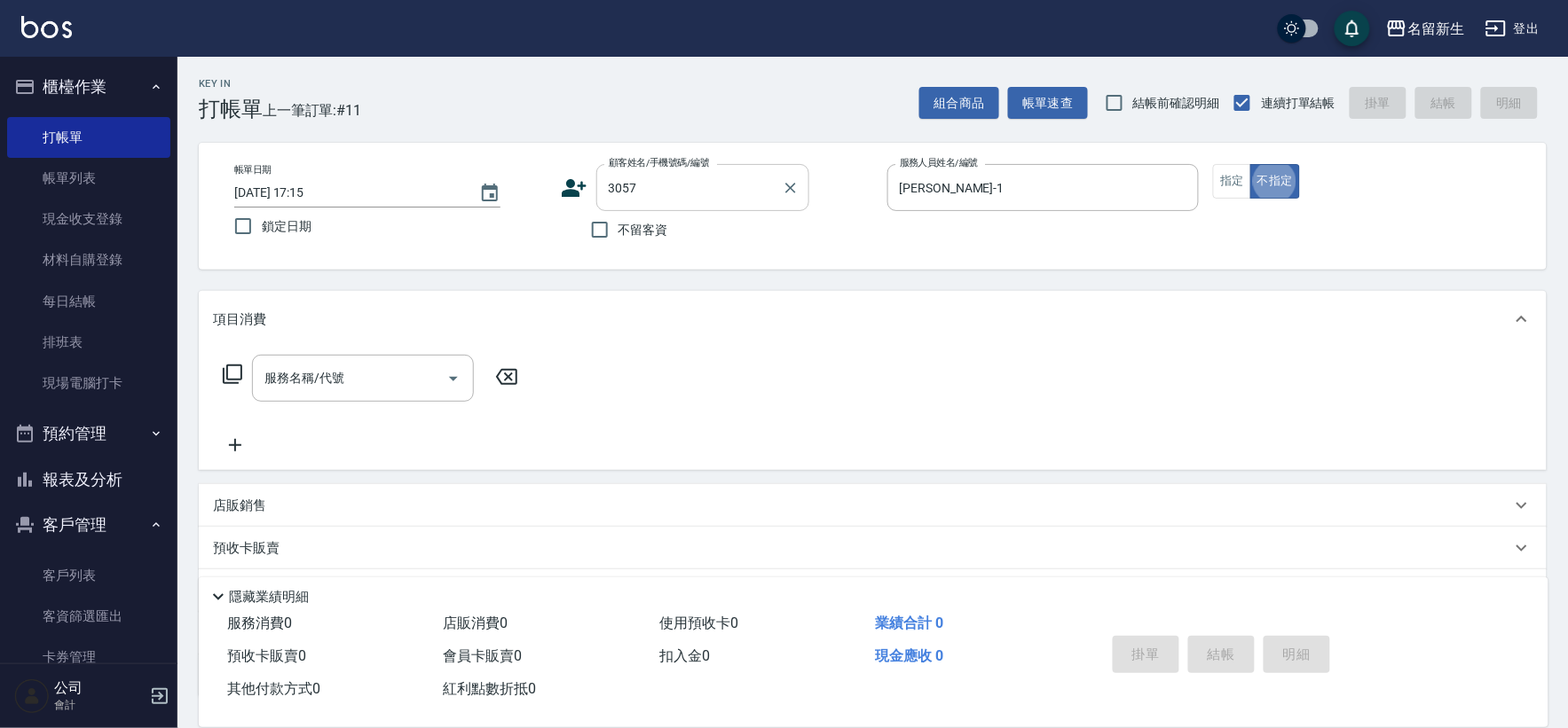
type button "false"
type input "6"
type input "[PERSON_NAME]/0910038687/3057"
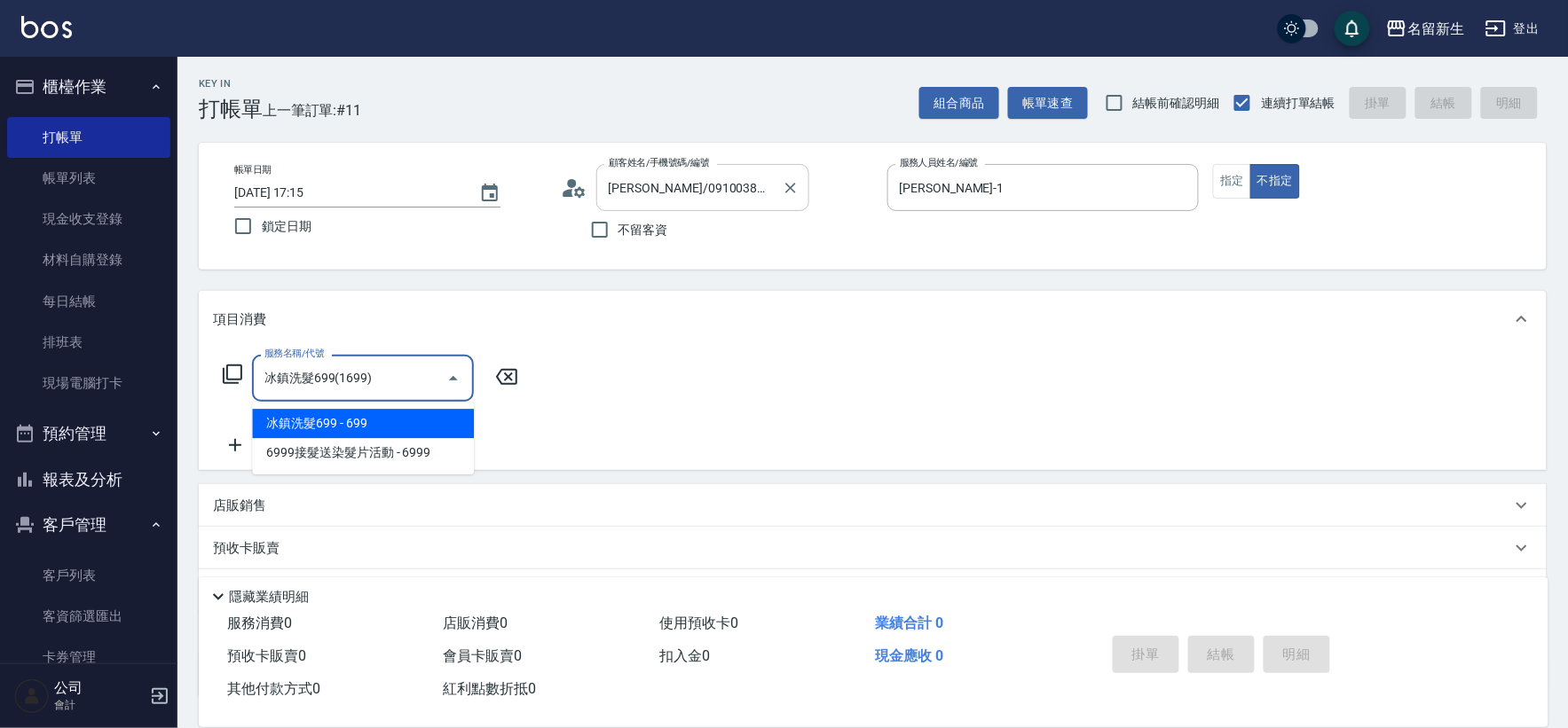
type input "冰鎮洗髮699(1699)"
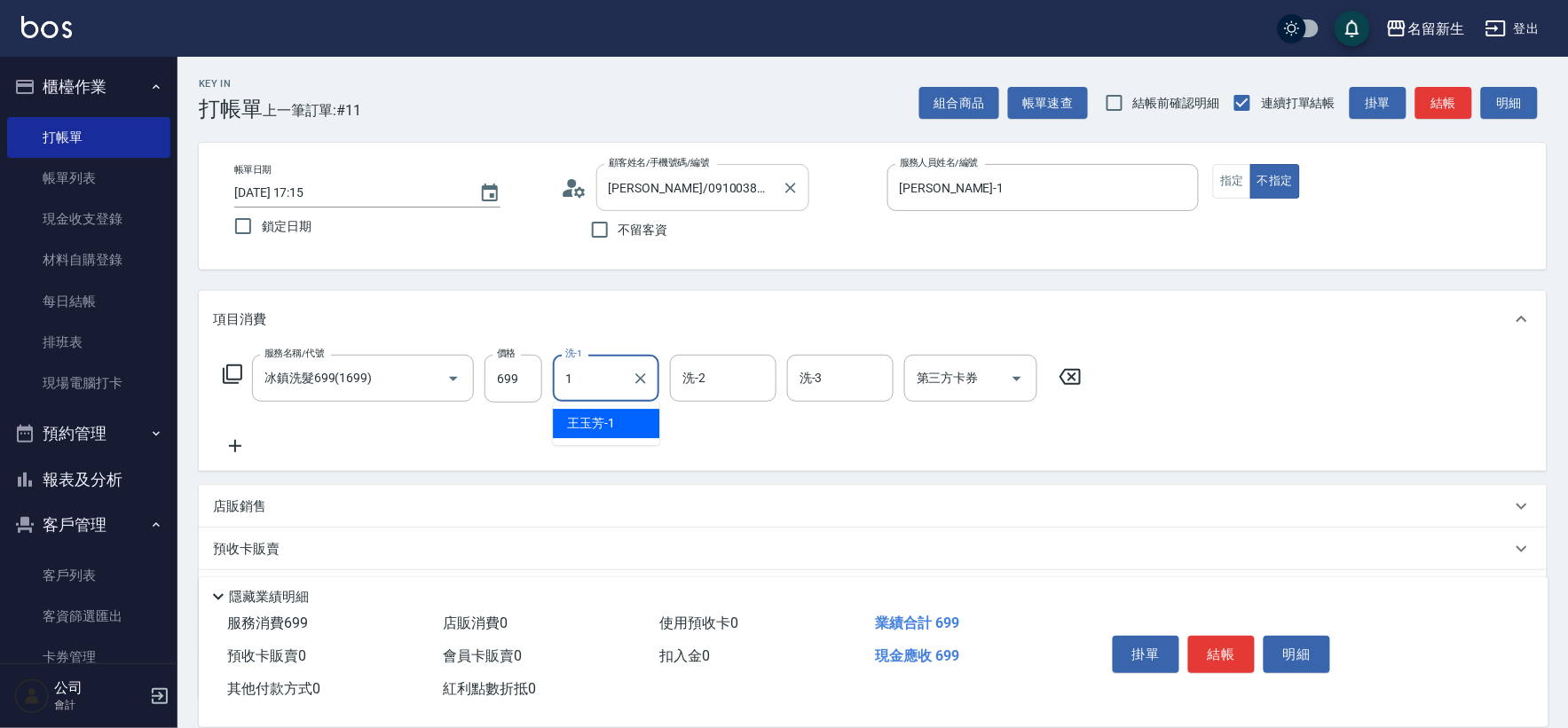
type input "[PERSON_NAME]-1"
click at [634, 378] on icon "Clear" at bounding box center [641, 379] width 18 height 18
type input "[PERSON_NAME]-18"
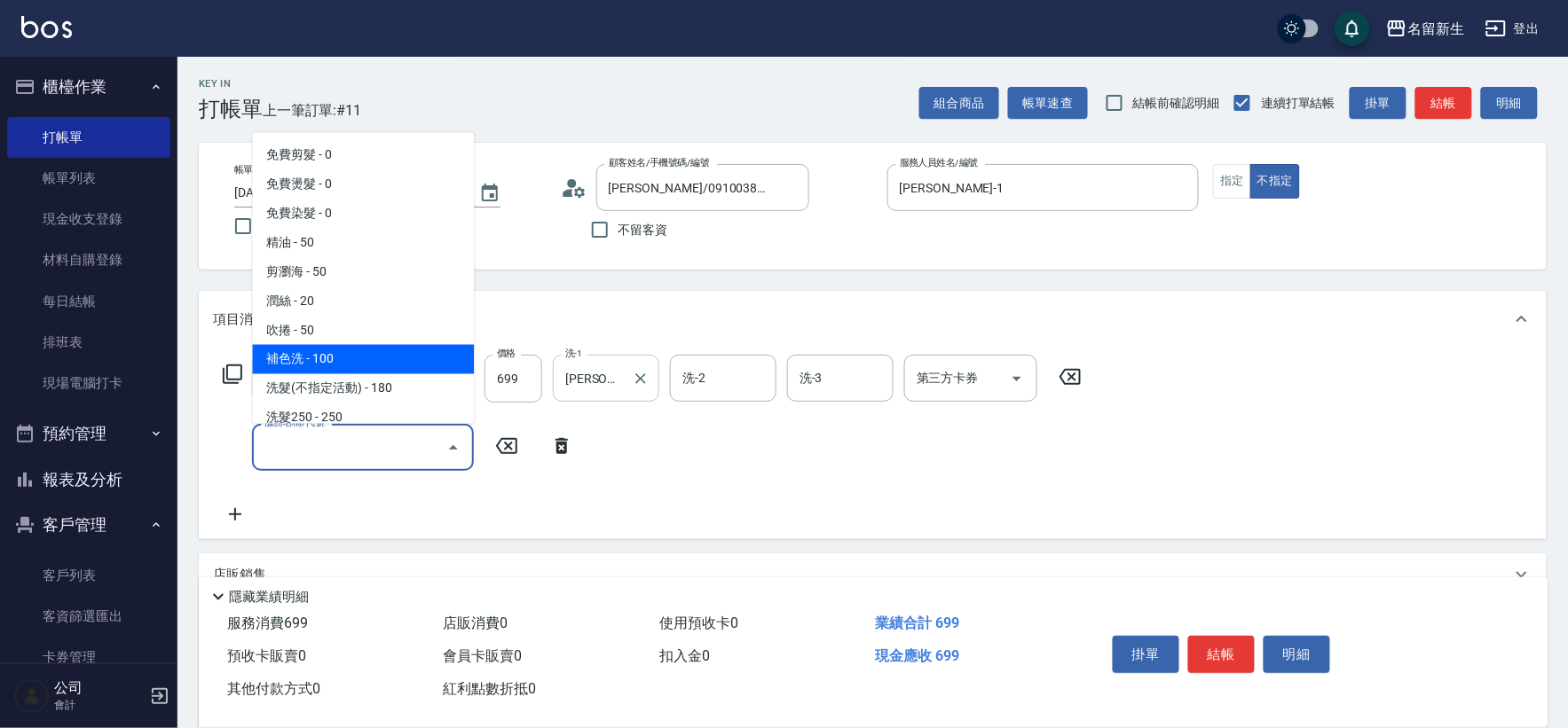
type input "補色洗(1100)"
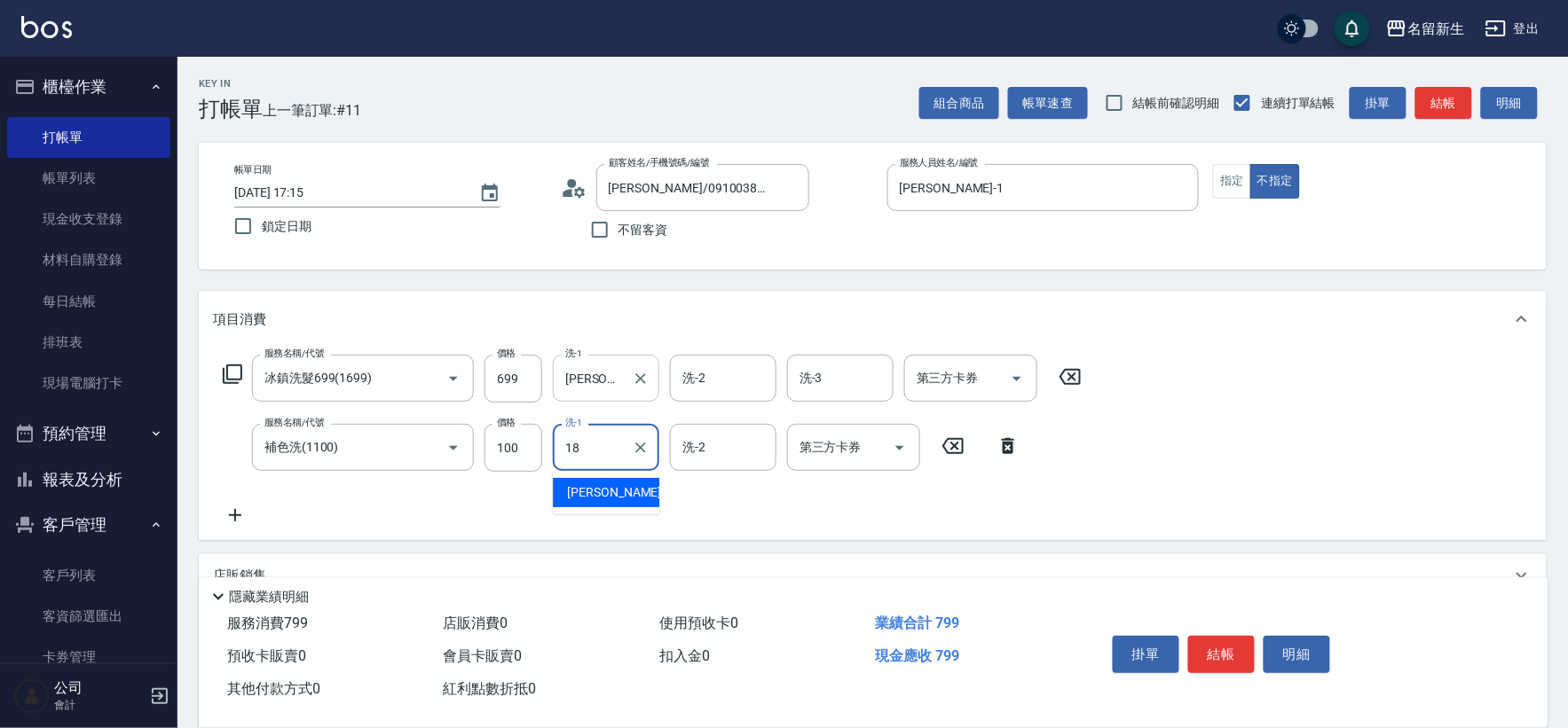
type input "[PERSON_NAME]-18"
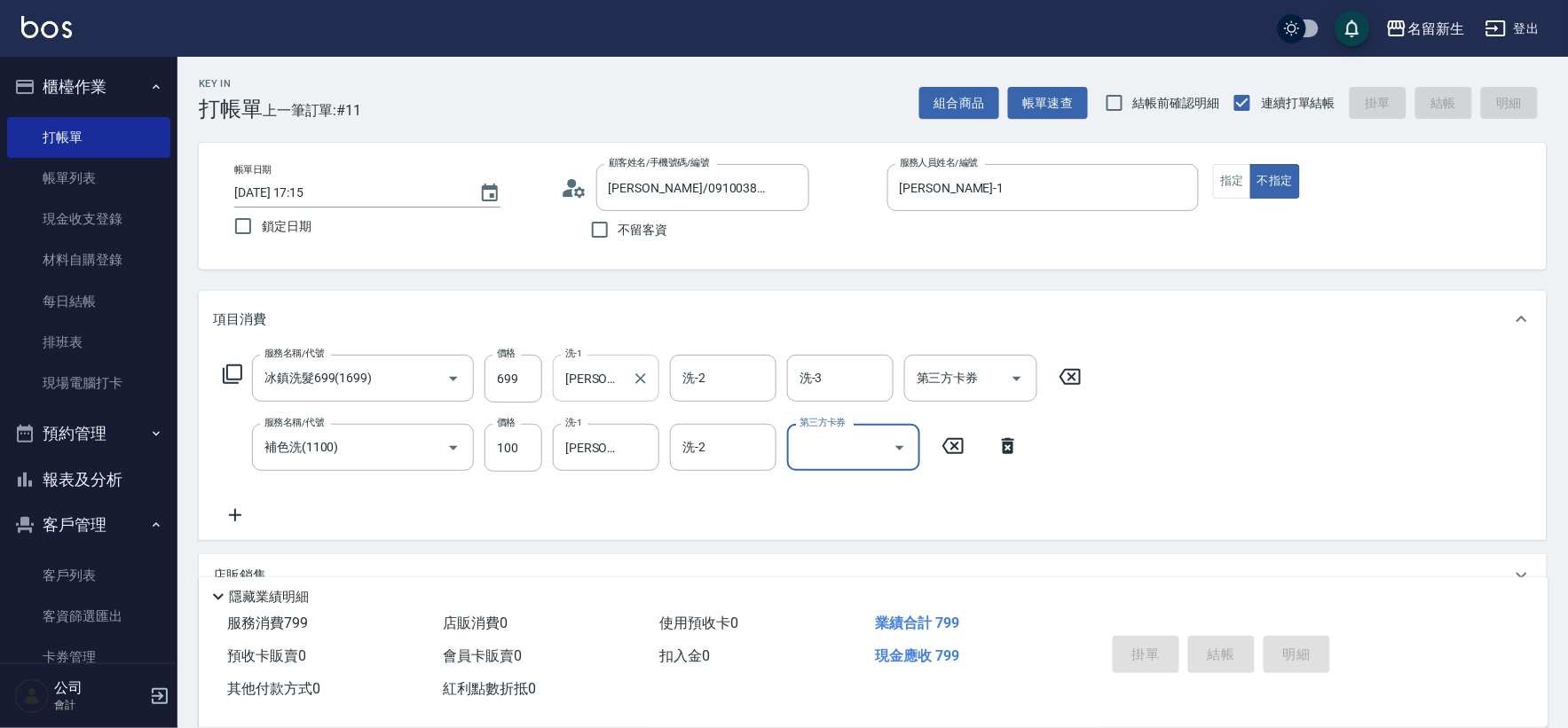
type input "[DATE] 17:46"
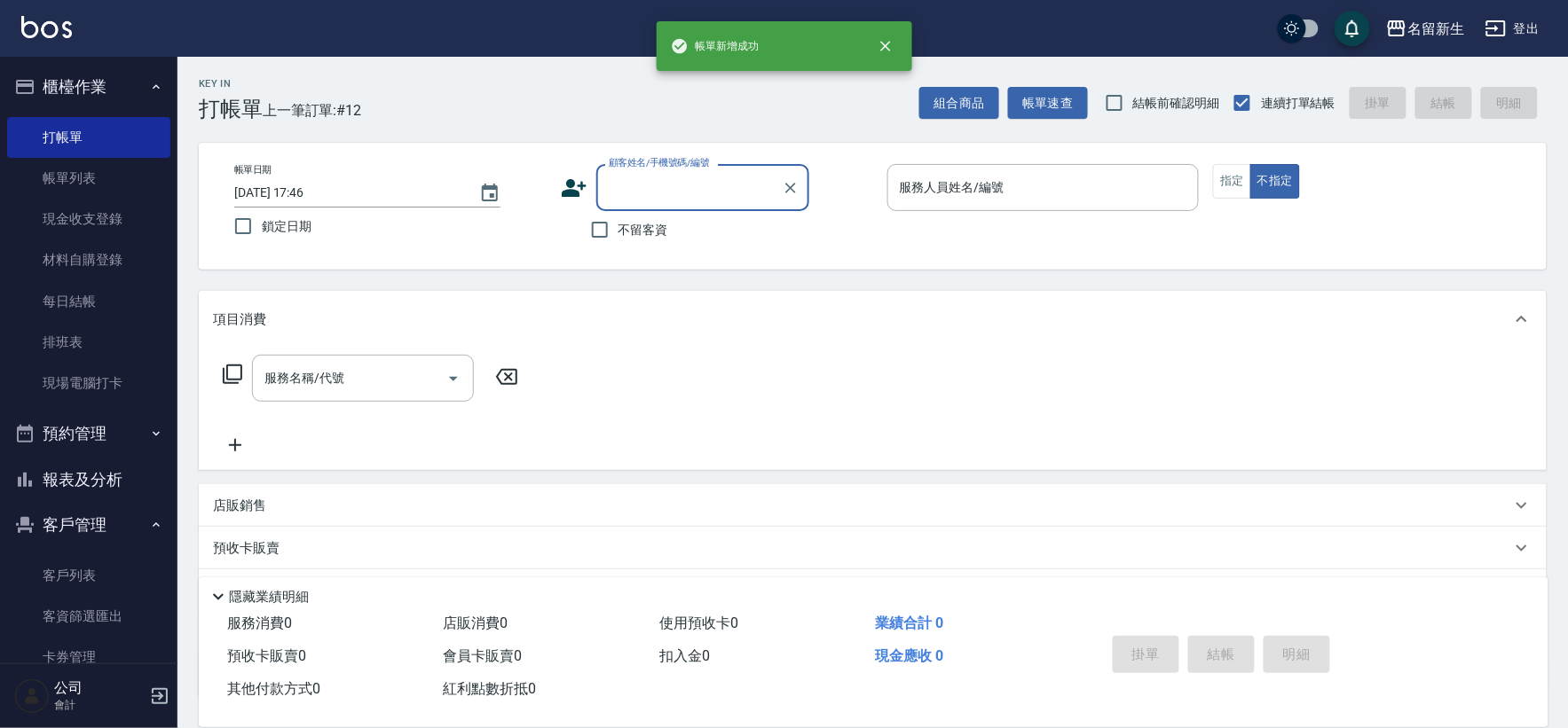
click at [103, 484] on button "報表及分析" at bounding box center [88, 479] width 163 height 46
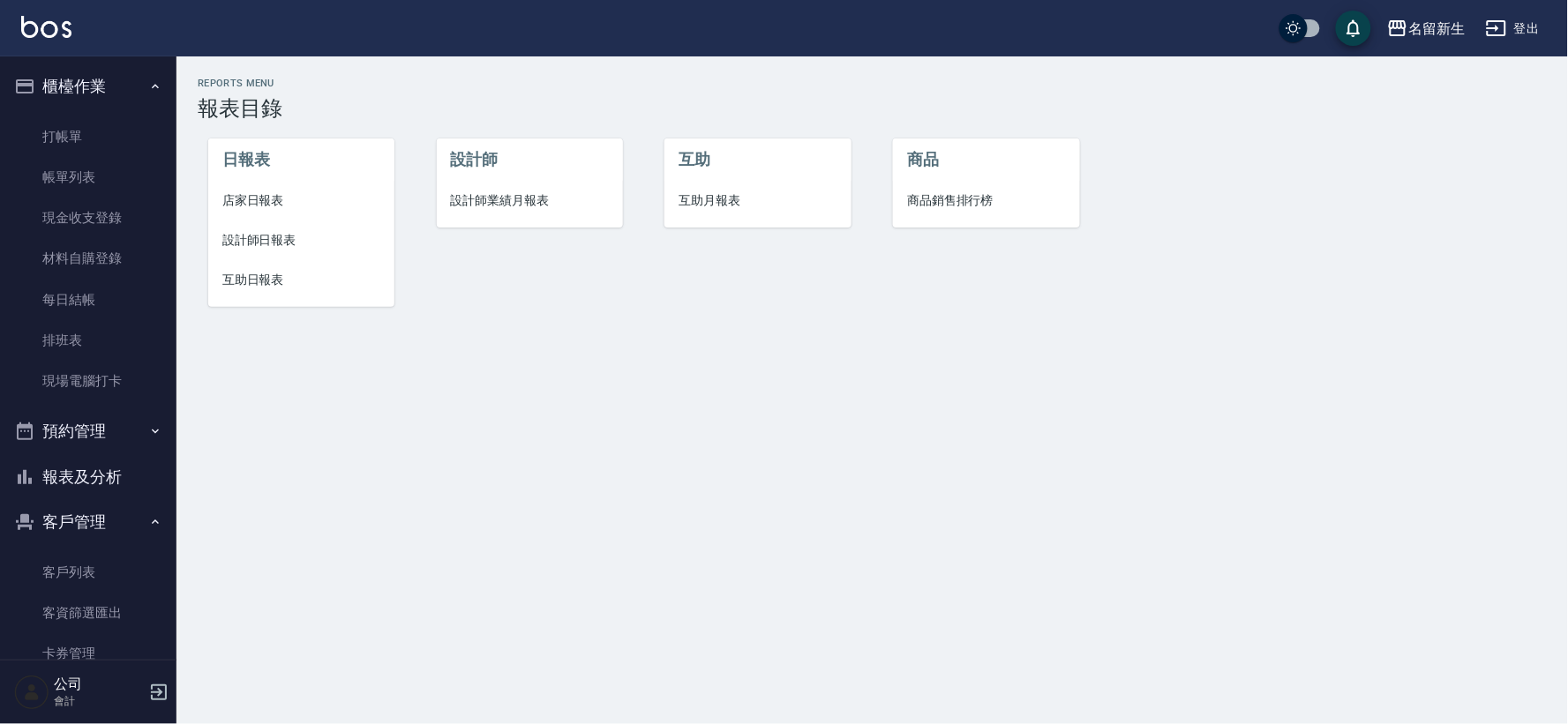
click at [477, 227] on ul "設計師 設計師業績月報表" at bounding box center [530, 183] width 186 height 89
click at [482, 214] on li "設計師業績月報表" at bounding box center [530, 201] width 186 height 39
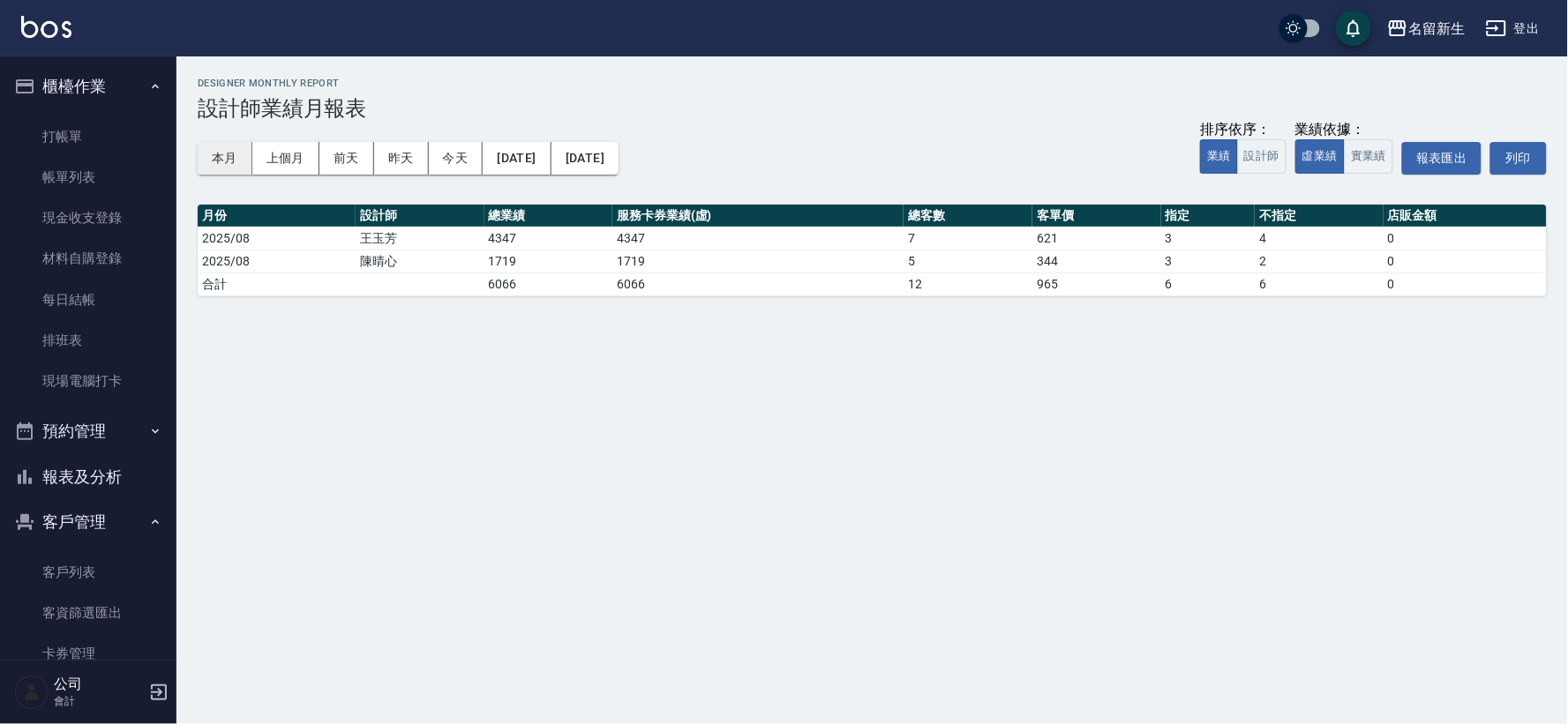
click at [222, 148] on button "本月" at bounding box center [225, 159] width 55 height 32
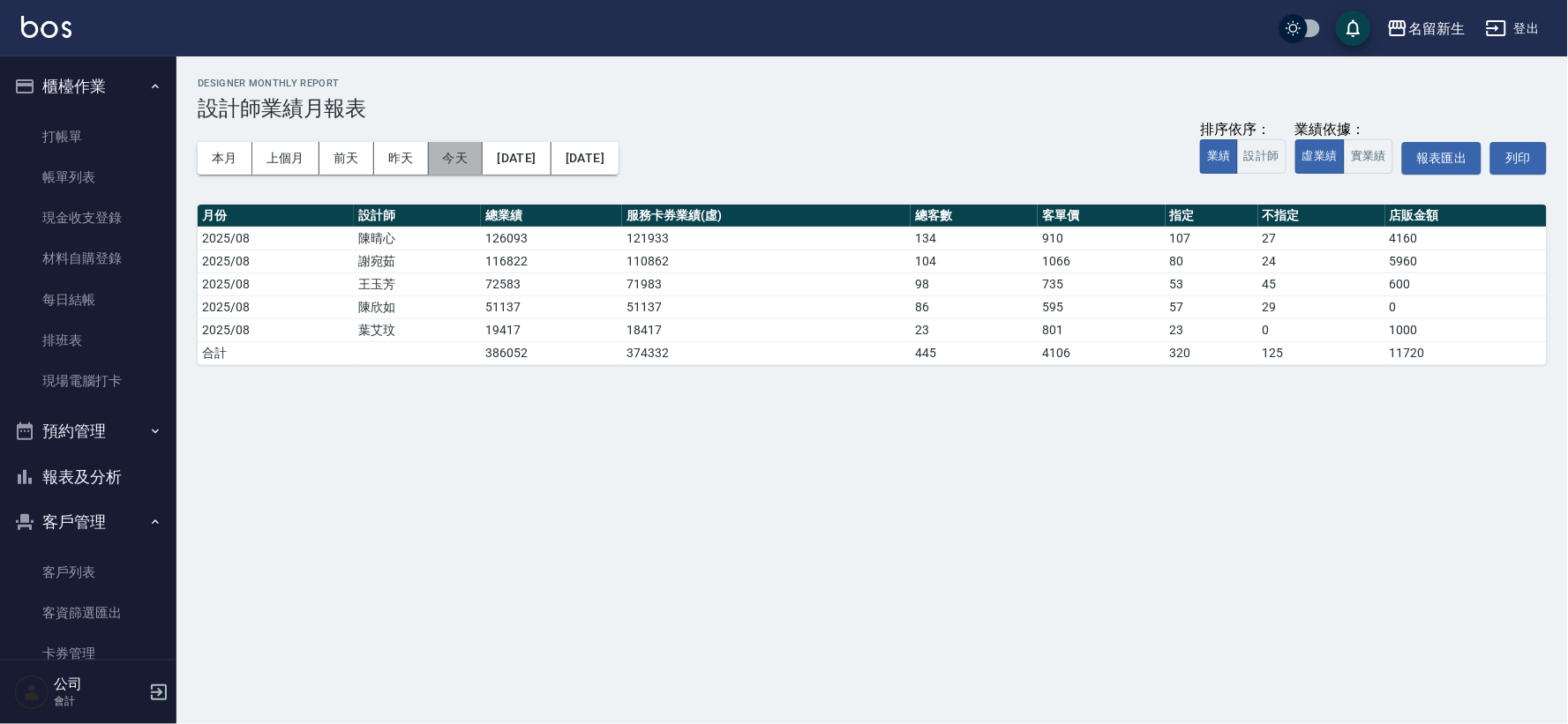
click at [444, 145] on button "今天" at bounding box center [456, 159] width 55 height 32
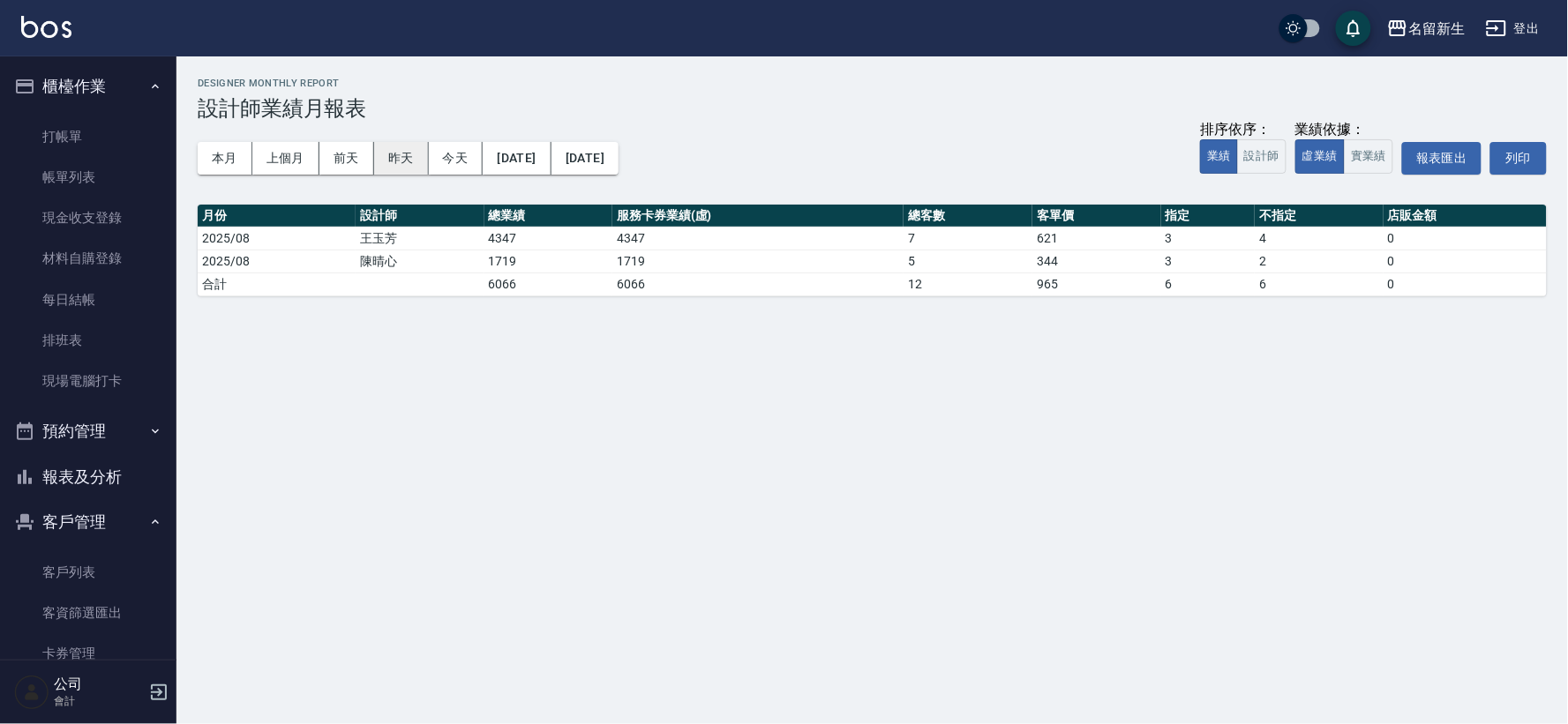
click at [416, 143] on button "昨天" at bounding box center [401, 159] width 55 height 32
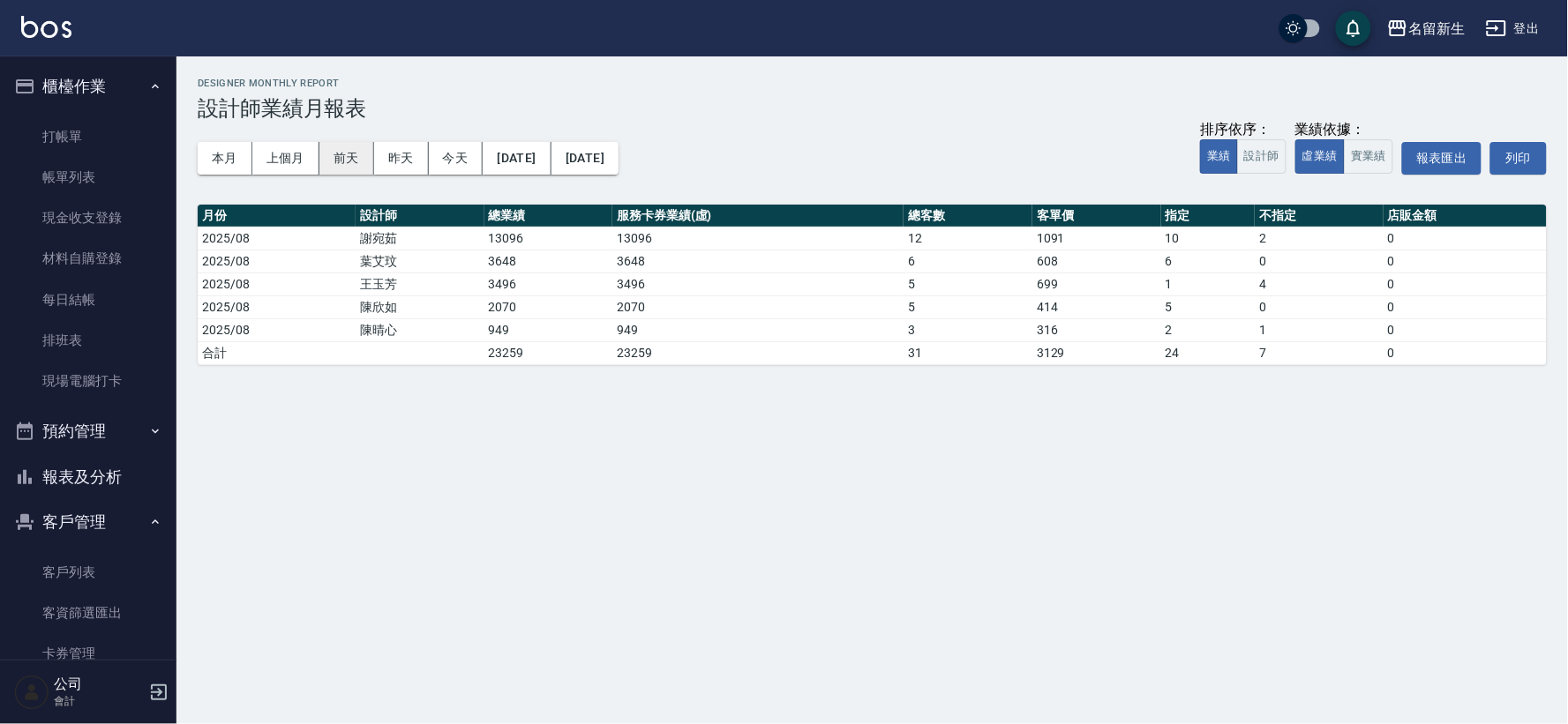
click at [360, 157] on button "前天" at bounding box center [346, 159] width 55 height 32
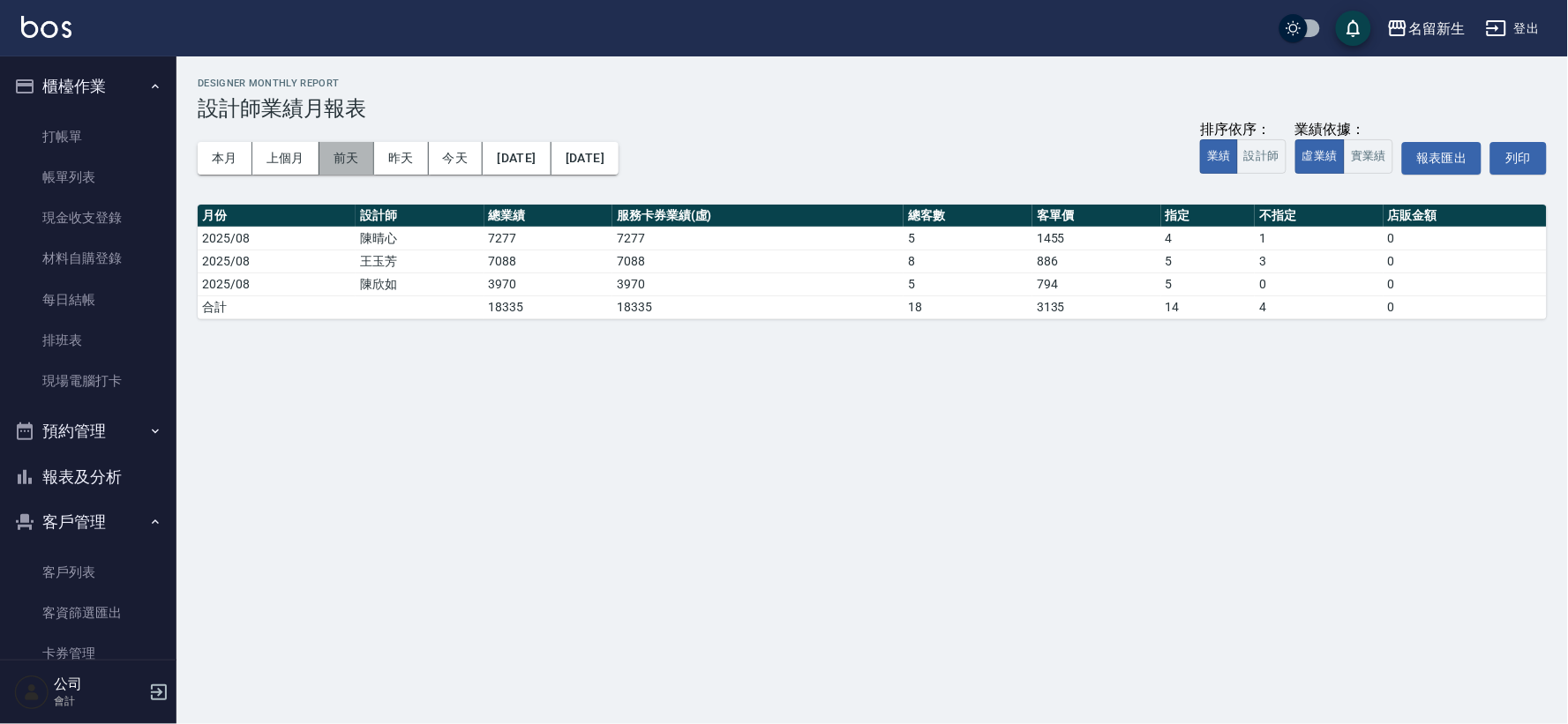
click at [358, 168] on button "前天" at bounding box center [346, 159] width 55 height 32
click at [618, 157] on button "[DATE]" at bounding box center [584, 159] width 67 height 32
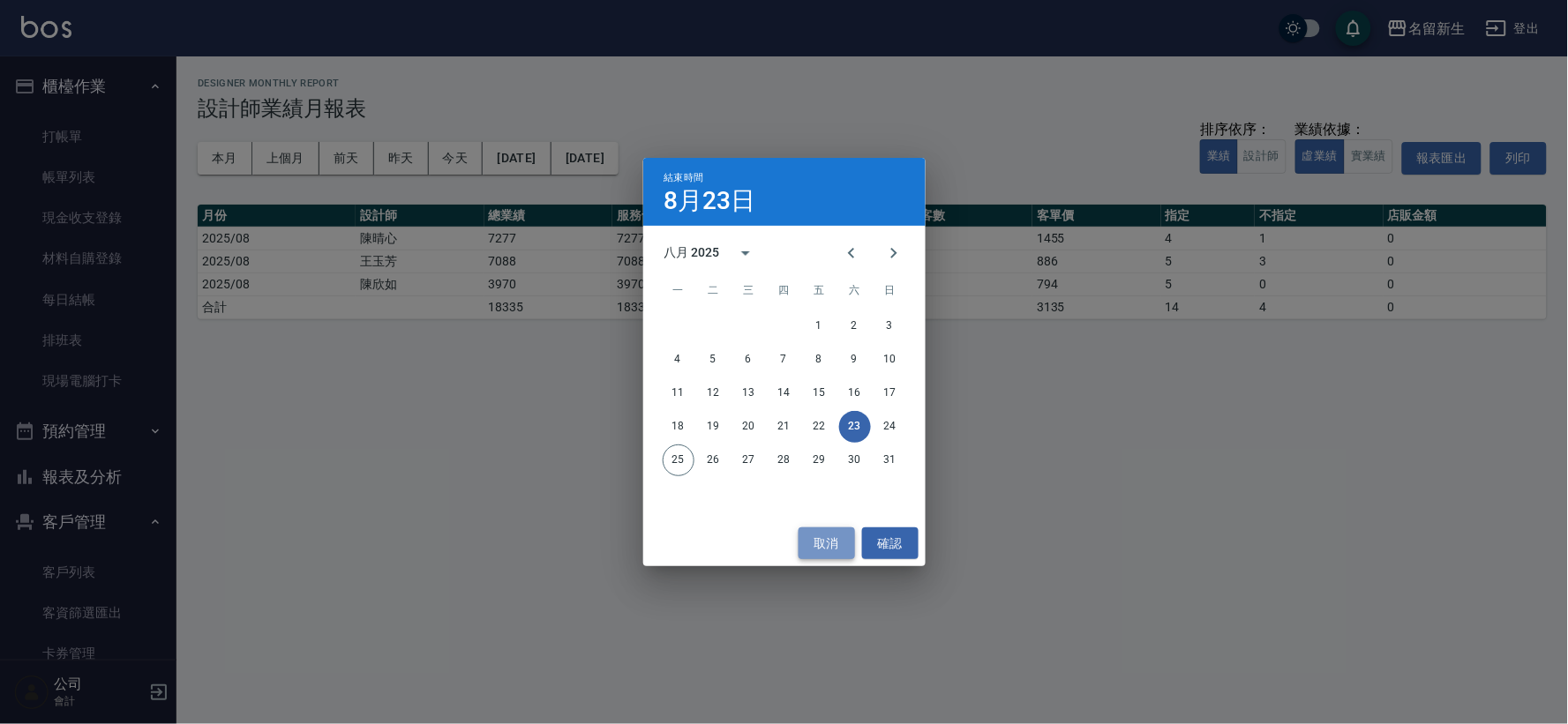
click at [837, 549] on button "取消" at bounding box center [826, 544] width 56 height 32
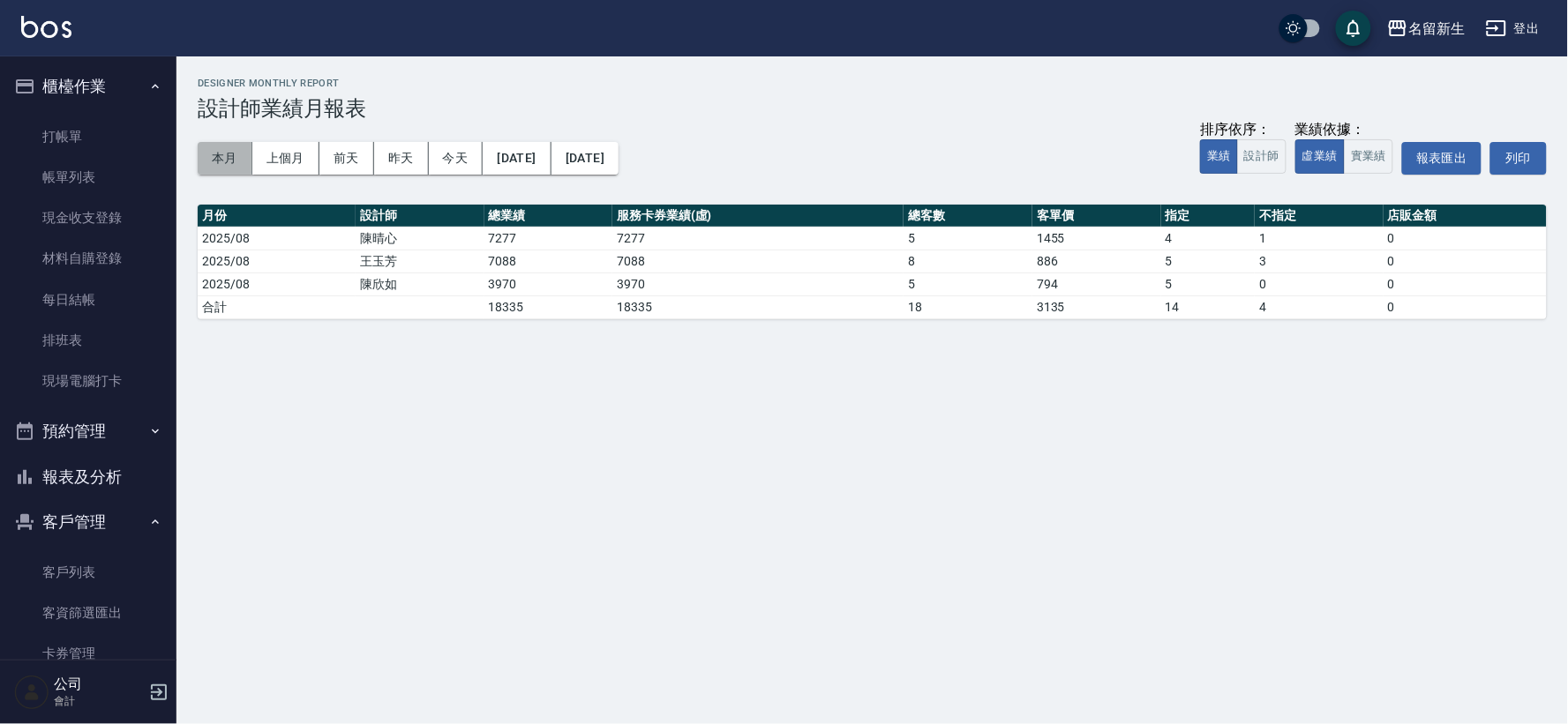
click at [225, 161] on button "本月" at bounding box center [225, 159] width 55 height 32
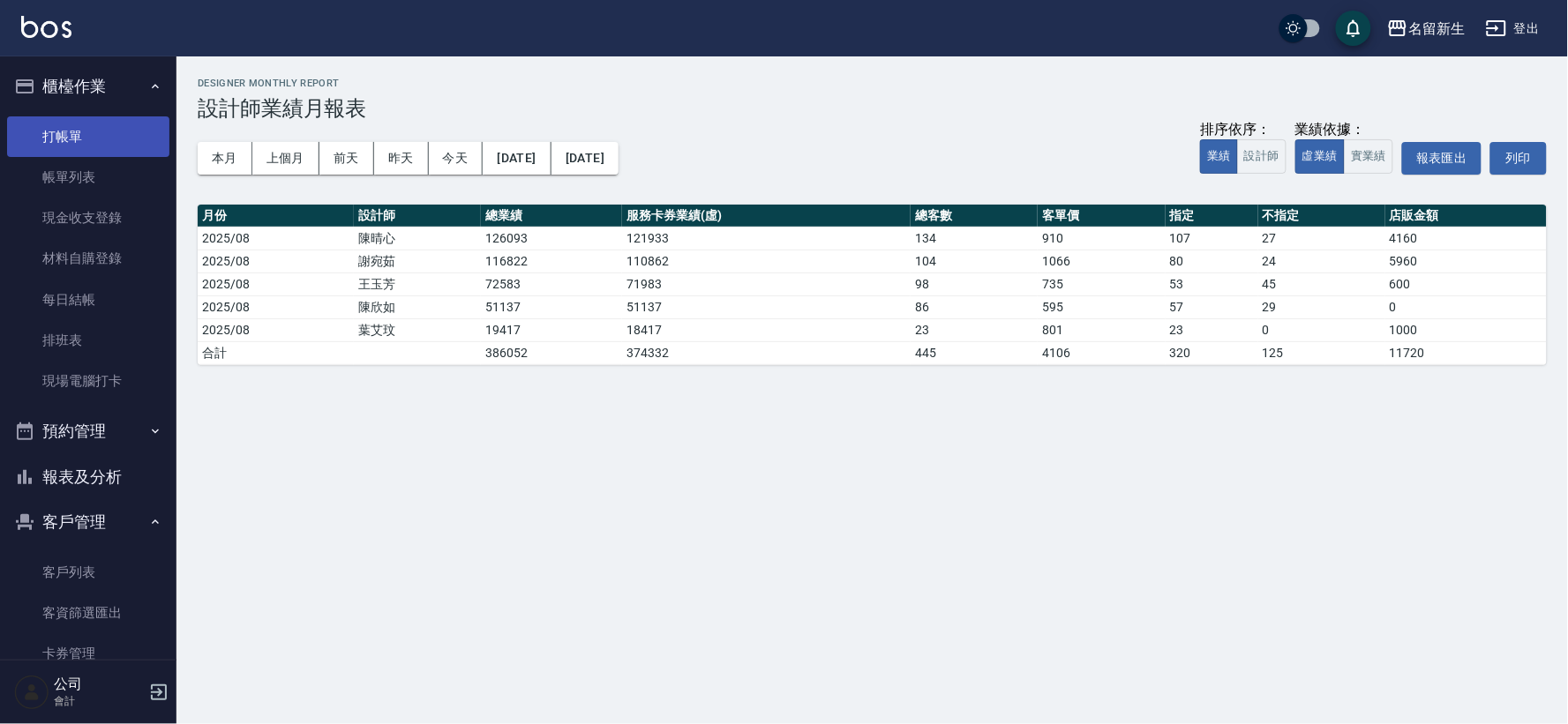
click at [21, 128] on link "打帳單" at bounding box center [88, 136] width 162 height 40
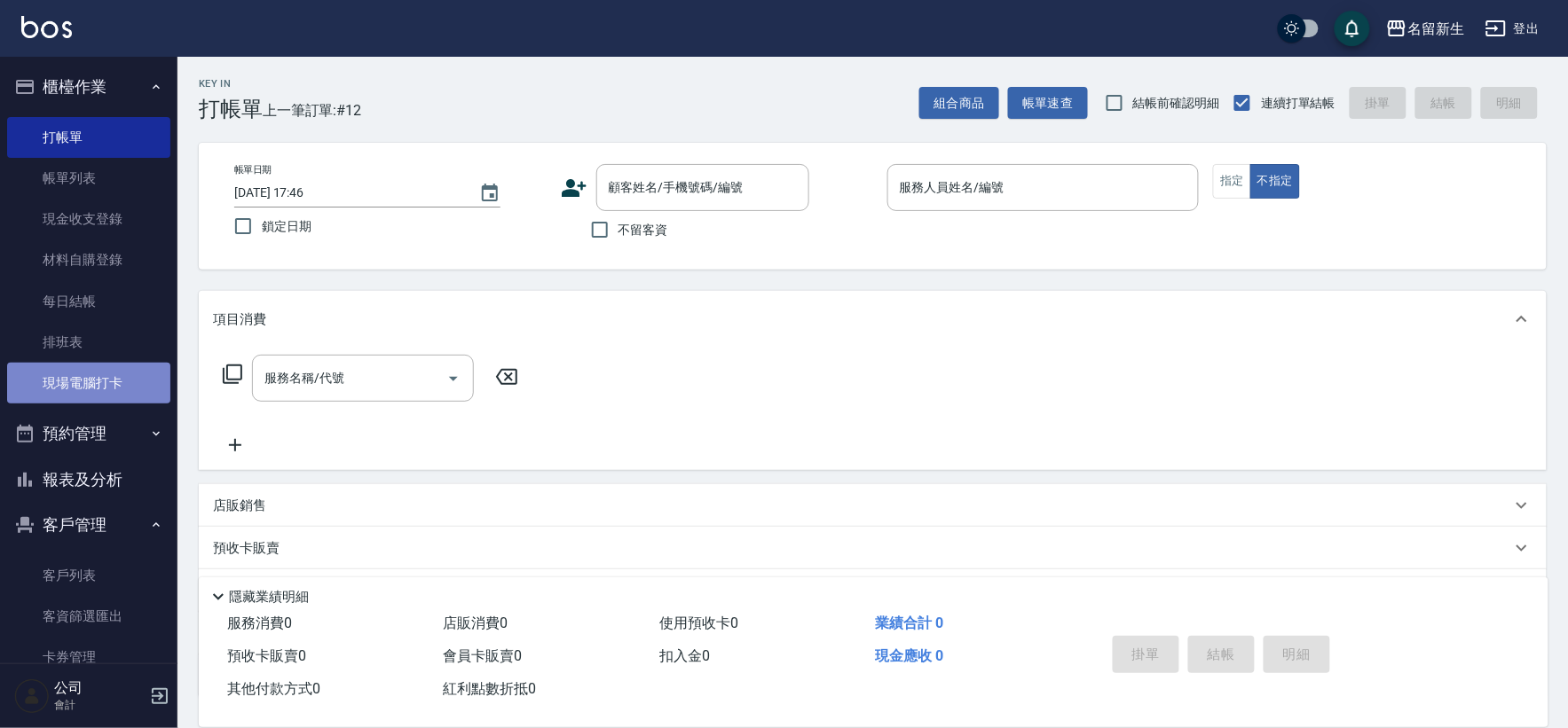
click at [88, 378] on link "現場電腦打卡" at bounding box center [88, 383] width 163 height 41
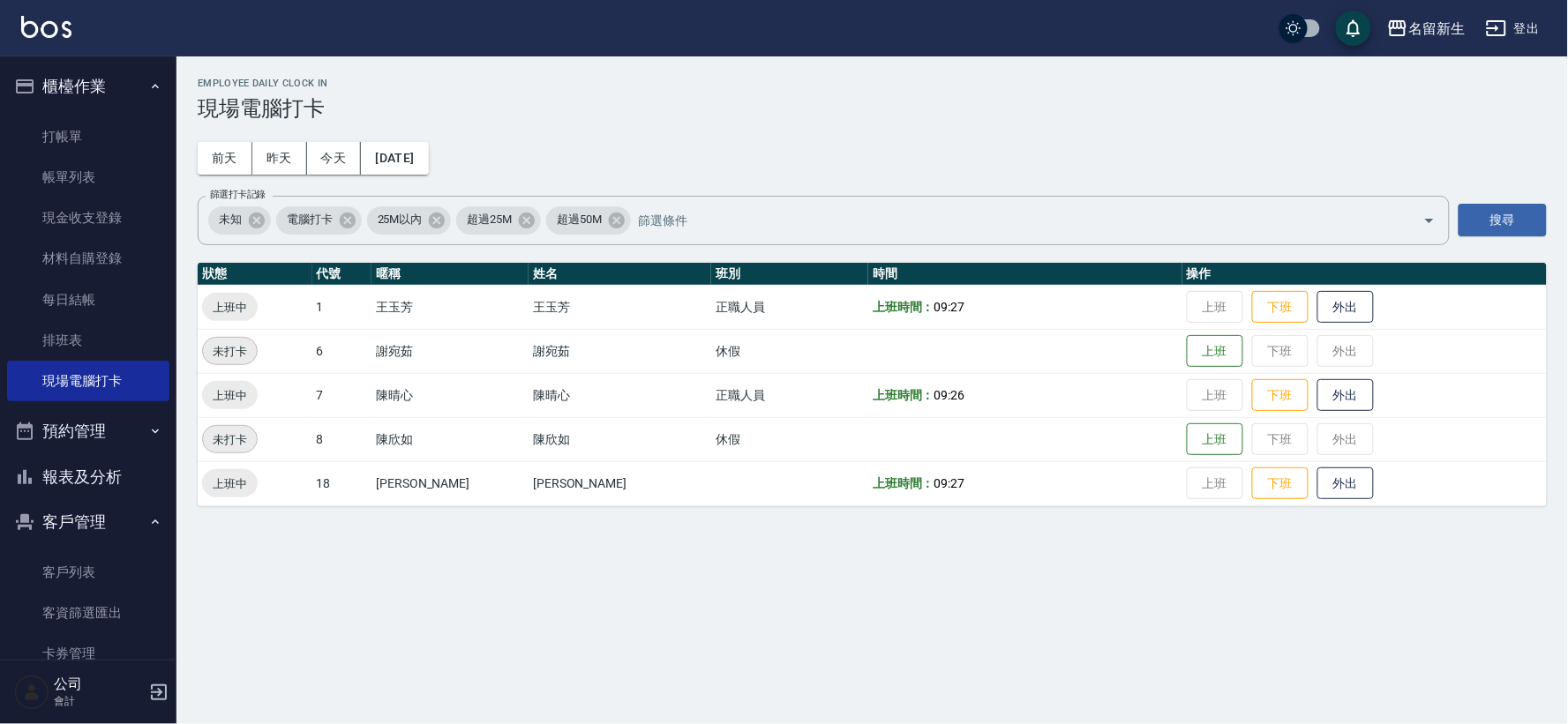
click at [418, 177] on div "Employee Daily Clock In 現場電腦打卡 [DATE] [DATE] [DATE] [DATE] 篩選打卡記錄 未知 電腦打卡 25M以內…" at bounding box center [872, 292] width 1391 height 471
click at [428, 163] on button "[DATE]" at bounding box center [394, 159] width 67 height 32
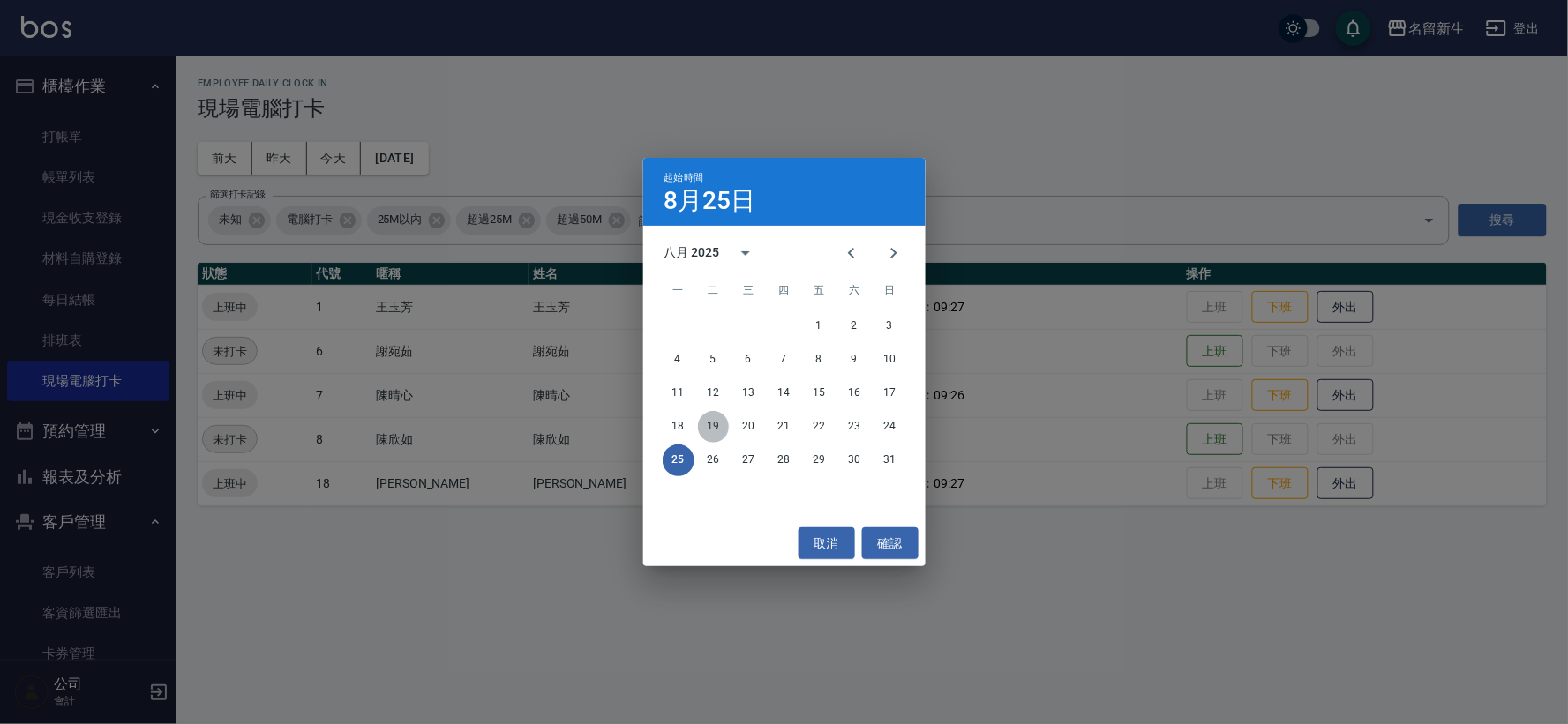
click at [711, 428] on button "19" at bounding box center [713, 427] width 31 height 31
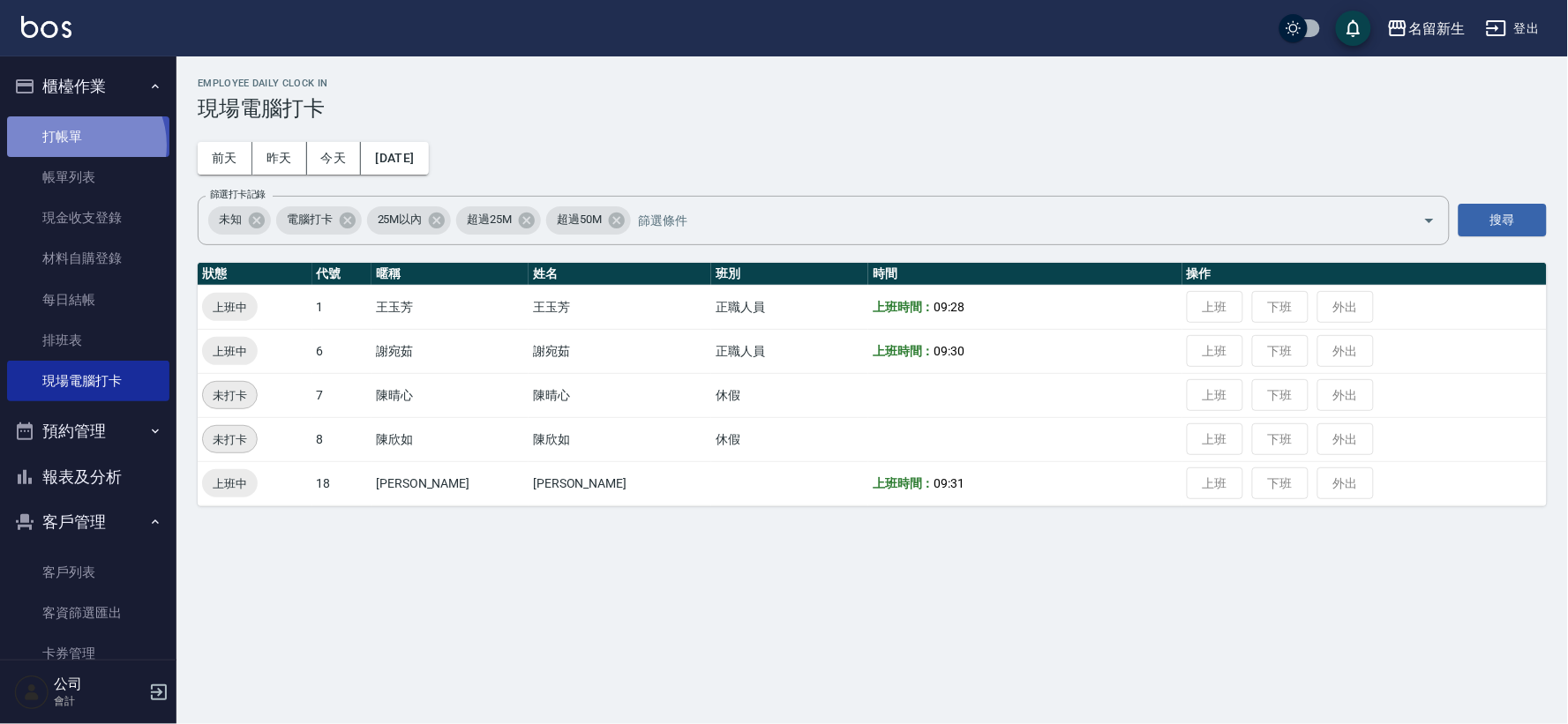
click at [81, 145] on link "打帳單" at bounding box center [88, 136] width 162 height 40
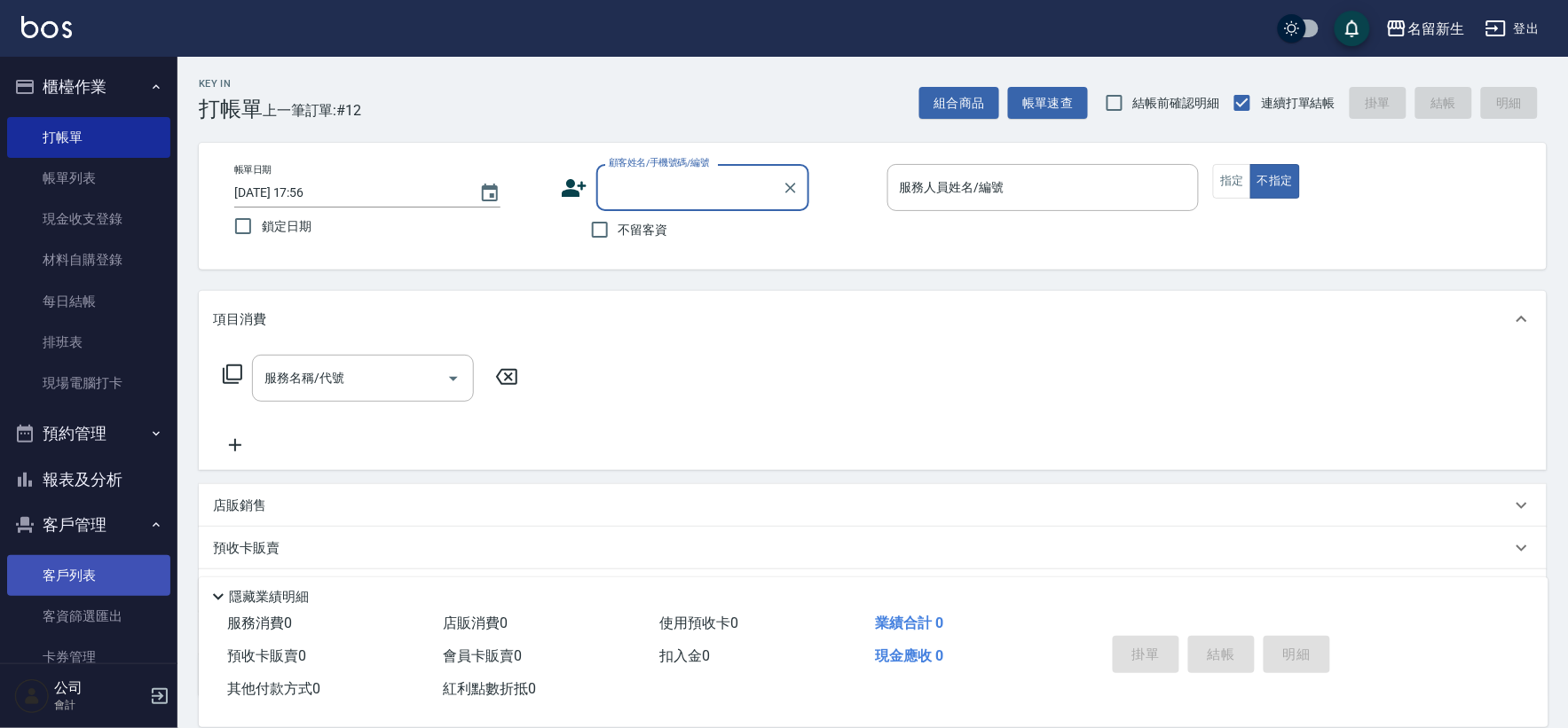
click at [123, 589] on link "客戶列表" at bounding box center [88, 575] width 163 height 41
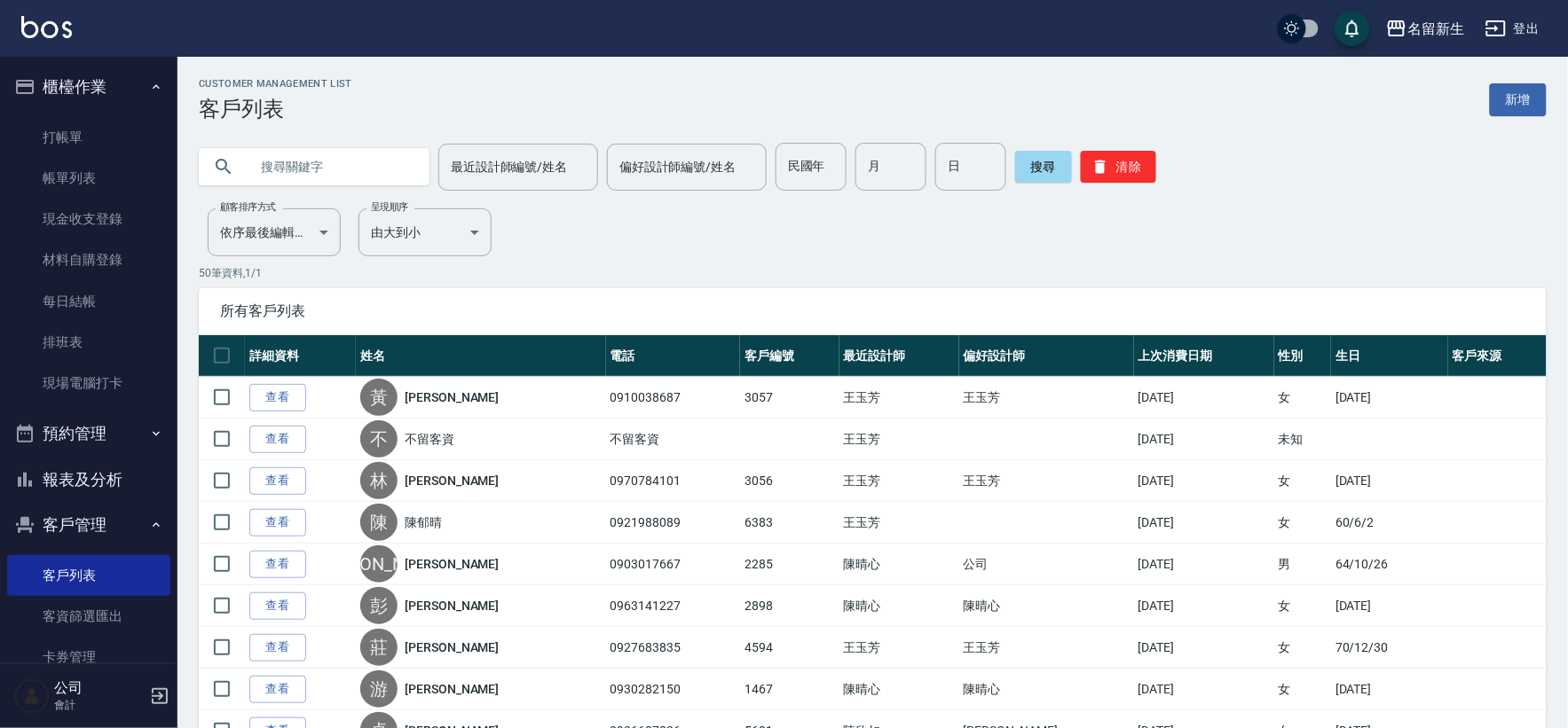
click at [766, 165] on div "最近設計師編號/姓名 最近設計師編號/姓名 偏好設計師編號/姓名 偏好設計師編號/姓名 民國年 民國年 月 月 日 日 搜尋 清除" at bounding box center [873, 167] width 1348 height 48
click at [782, 165] on input "民國年" at bounding box center [811, 167] width 71 height 48
type input "83"
type input "05"
type input "17"
